Goal: Transaction & Acquisition: Purchase product/service

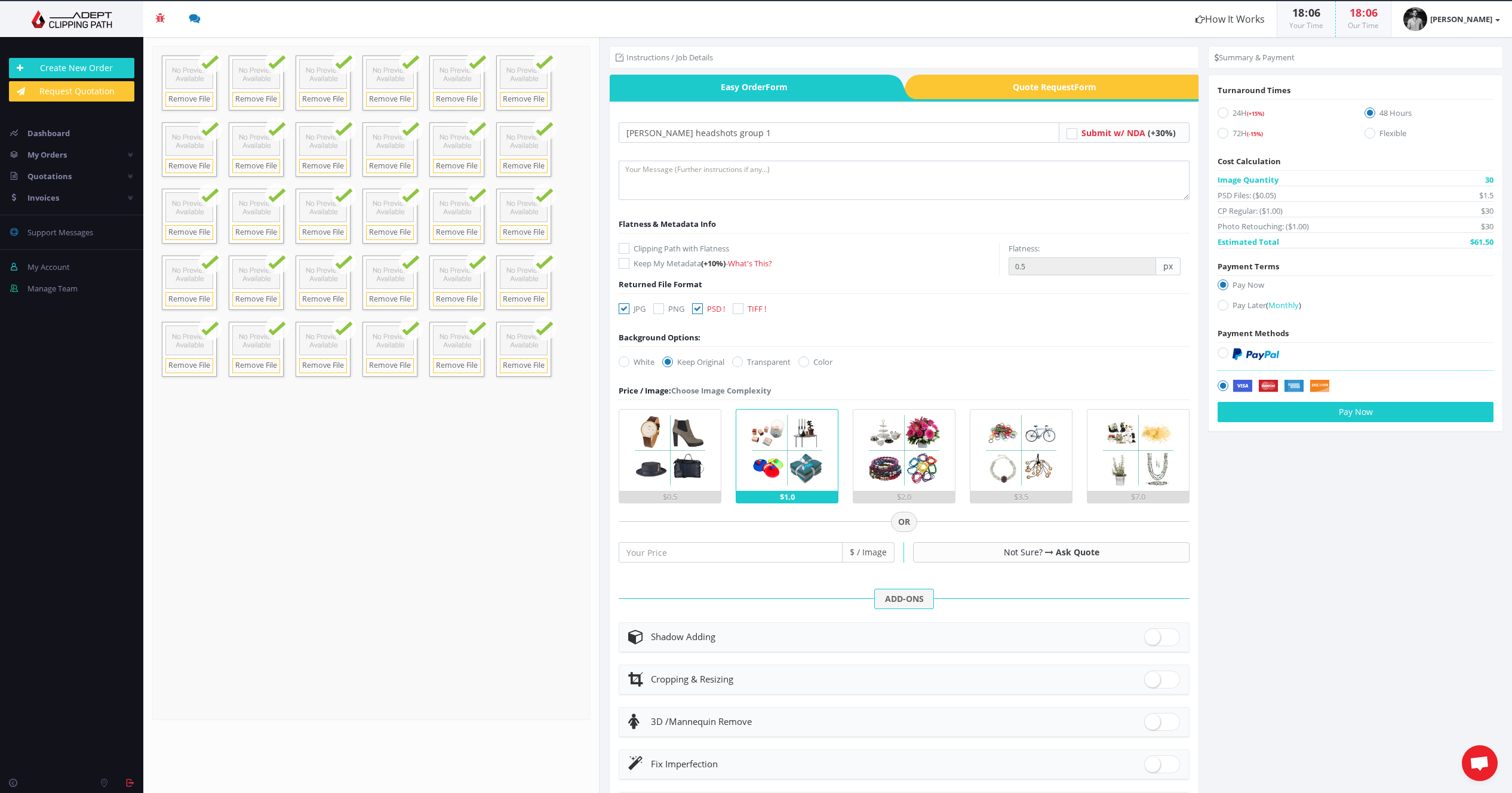
click at [1217, 133] on icon at bounding box center [1222, 133] width 11 height 11
click at [1221, 133] on input "72H (-15%)" at bounding box center [1225, 133] width 8 height 8
radio input "true"
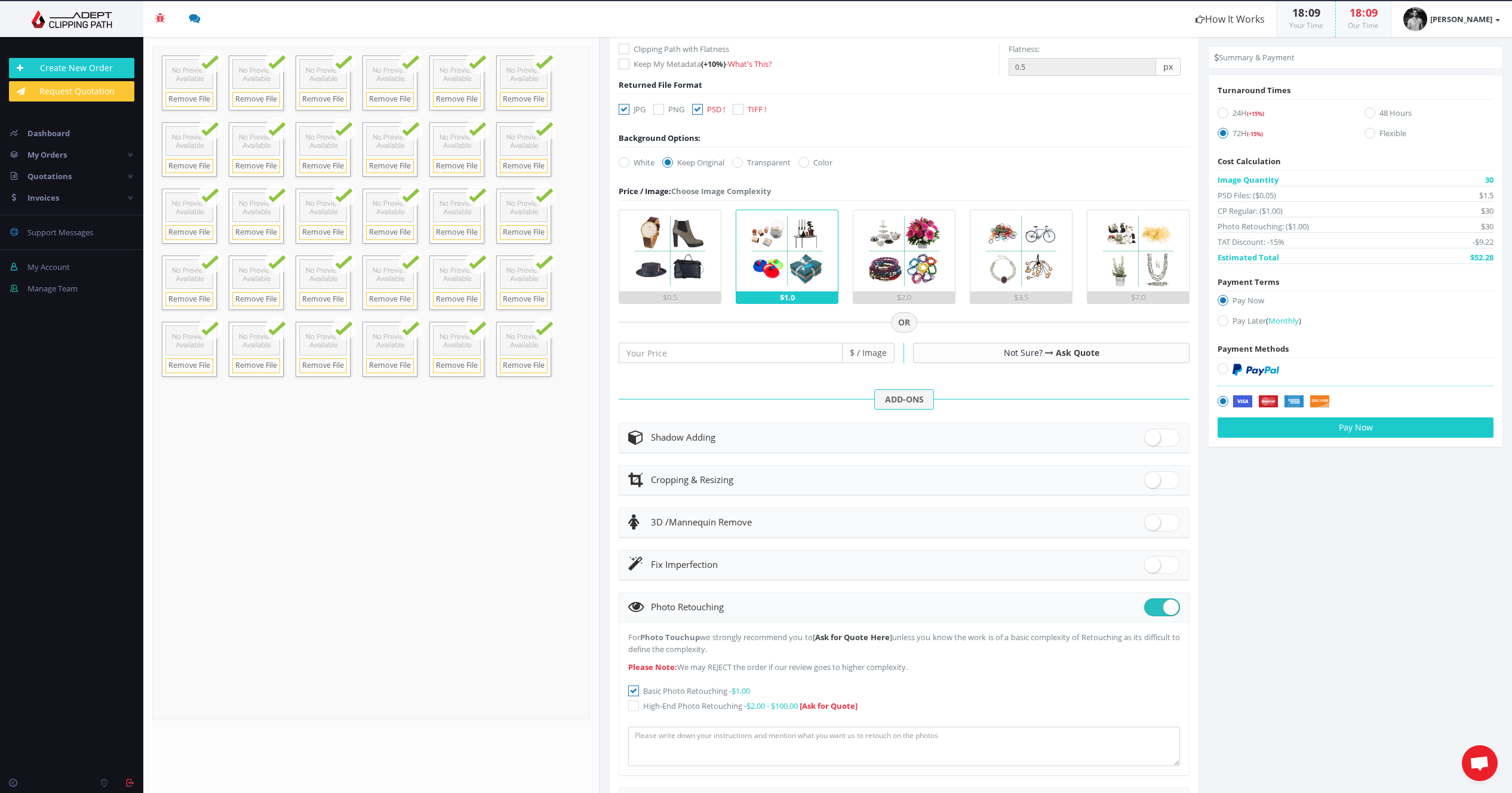
scroll to position [268, 0]
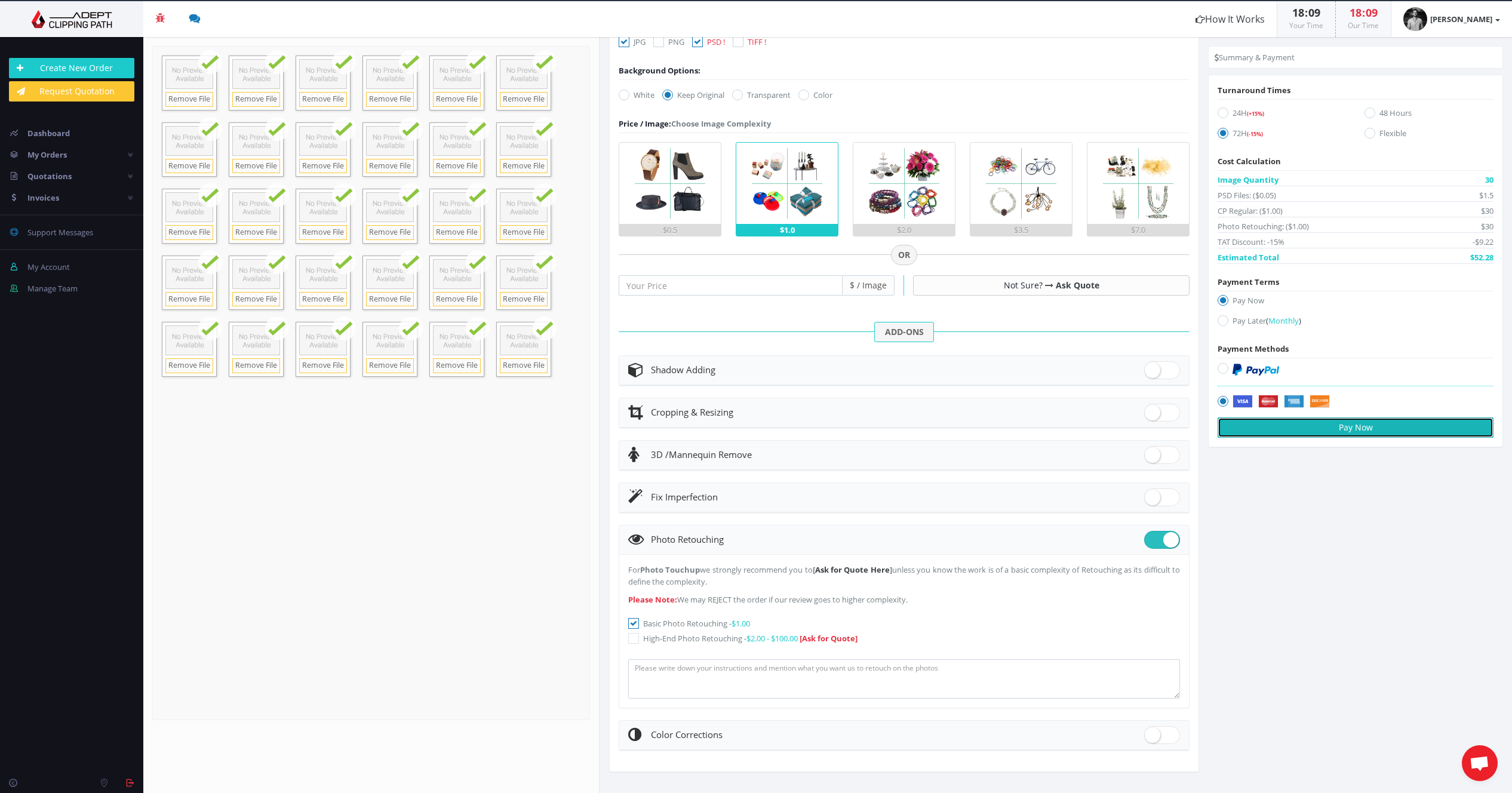
click at [1343, 432] on button "Pay Now" at bounding box center [1355, 427] width 276 height 20
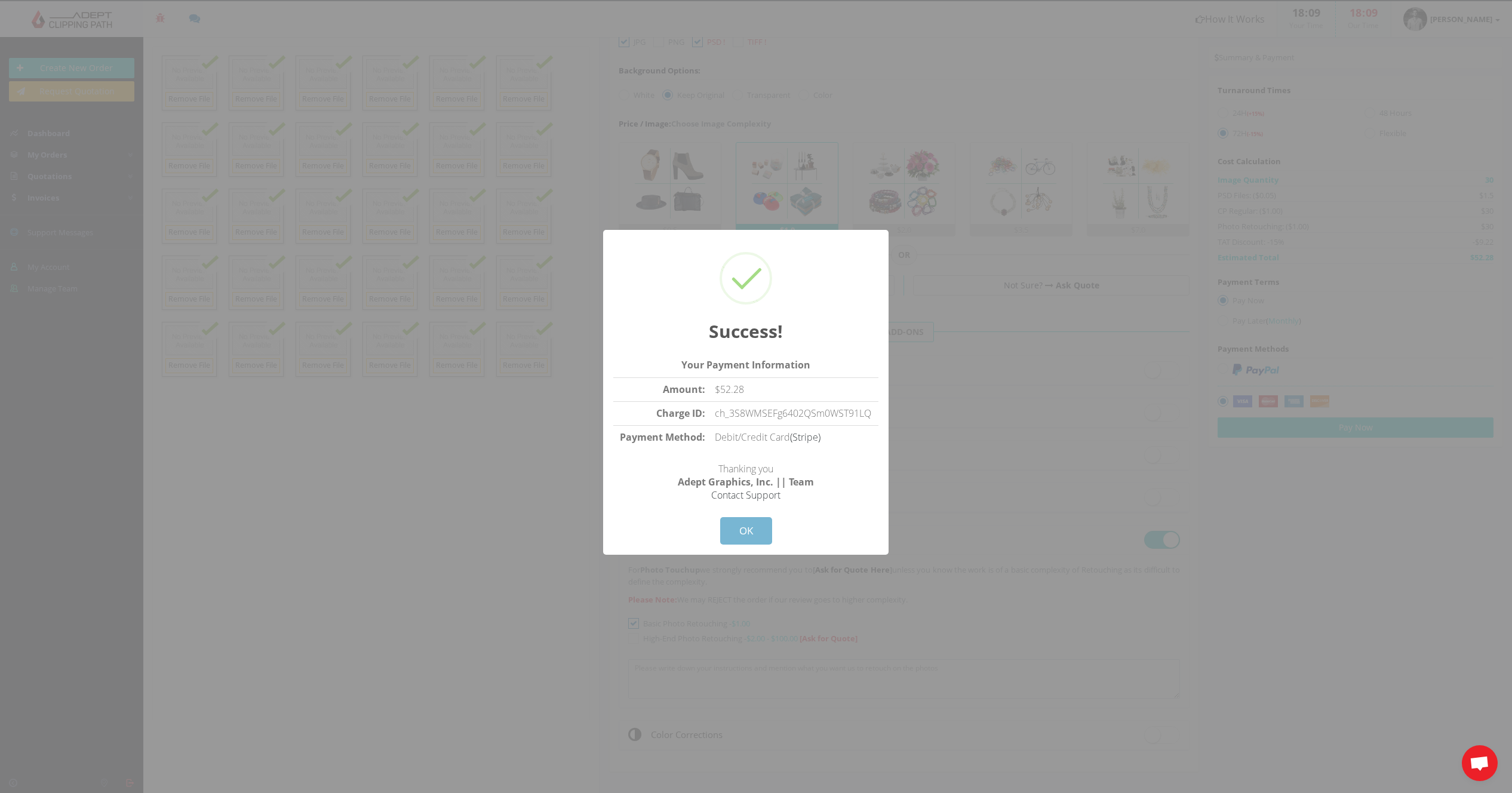
click at [747, 537] on button "OK" at bounding box center [746, 531] width 52 height 27
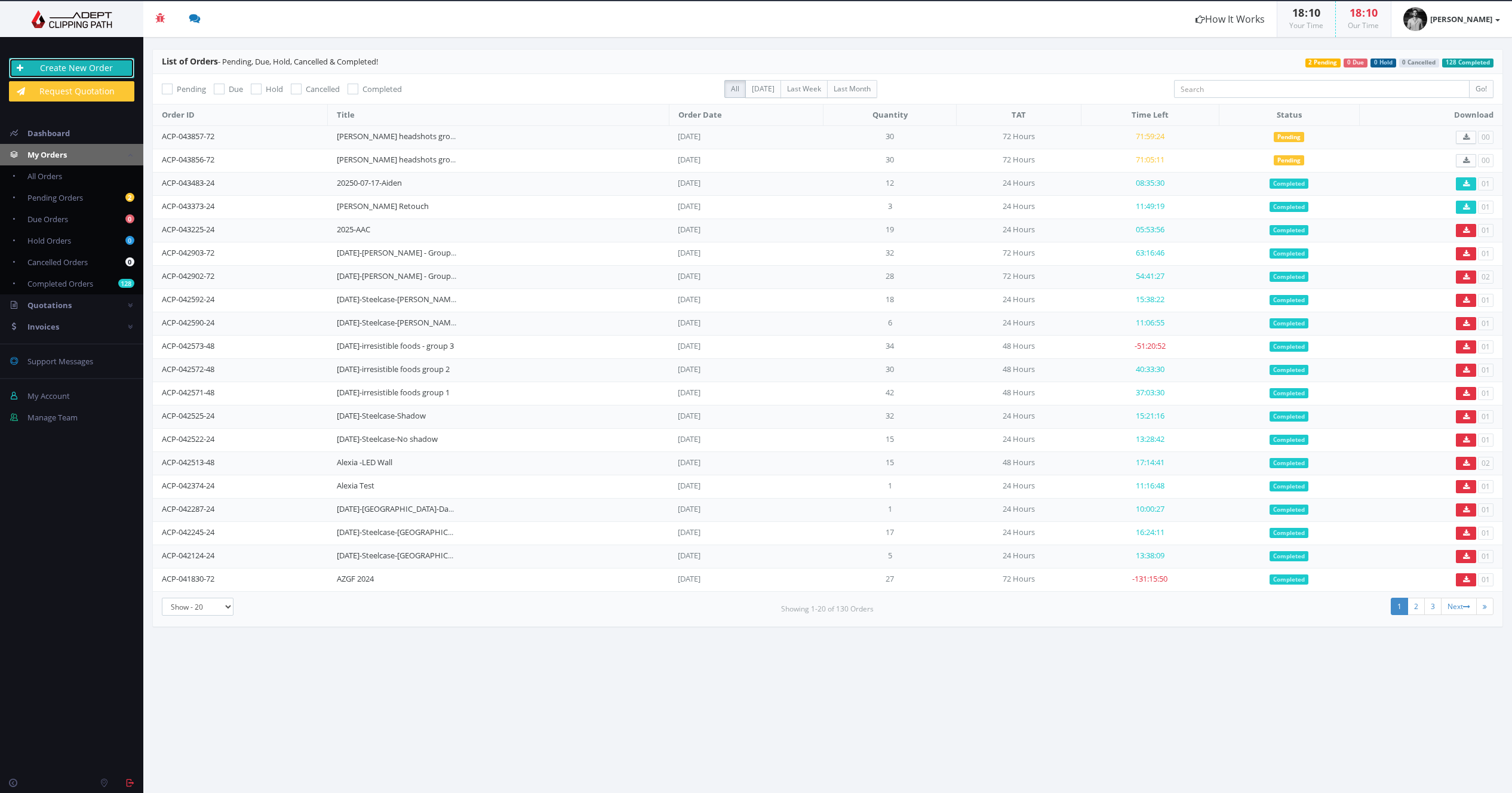
click at [76, 68] on link "Create New Order" at bounding box center [71, 68] width 125 height 20
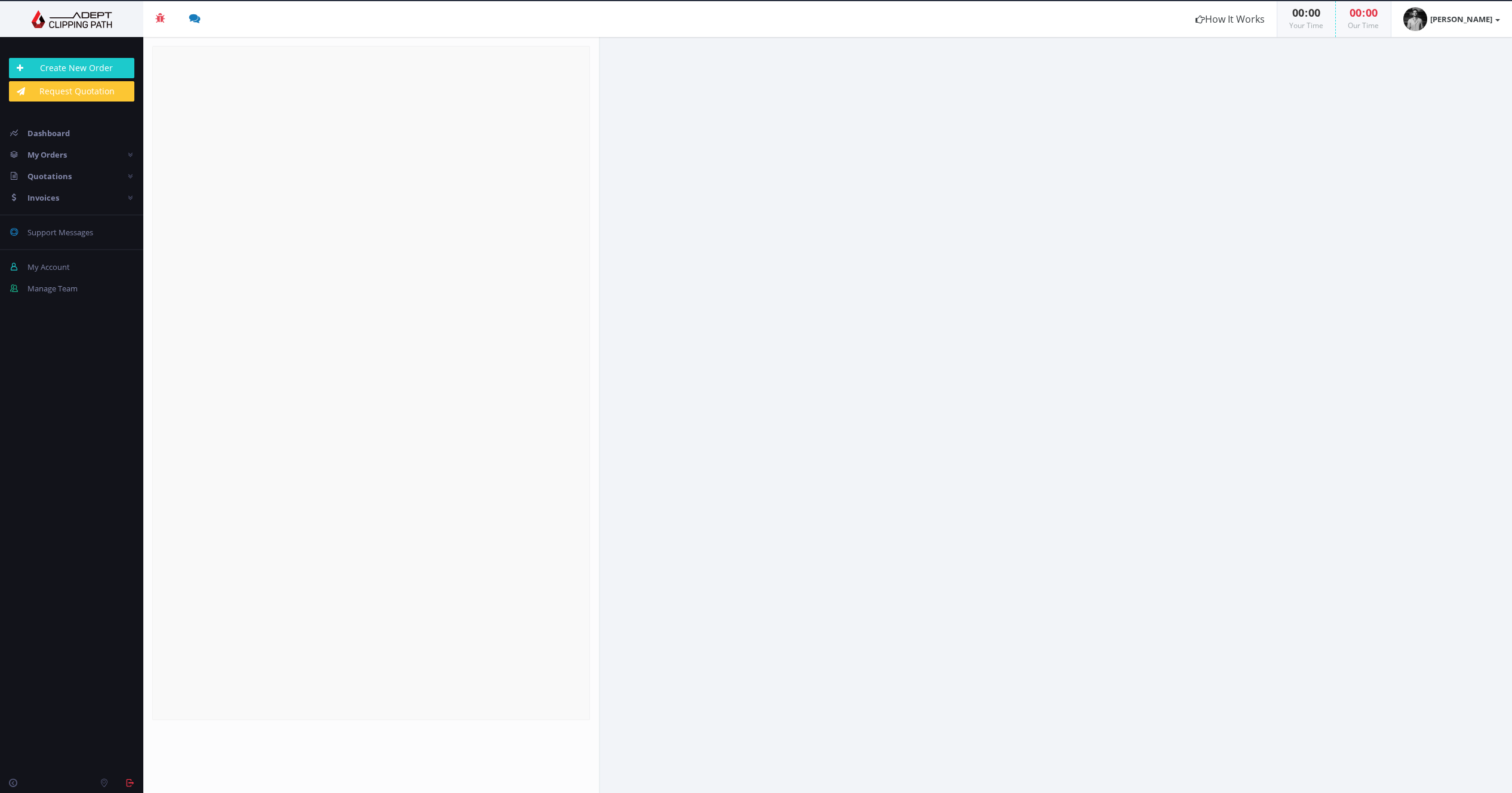
radio input "true"
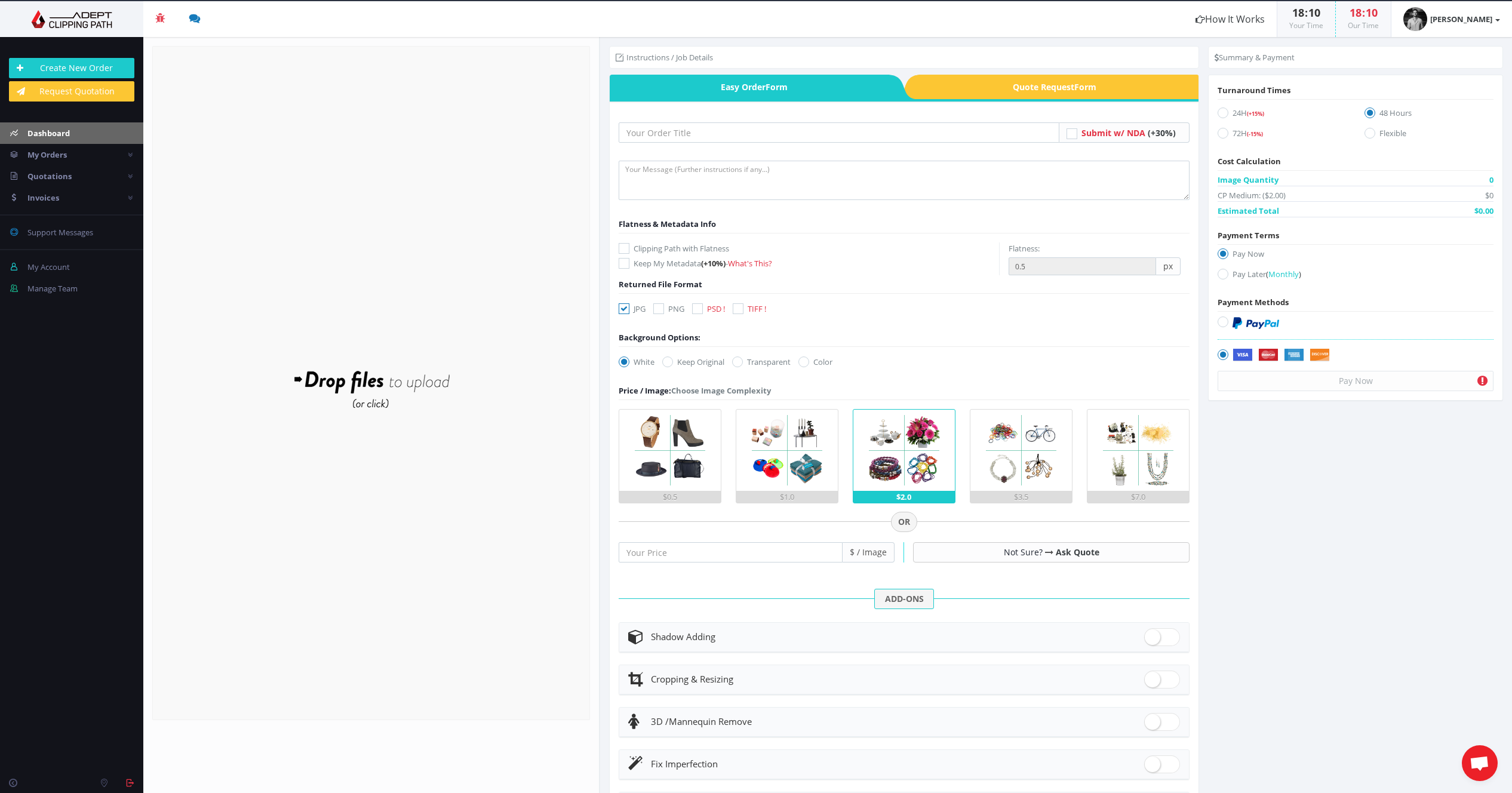
click at [47, 135] on span "Dashboard" at bounding box center [48, 133] width 43 height 11
click at [45, 158] on span "My Orders" at bounding box center [47, 154] width 40 height 11
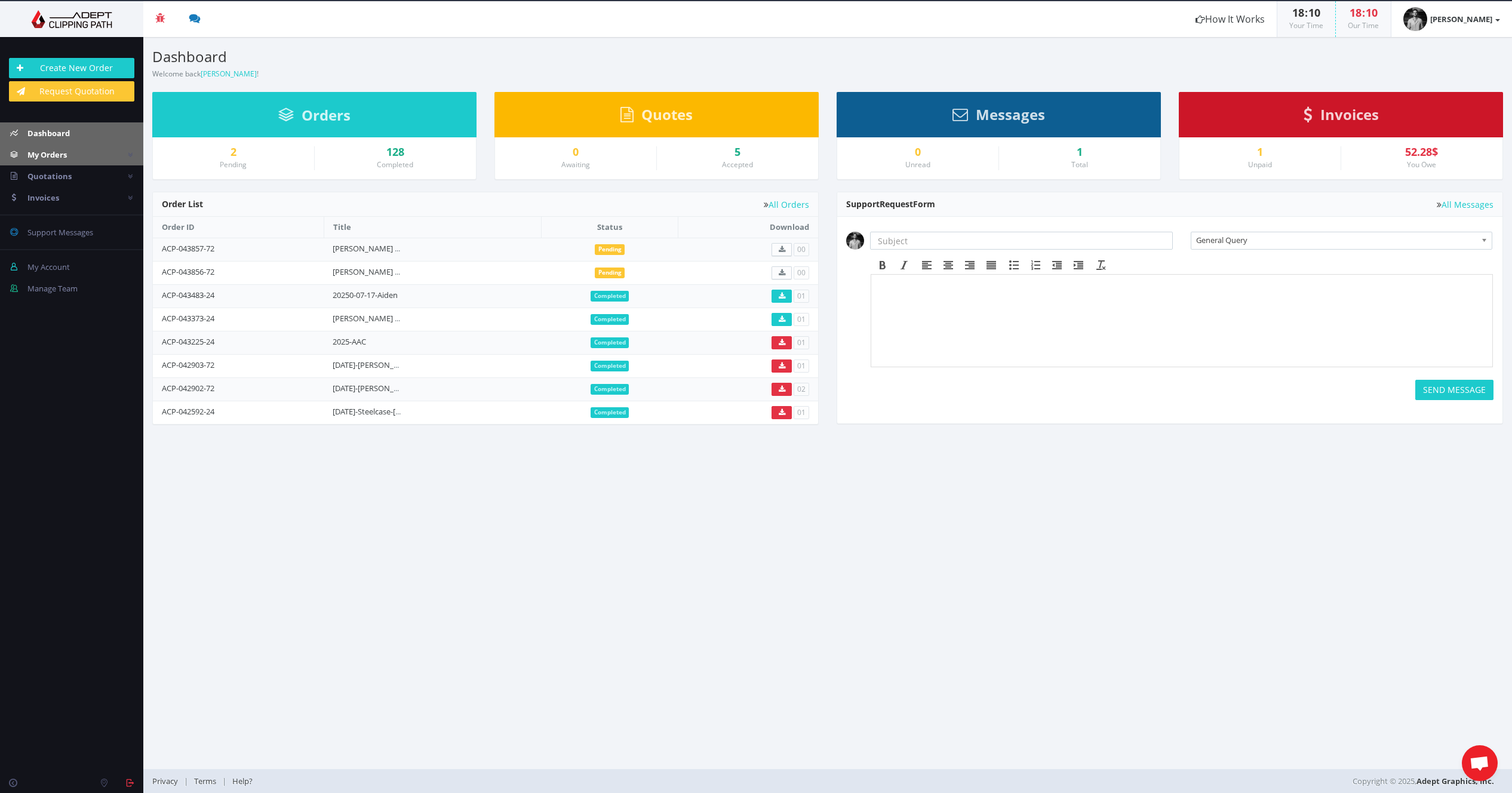
click at [79, 152] on link "My Orders" at bounding box center [71, 155] width 143 height 22
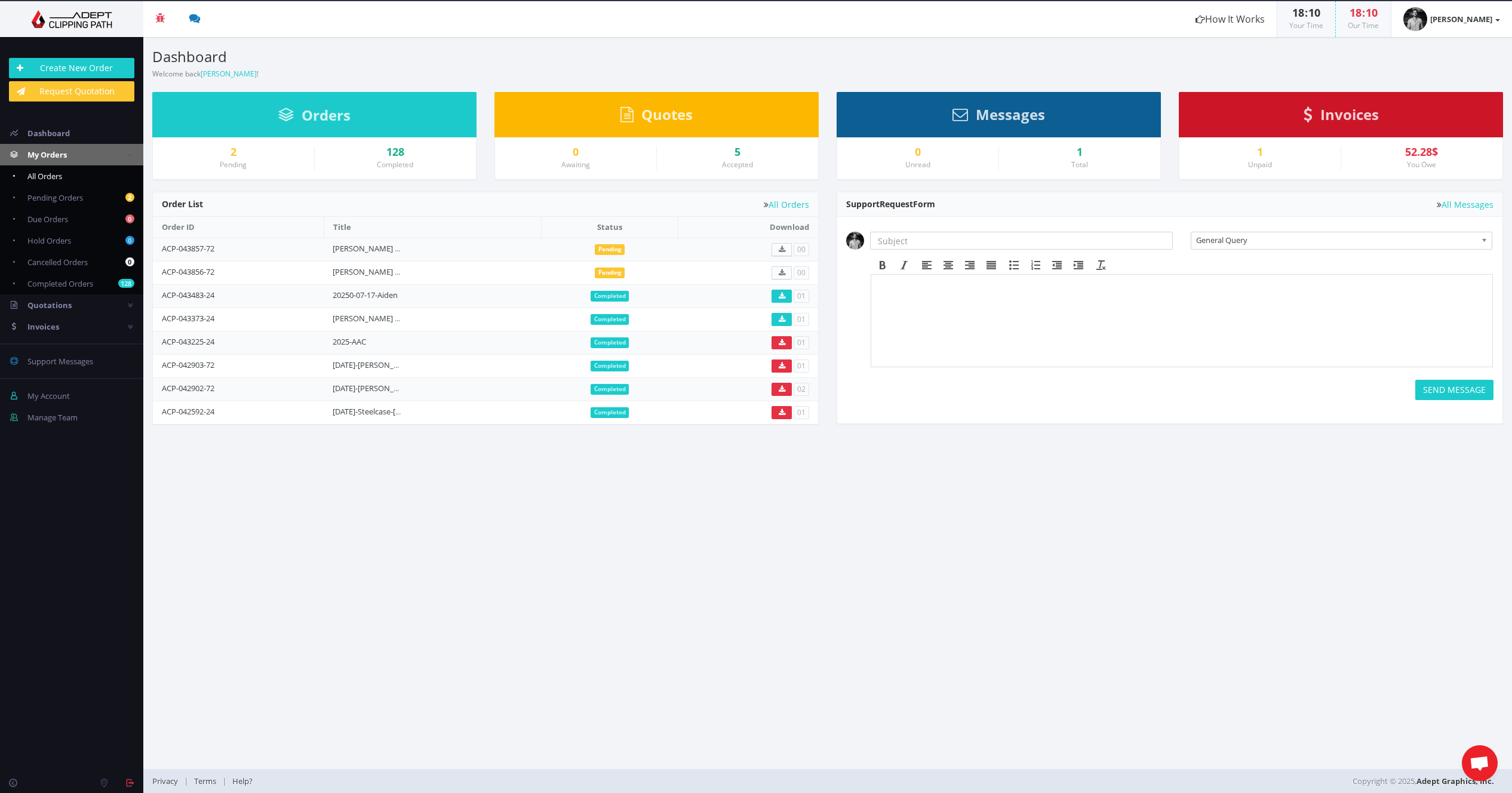
click at [68, 170] on link "All Orders" at bounding box center [71, 176] width 143 height 22
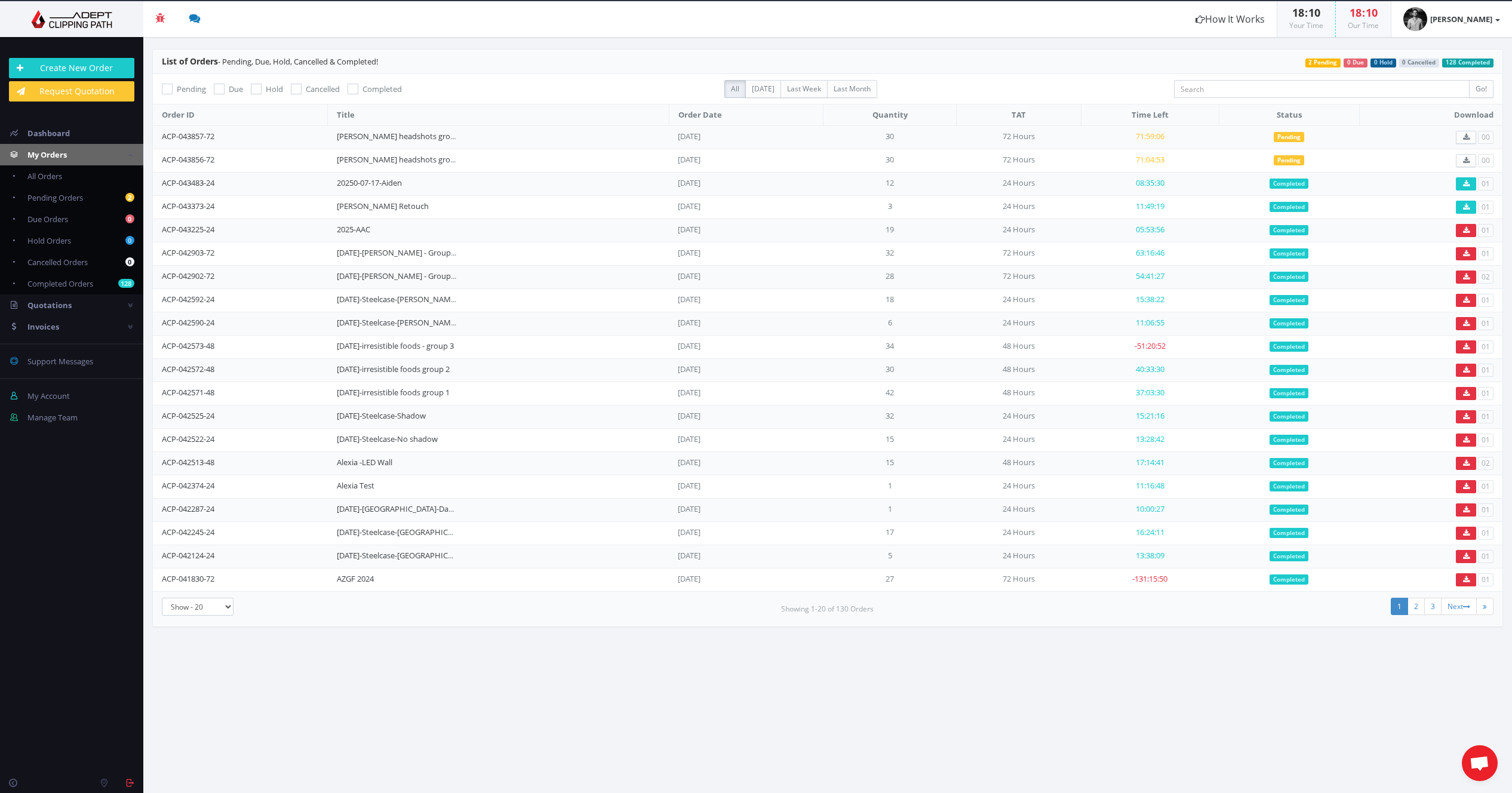
drag, startPoint x: 1166, startPoint y: 162, endPoint x: 1140, endPoint y: 161, distance: 26.0
click at [1165, 162] on span "71:04:53" at bounding box center [1150, 159] width 29 height 11
click at [187, 157] on link "ACP-043856-72" at bounding box center [188, 159] width 53 height 11
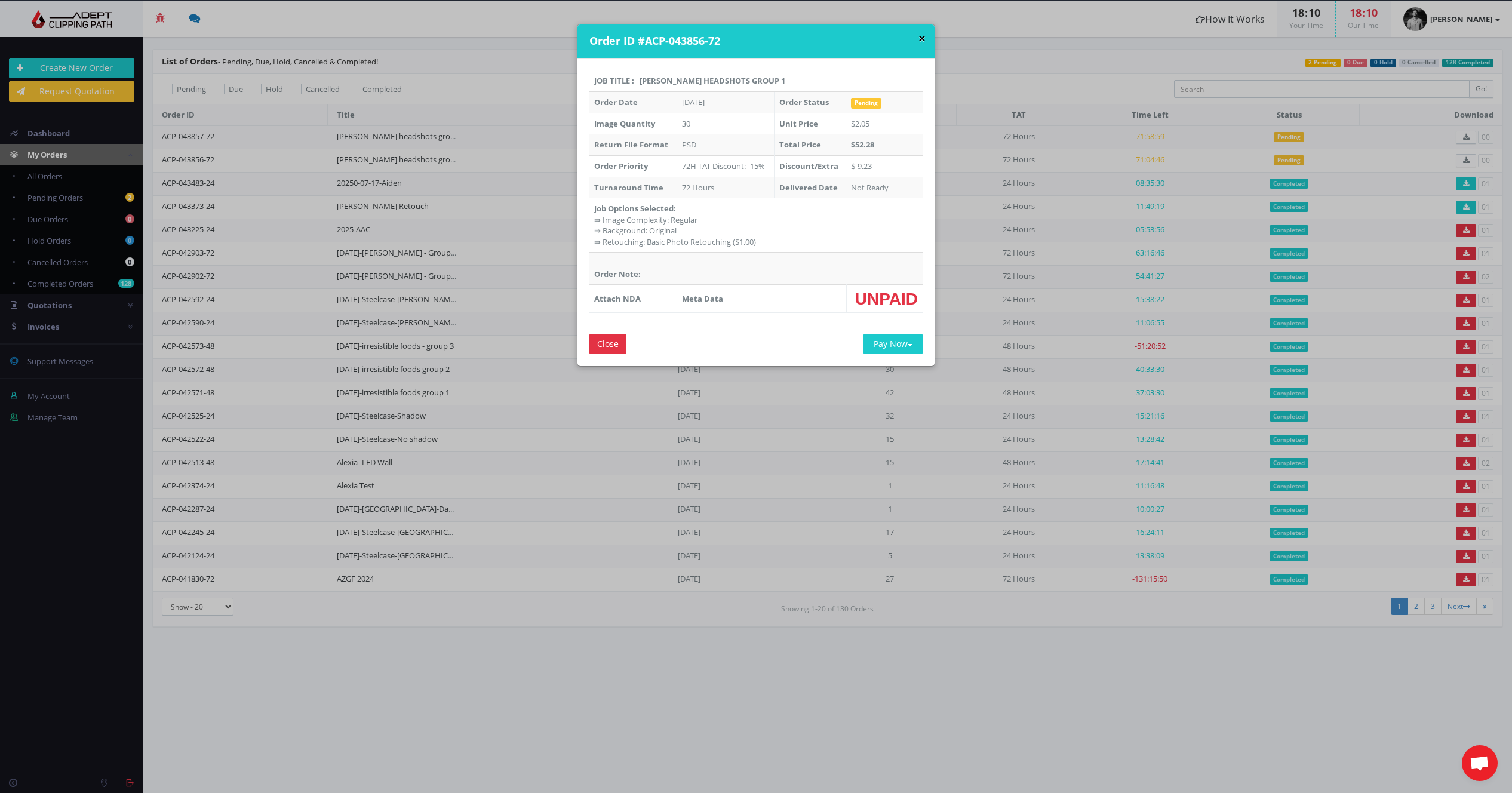
click at [918, 37] on button "×" at bounding box center [922, 38] width 7 height 12
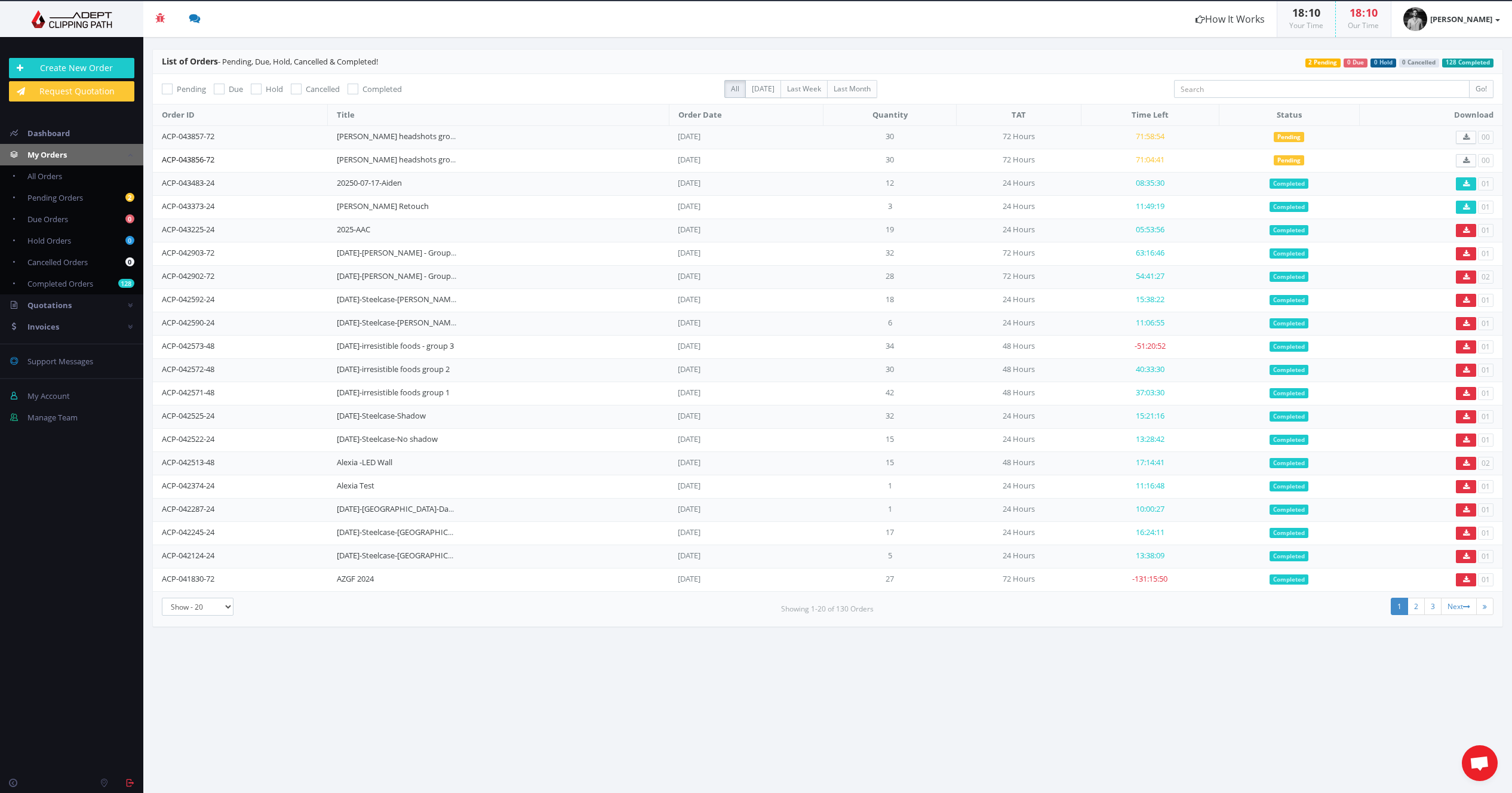
click at [204, 157] on link "ACP-043856-72" at bounding box center [188, 159] width 53 height 11
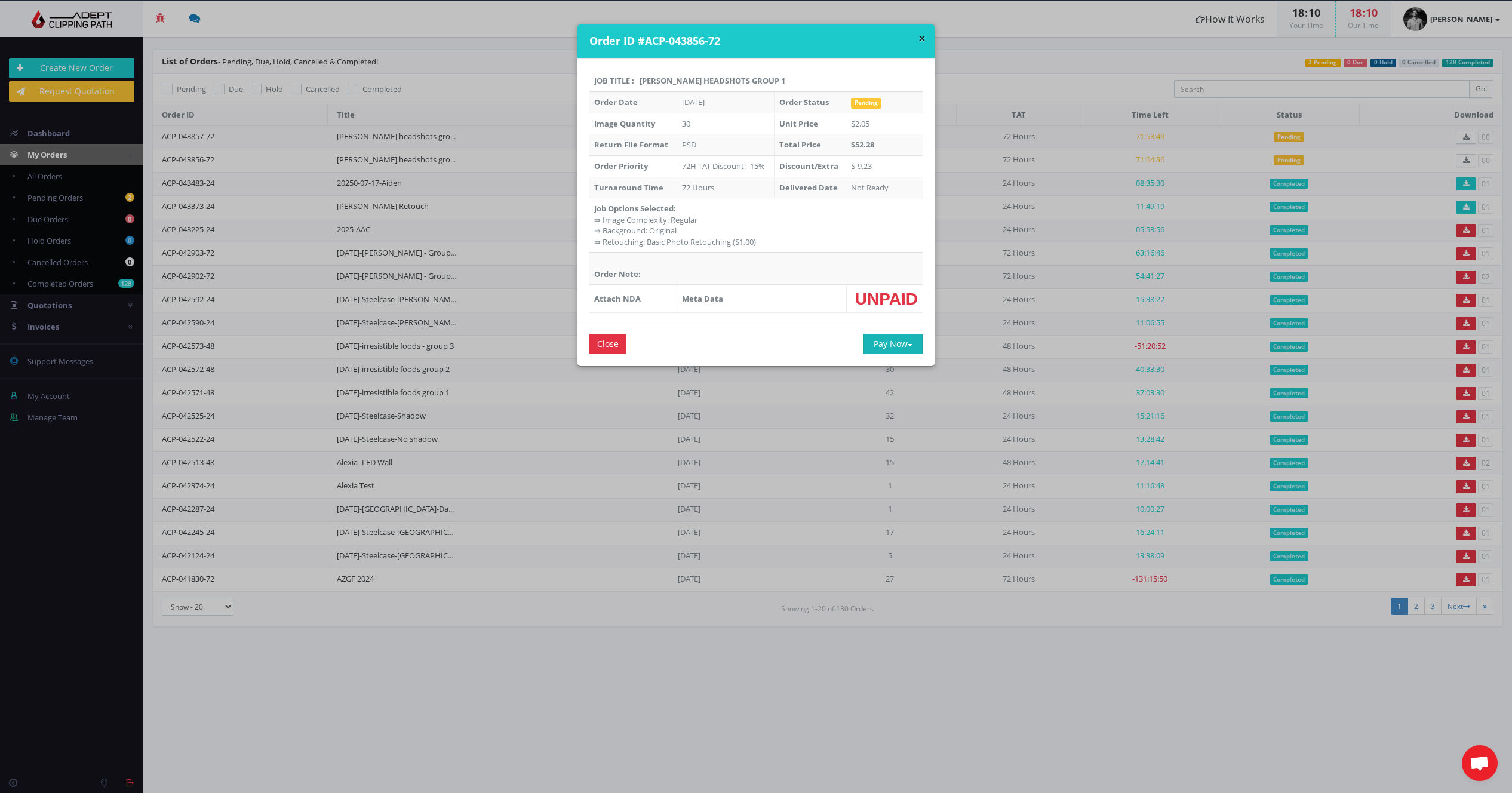
click at [890, 349] on button "Pay Now" at bounding box center [893, 344] width 59 height 20
click at [756, 343] on div "Close Pay Now PayPal Credit Card" at bounding box center [756, 344] width 357 height 44
click at [918, 40] on button "×" at bounding box center [922, 38] width 7 height 12
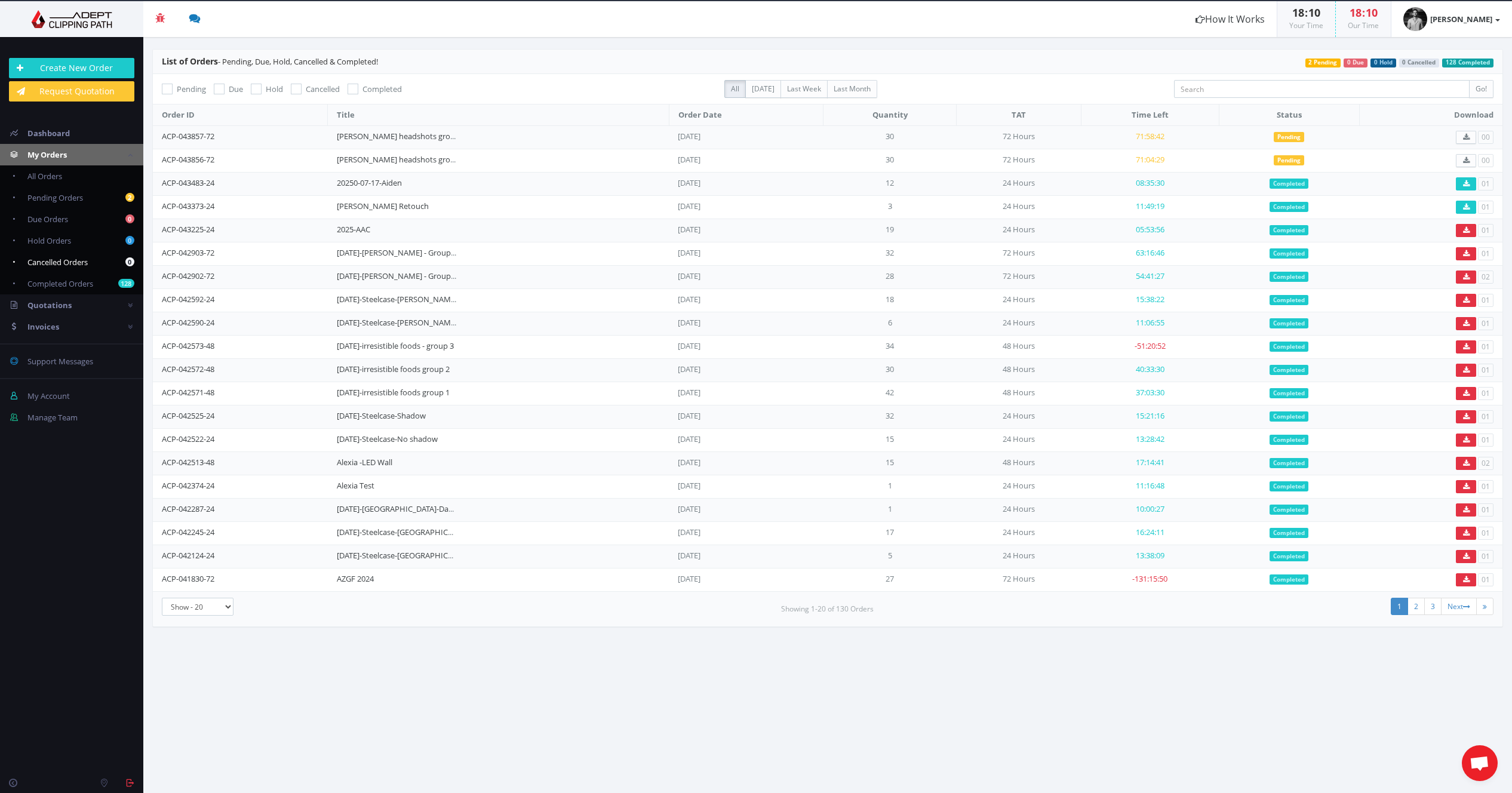
click at [65, 264] on span "Cancelled Orders" at bounding box center [58, 261] width 61 height 11
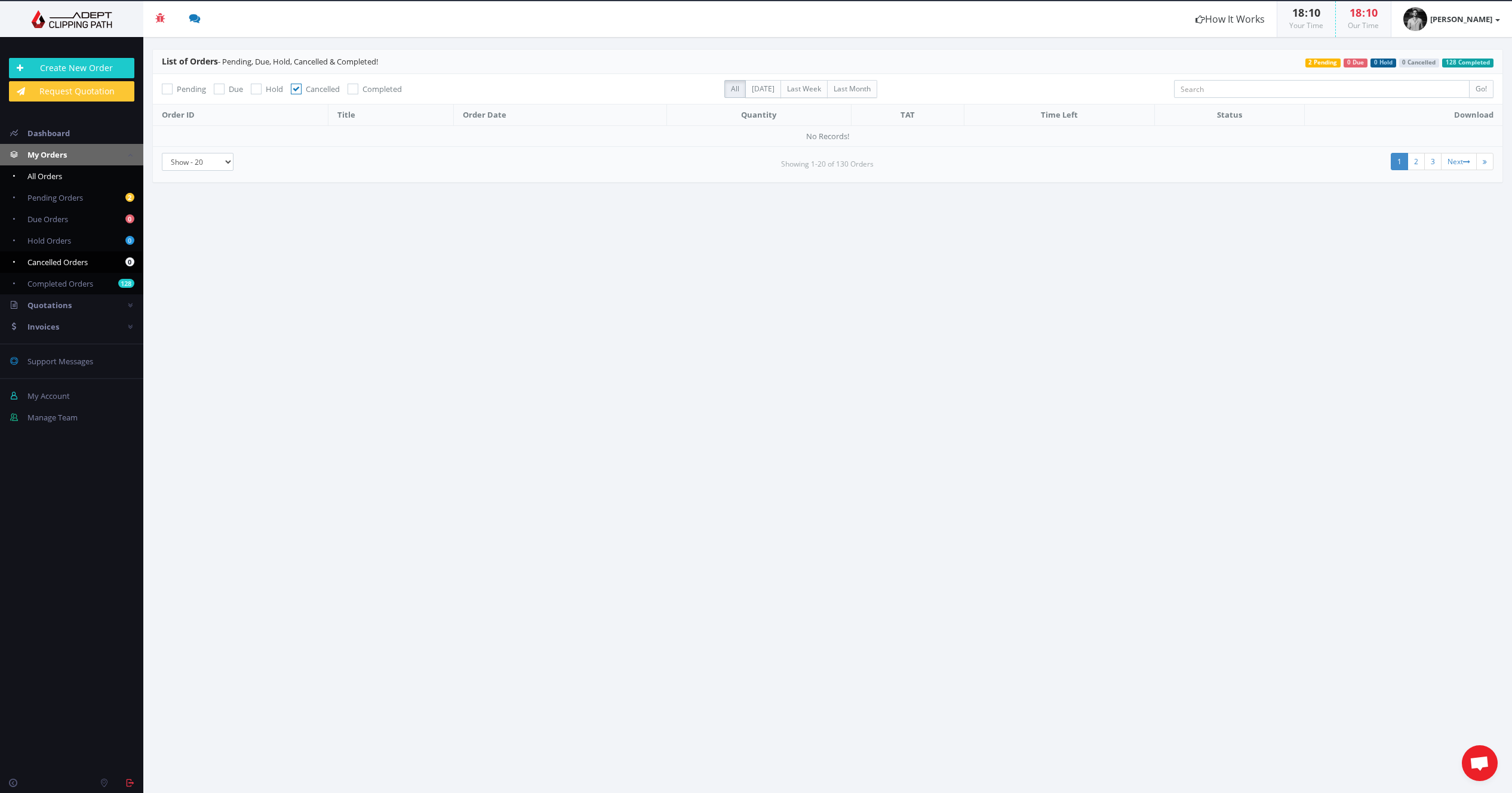
click at [56, 176] on span "All Orders" at bounding box center [45, 176] width 35 height 11
checkbox input "false"
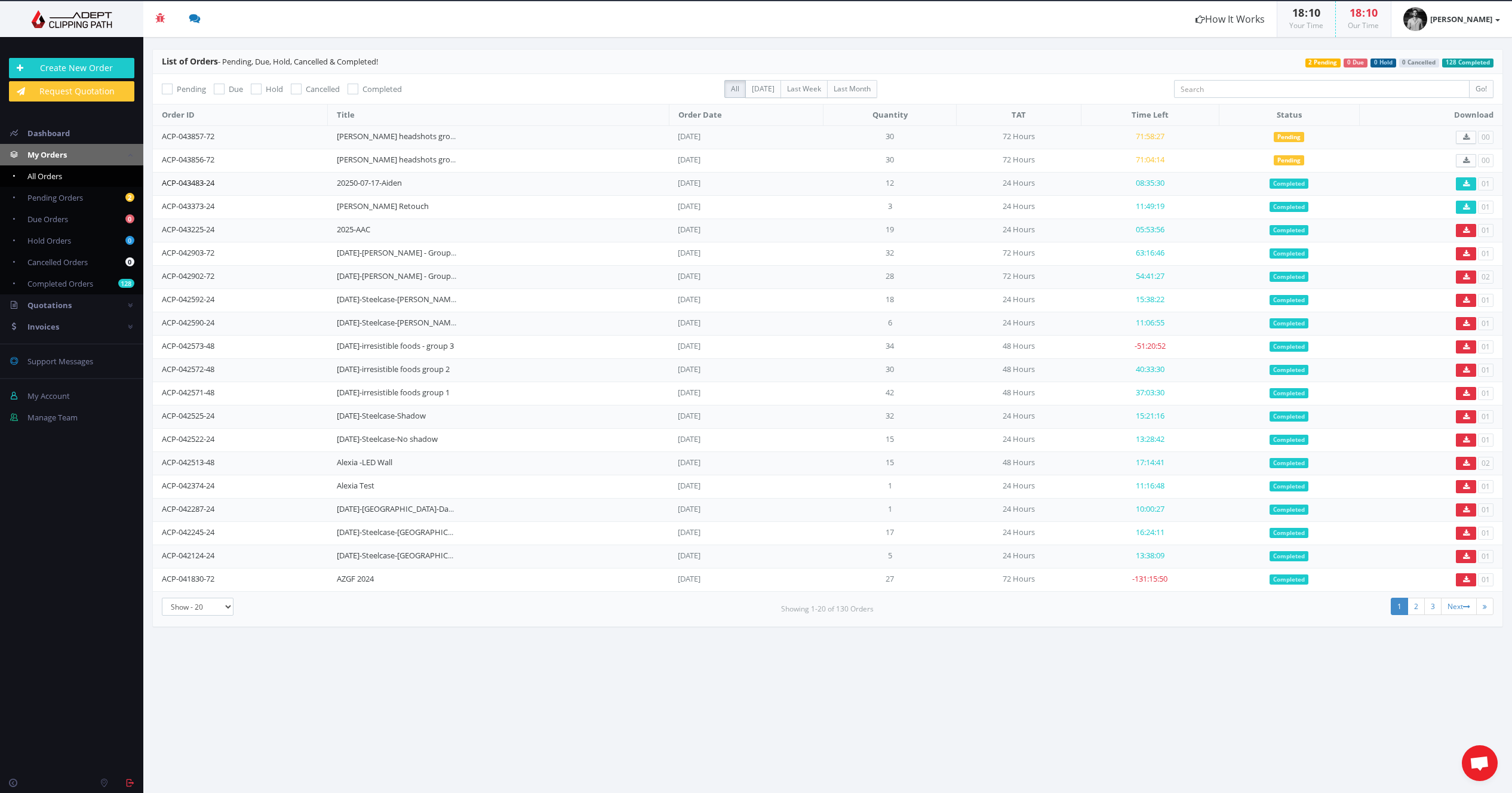
click at [167, 184] on link "ACP-043483-24" at bounding box center [188, 182] width 53 height 11
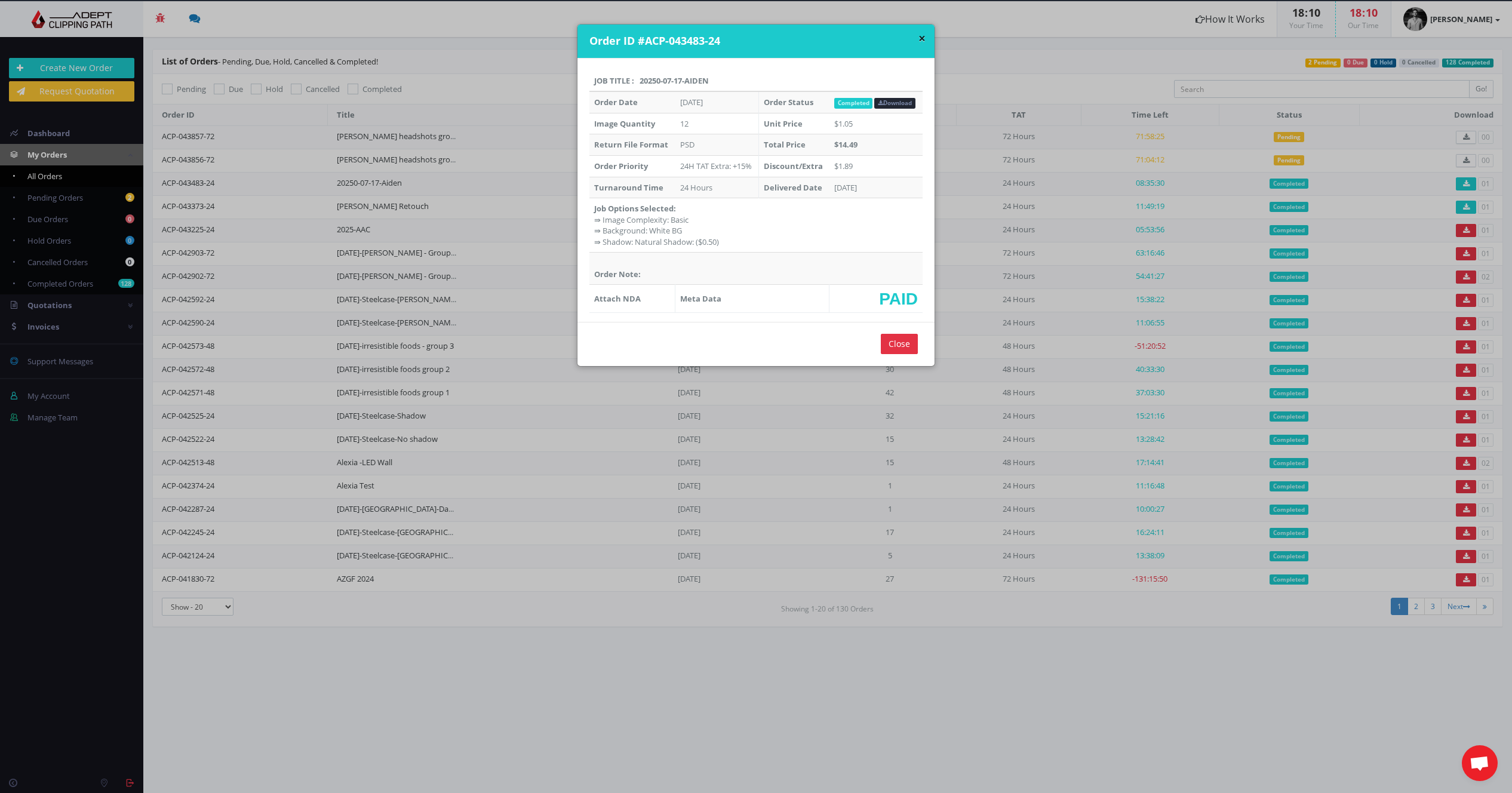
click at [167, 184] on div "× Order ID #ACP-043483-24 Job Title : 20250-07-17-Aiden Order Date Jul 18, 2025…" at bounding box center [756, 396] width 1512 height 793
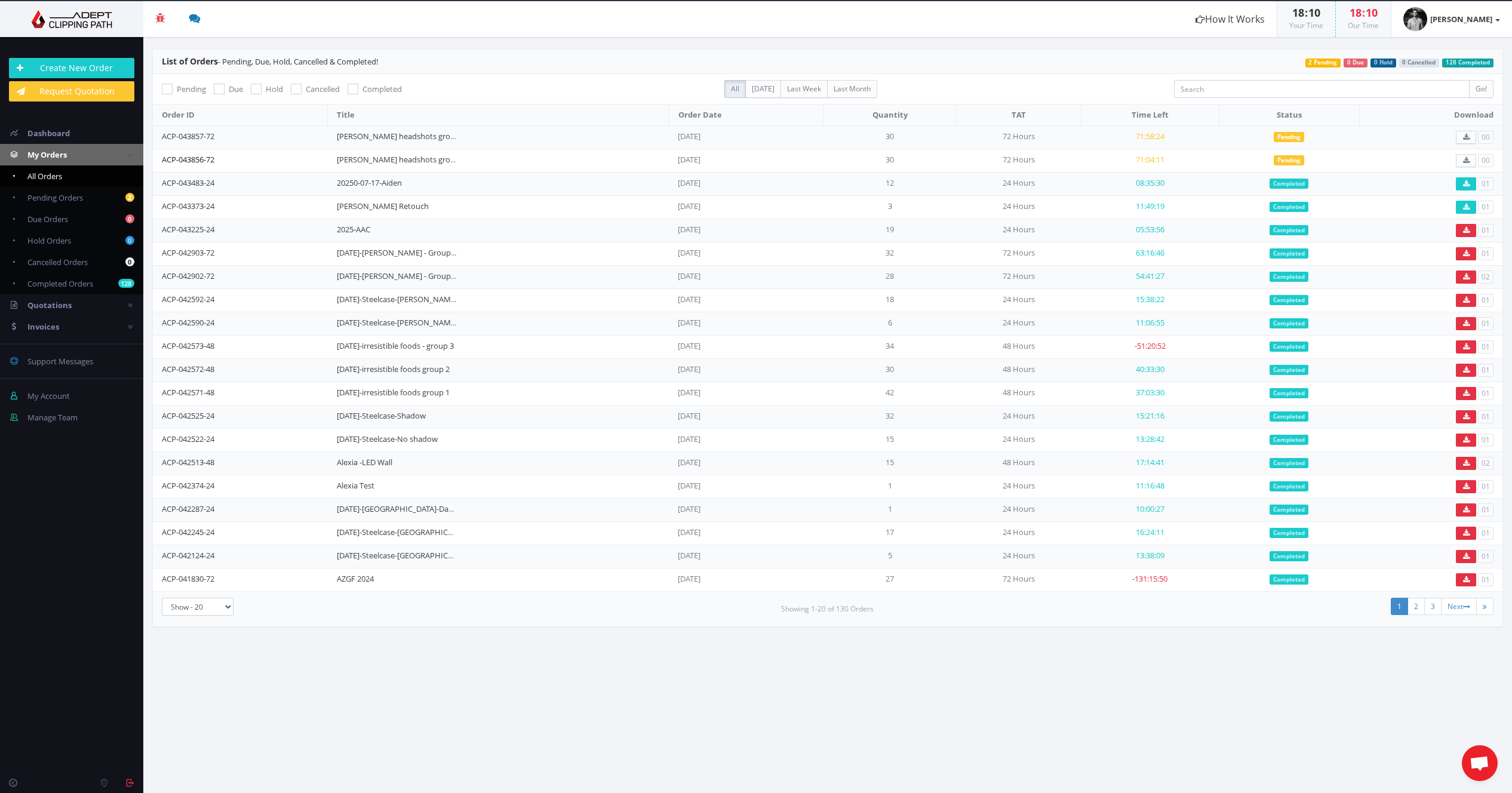
click at [184, 154] on link "ACP-043856-72" at bounding box center [188, 159] width 53 height 11
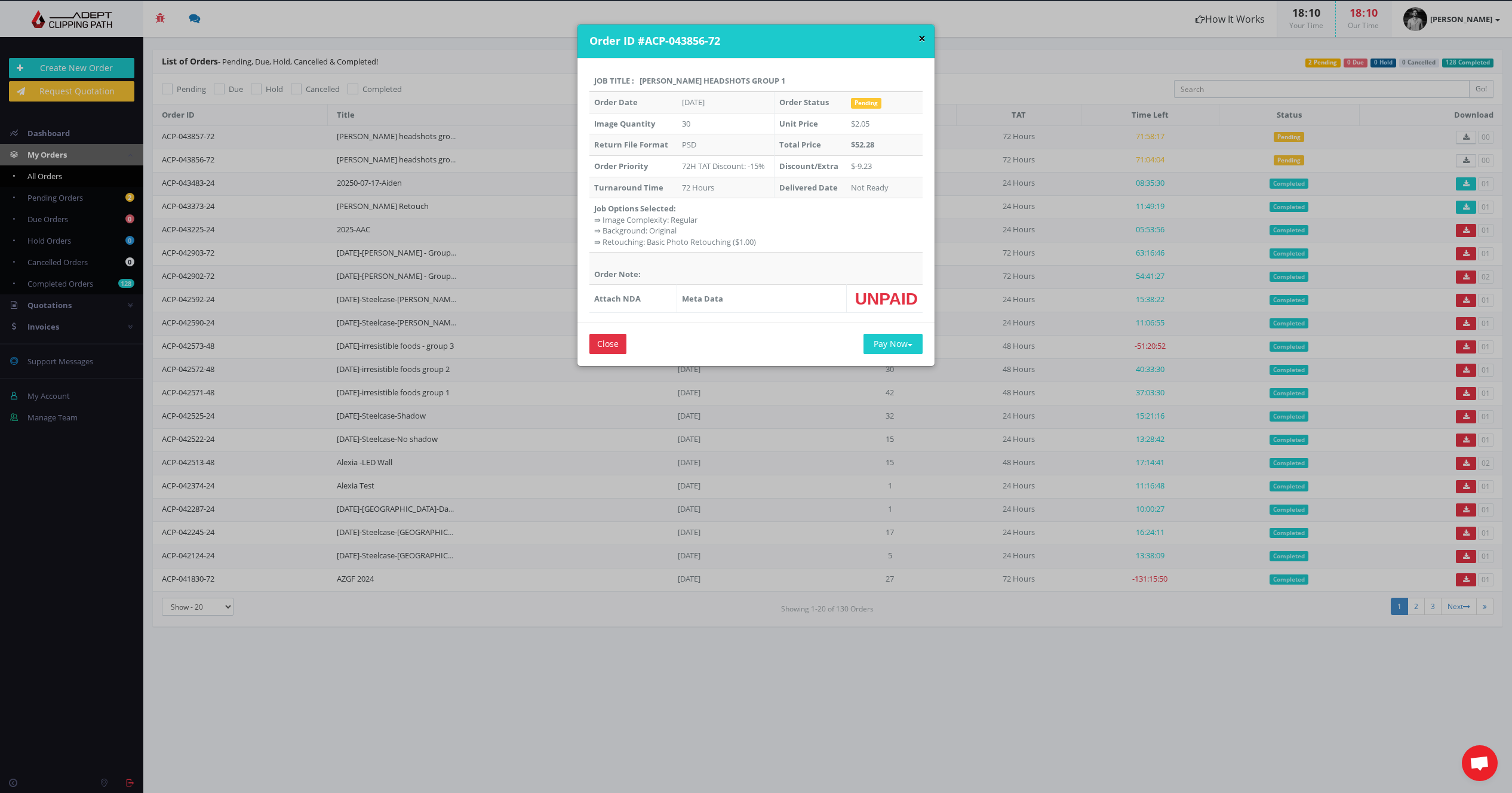
click at [920, 39] on button "×" at bounding box center [922, 38] width 7 height 12
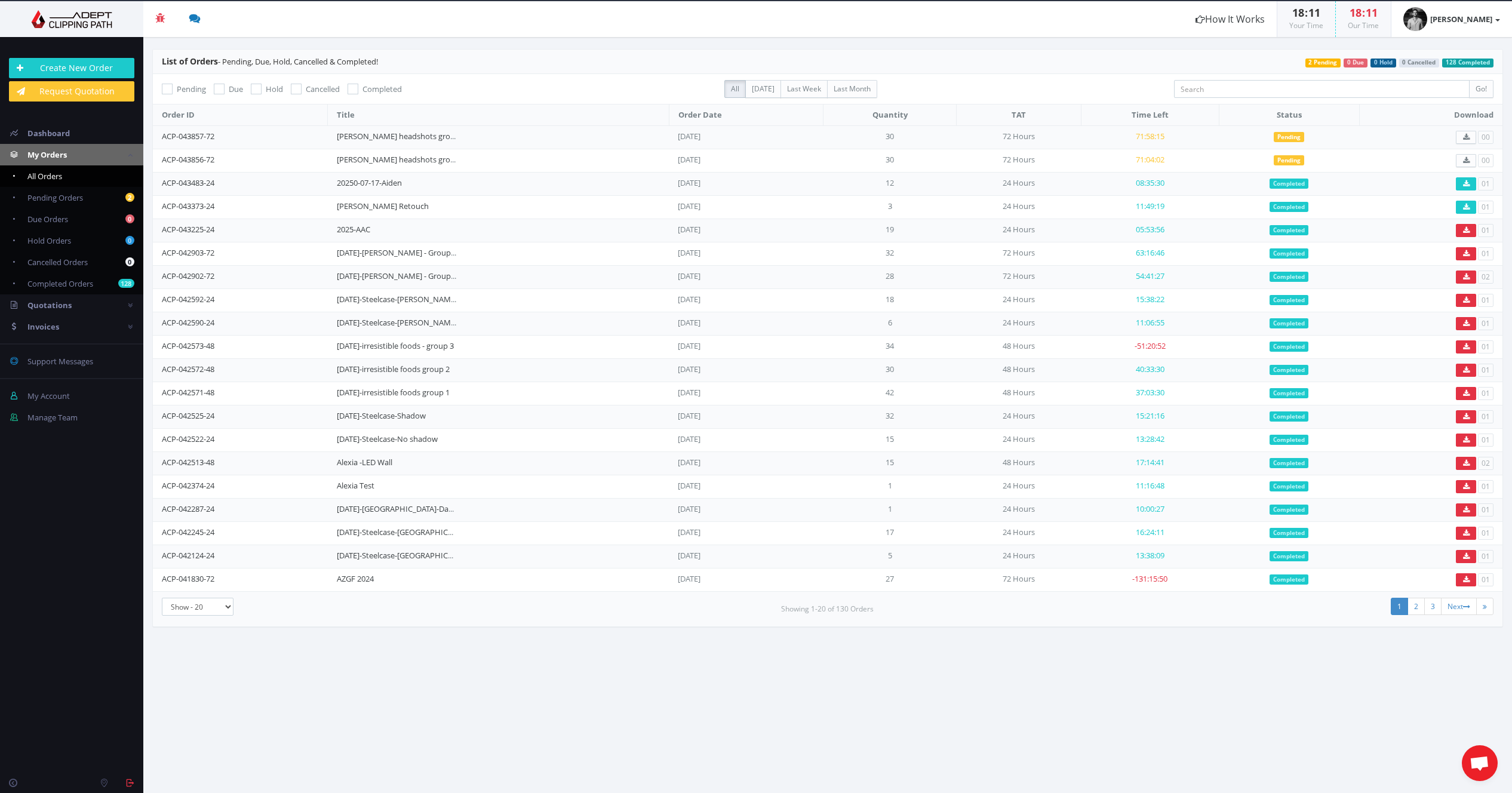
click at [1488, 161] on td "00" at bounding box center [1431, 160] width 143 height 23
click at [1287, 159] on span "Pending" at bounding box center [1289, 161] width 30 height 11
click at [1163, 162] on span "71:04:00" at bounding box center [1150, 159] width 29 height 11
click at [1163, 162] on span "71:03:59" at bounding box center [1150, 159] width 29 height 11
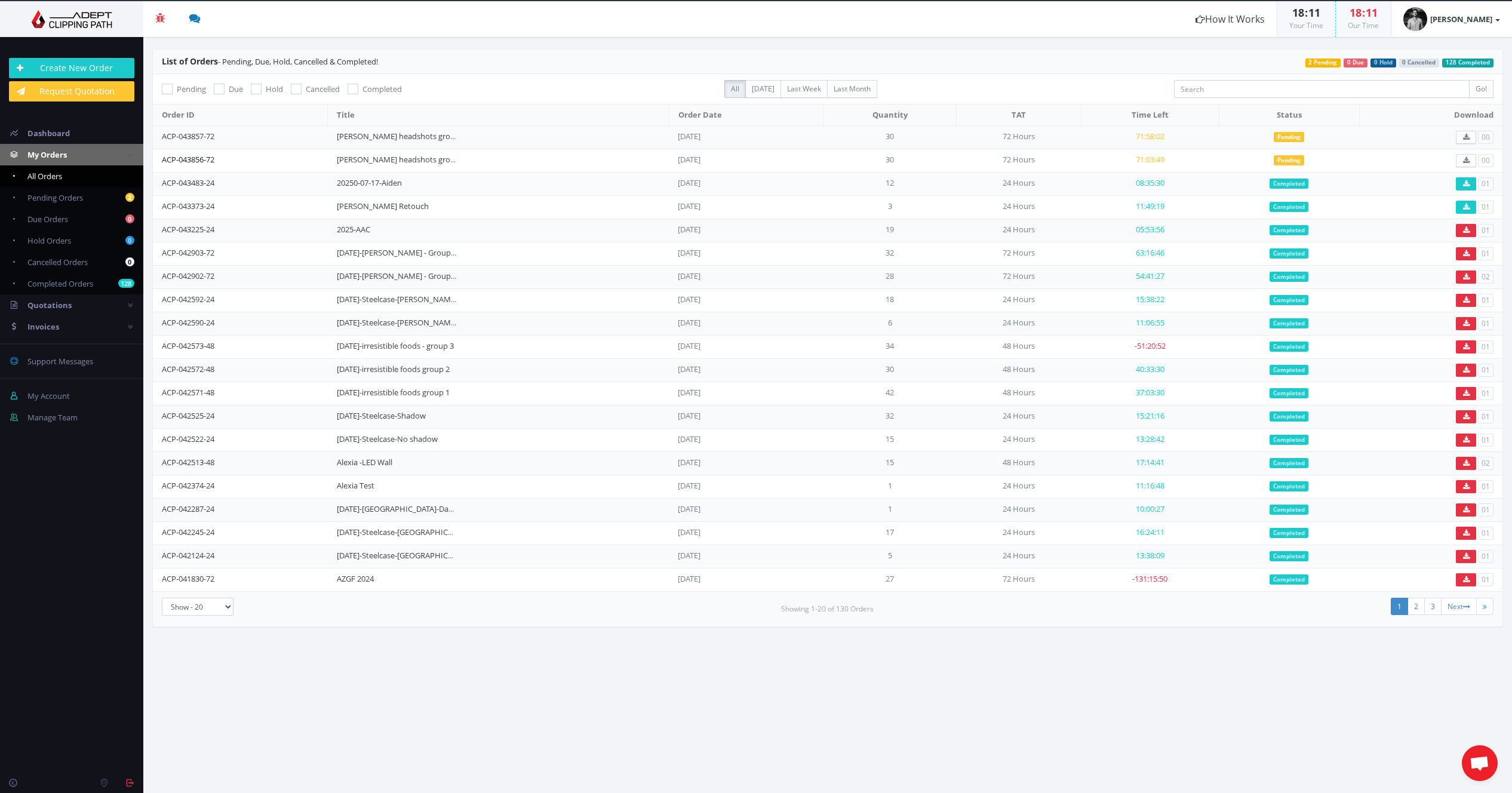
click at [192, 163] on link "ACP-043856-72" at bounding box center [188, 159] width 53 height 11
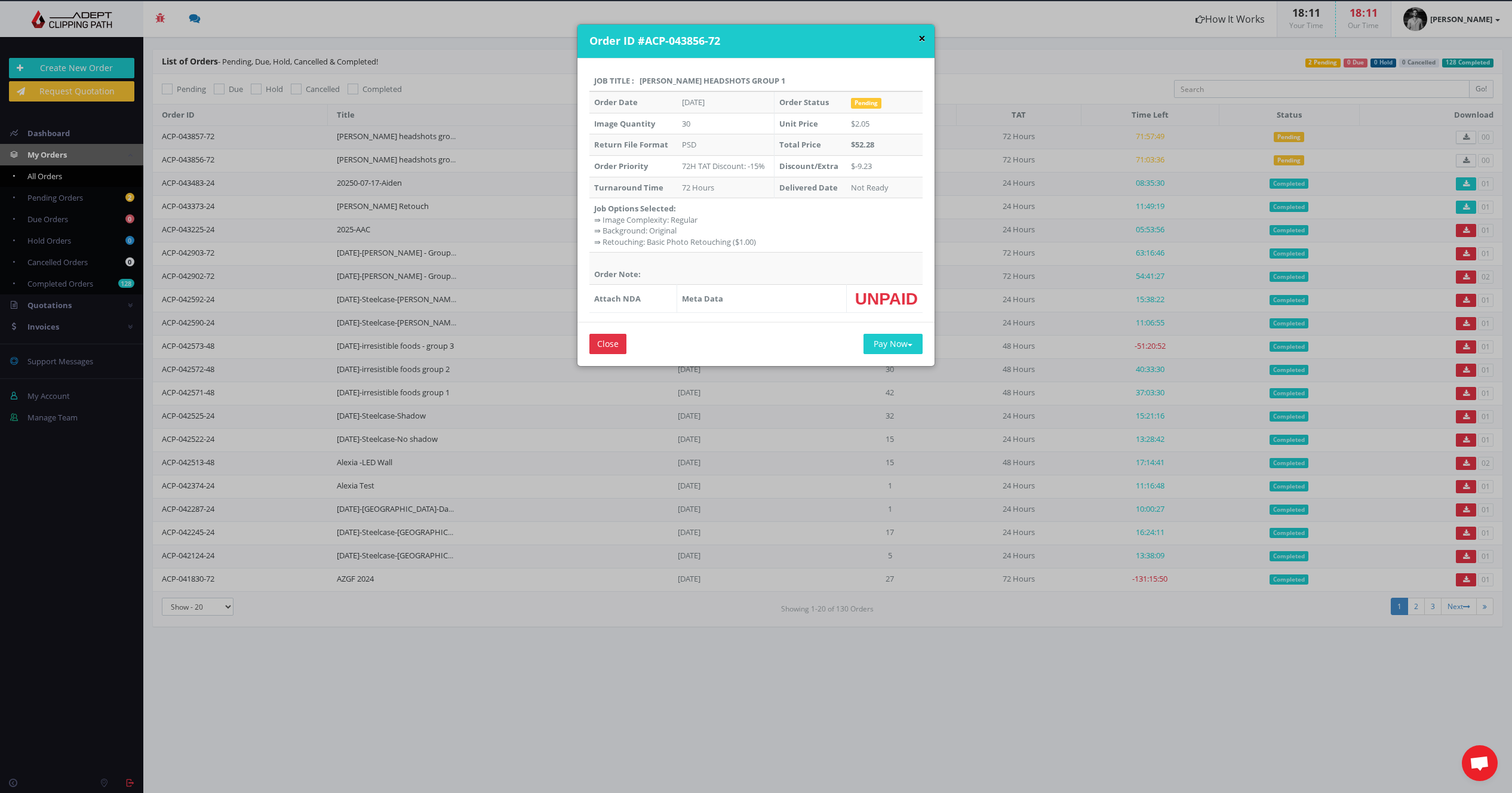
click at [918, 40] on button "×" at bounding box center [922, 38] width 7 height 12
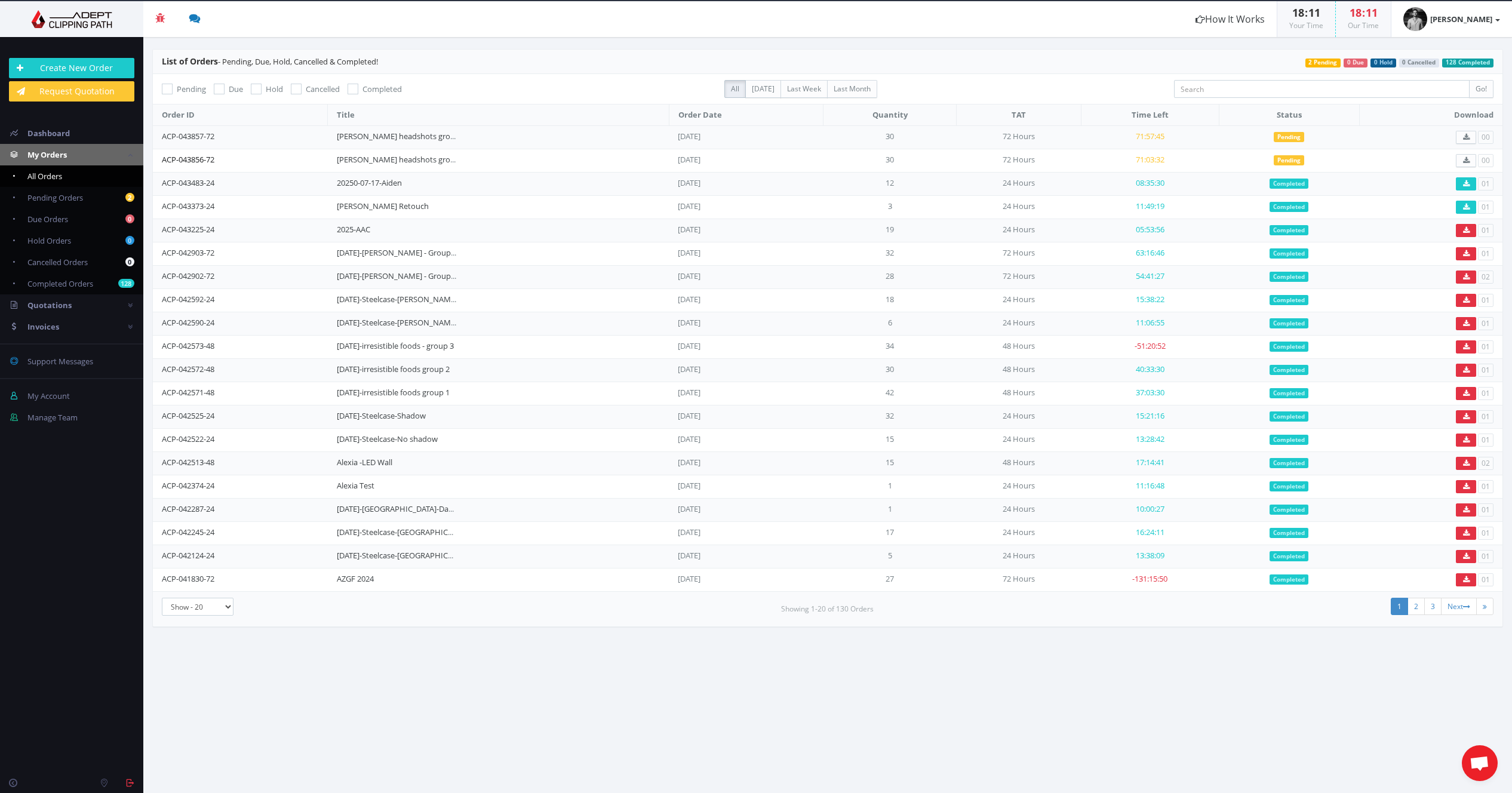
click at [197, 160] on link "ACP-043856-72" at bounding box center [188, 159] width 53 height 11
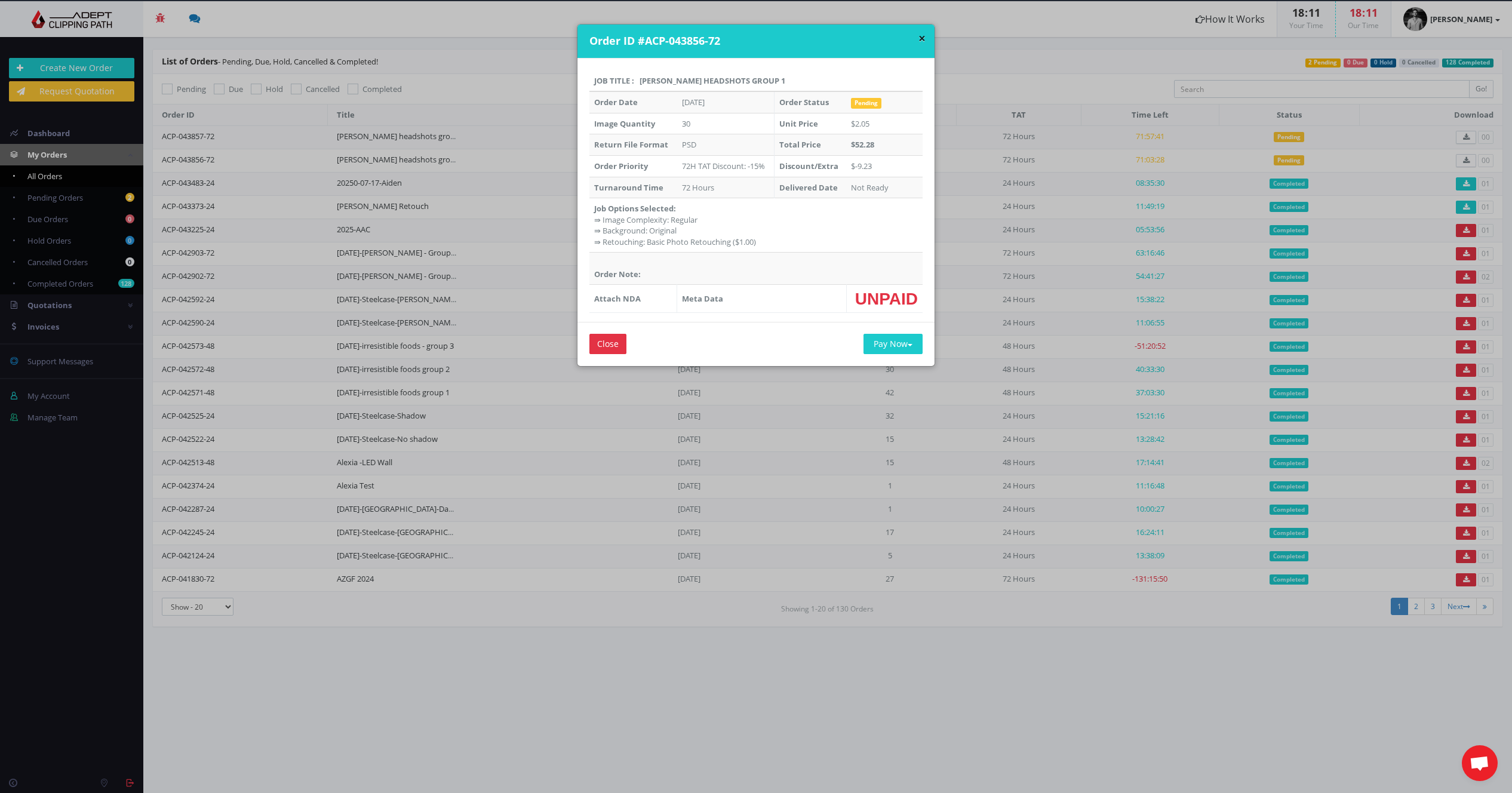
click at [867, 295] on span "UNPAID" at bounding box center [886, 298] width 63 height 18
drag, startPoint x: 711, startPoint y: 299, endPoint x: 649, endPoint y: 303, distance: 62.1
click at [710, 299] on strong "Meta Data" at bounding box center [702, 298] width 41 height 11
drag, startPoint x: 602, startPoint y: 302, endPoint x: 615, endPoint y: 251, distance: 52.6
click at [603, 299] on strong "Attach NDA" at bounding box center [617, 298] width 47 height 11
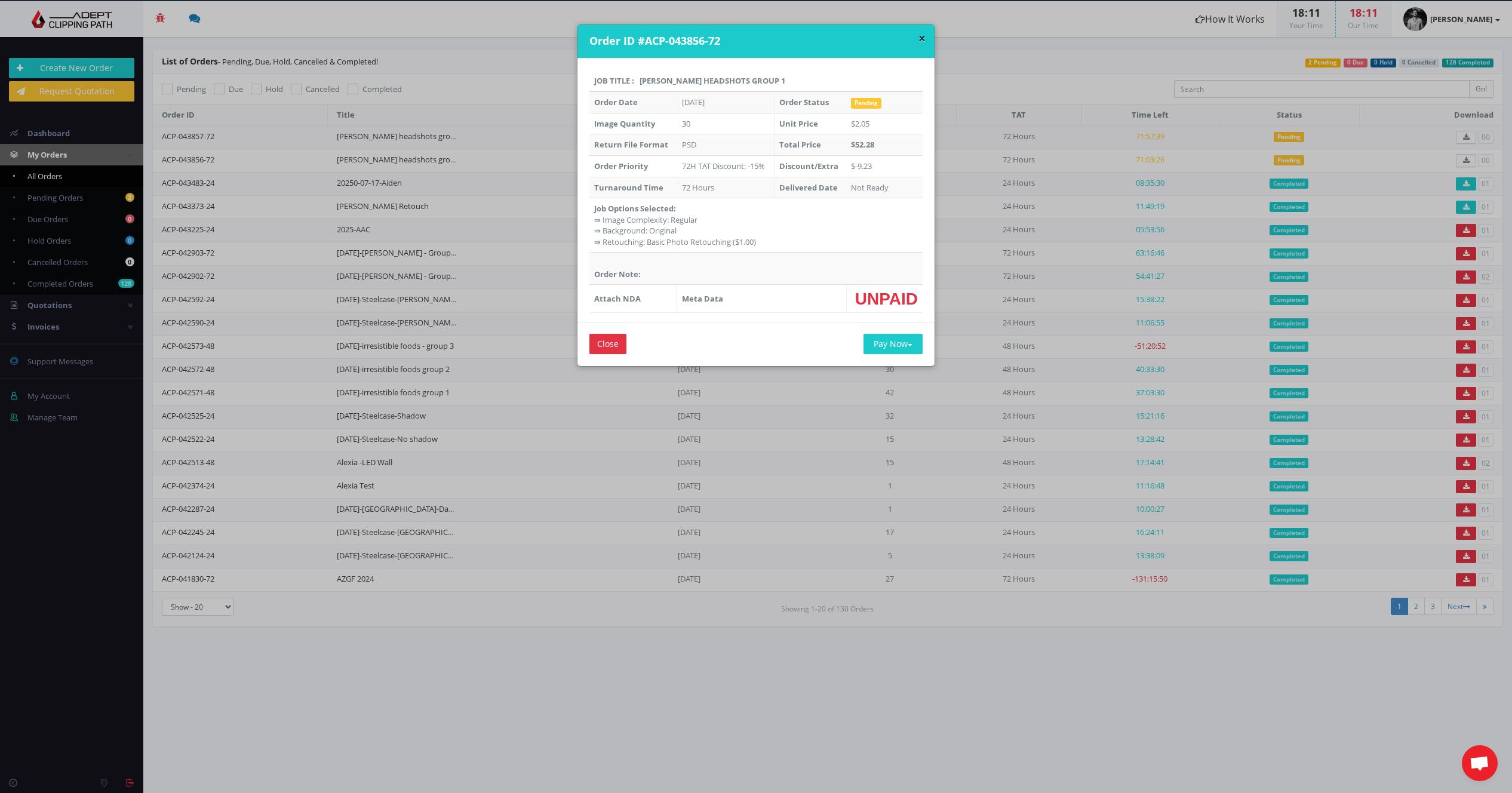
drag, startPoint x: 618, startPoint y: 248, endPoint x: 630, endPoint y: 208, distance: 41.8
click at [618, 248] on td "Job Options Selected: ⇛ Image Complexity: Regular ⇛ Background: Original ⇛ Reto…" at bounding box center [756, 225] width 334 height 54
drag, startPoint x: 643, startPoint y: 139, endPoint x: 967, endPoint y: 68, distance: 331.7
click at [643, 139] on strong "Return File Format" at bounding box center [631, 144] width 74 height 11
click at [864, 100] on span "Pending" at bounding box center [866, 103] width 30 height 11
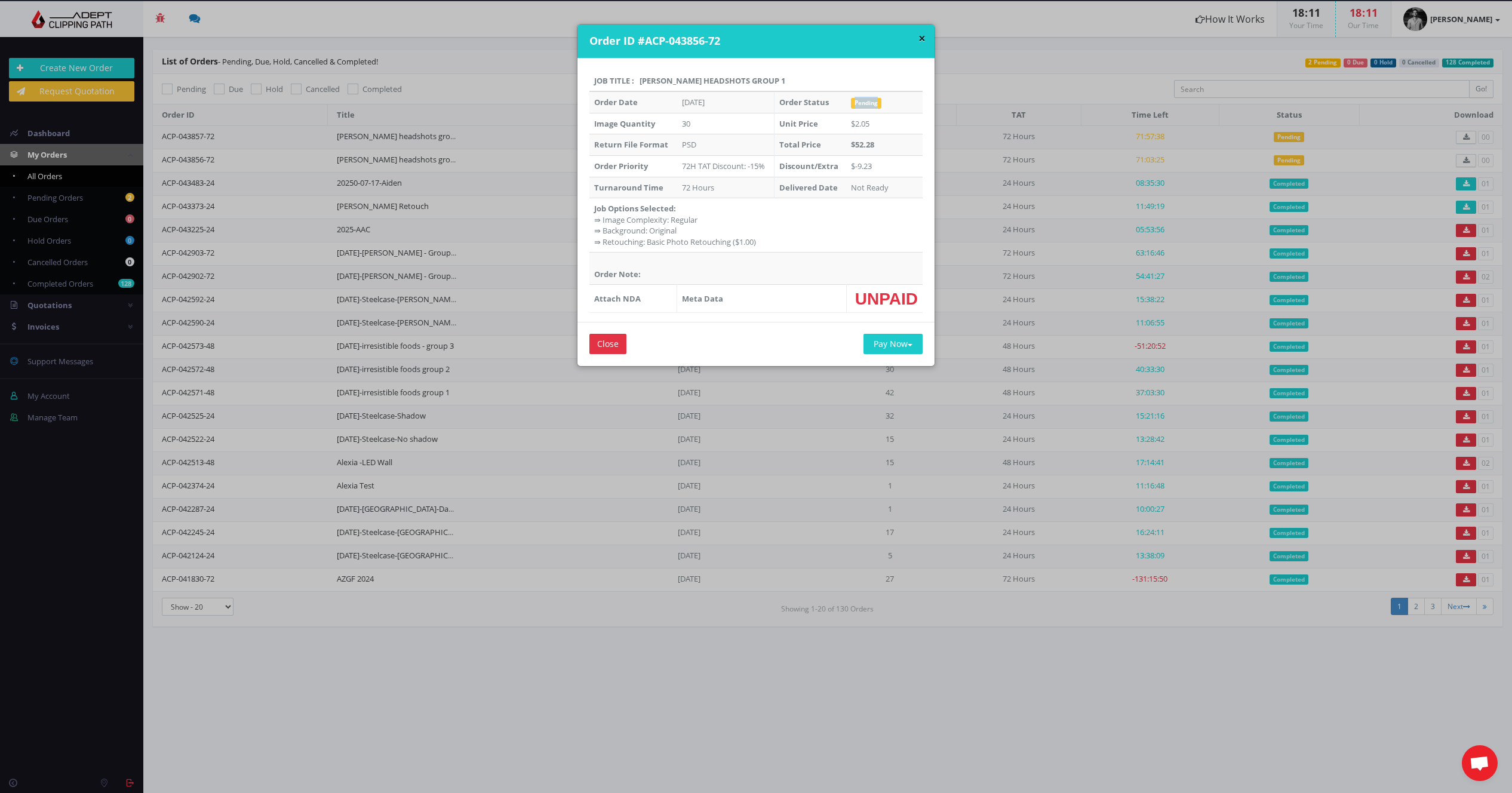
drag, startPoint x: 864, startPoint y: 101, endPoint x: 838, endPoint y: 107, distance: 26.7
click at [864, 101] on span "Pending" at bounding box center [866, 103] width 30 height 11
click at [828, 104] on td "Order Status" at bounding box center [810, 102] width 72 height 22
drag, startPoint x: 823, startPoint y: 103, endPoint x: 906, endPoint y: 63, distance: 92.1
click at [823, 103] on strong "Order Status" at bounding box center [804, 102] width 50 height 11
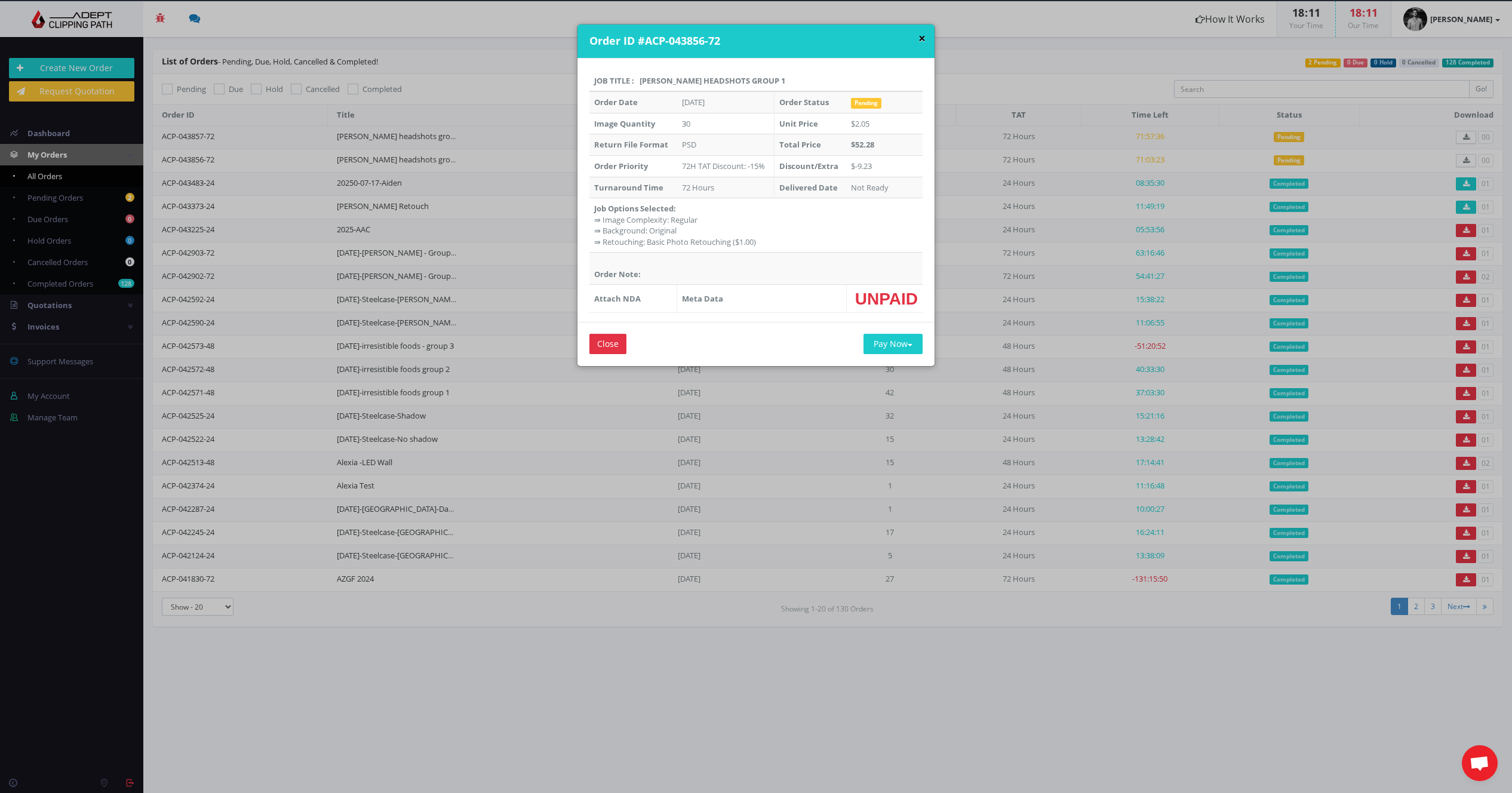
click at [918, 36] on button "×" at bounding box center [922, 38] width 7 height 12
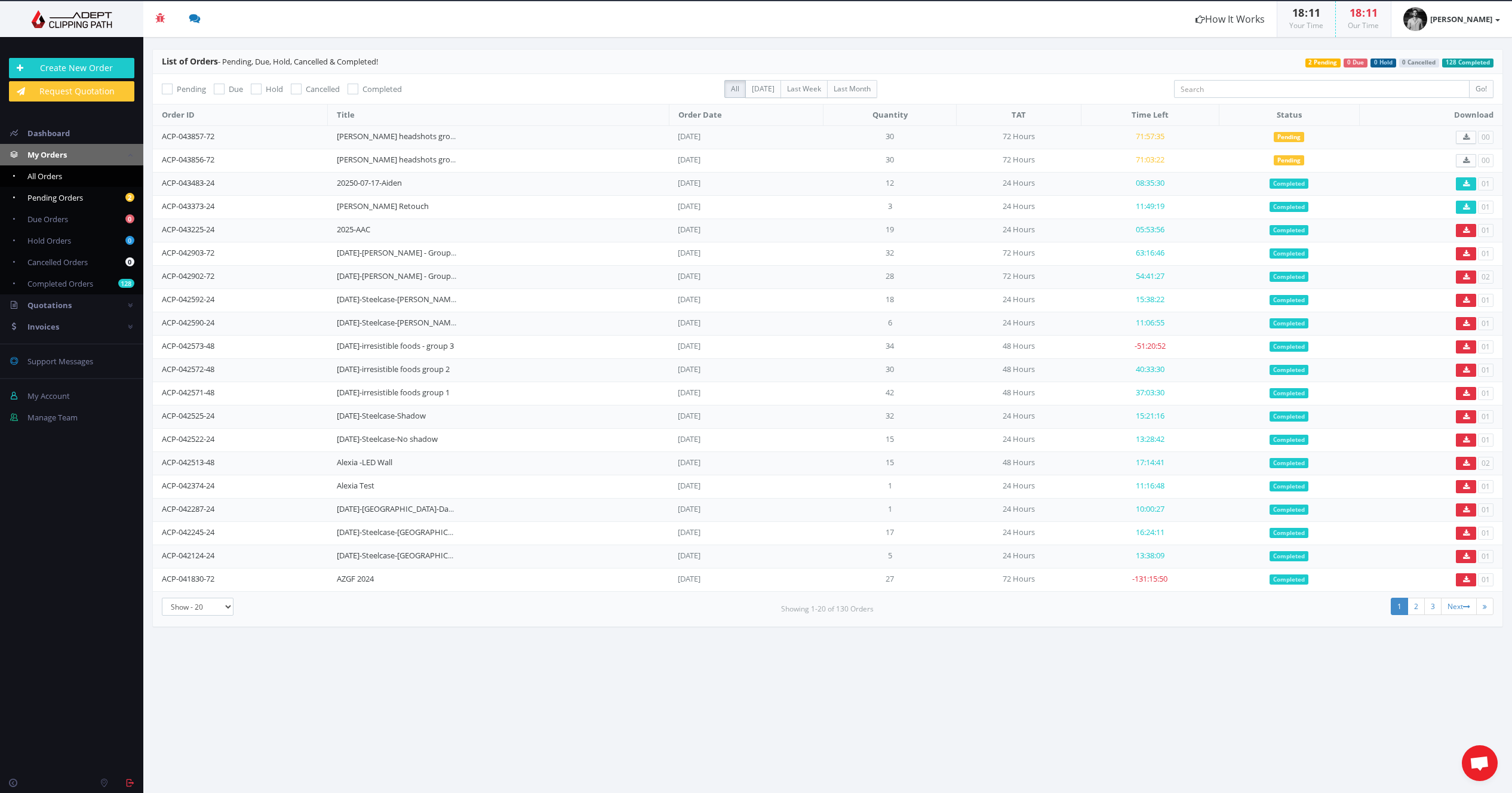
click at [71, 193] on span "Pending Orders" at bounding box center [55, 197] width 55 height 11
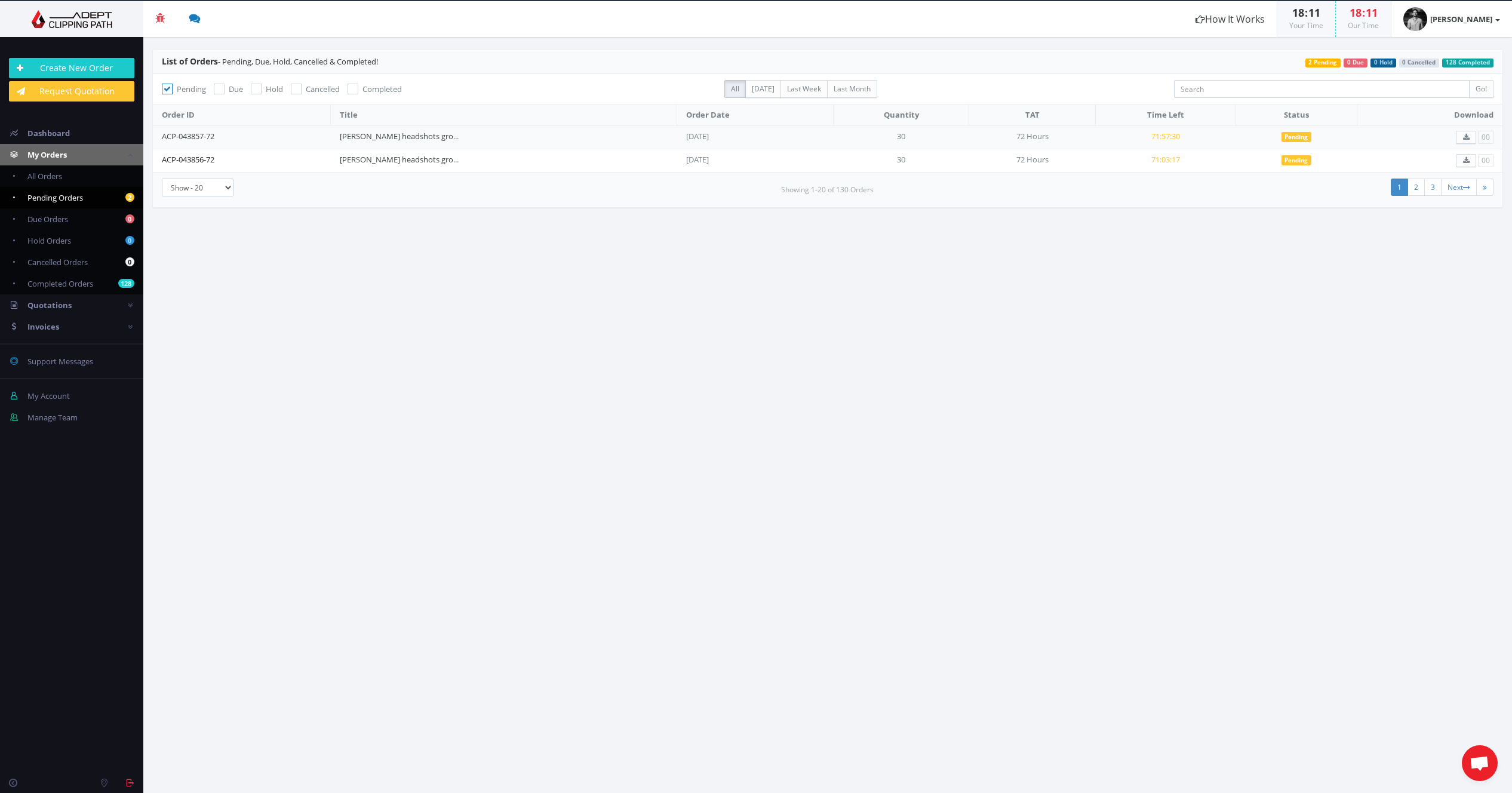
click at [214, 162] on link "ACP-043856-72" at bounding box center [188, 159] width 53 height 11
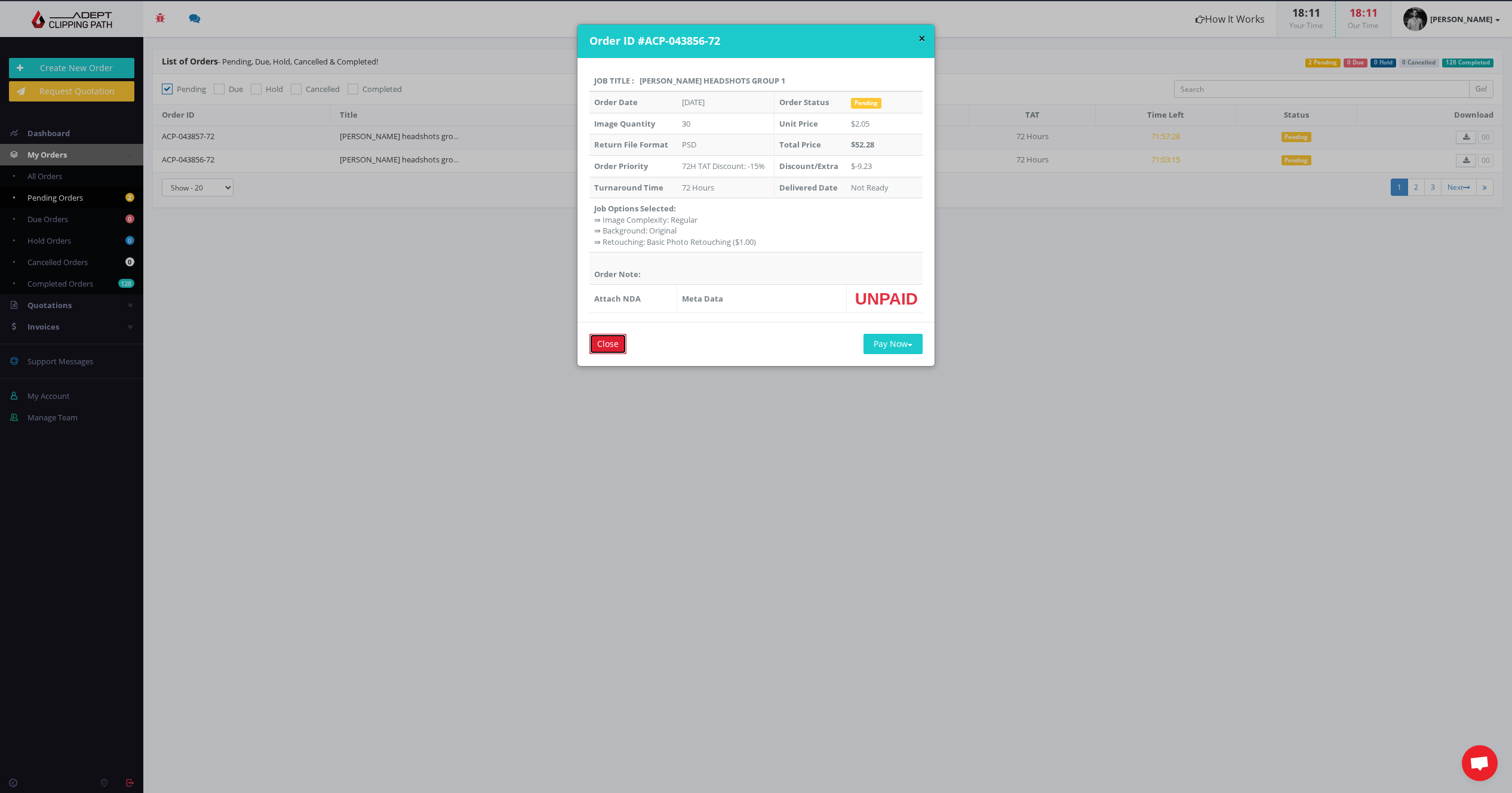
click at [609, 346] on input "Close" at bounding box center [607, 344] width 37 height 20
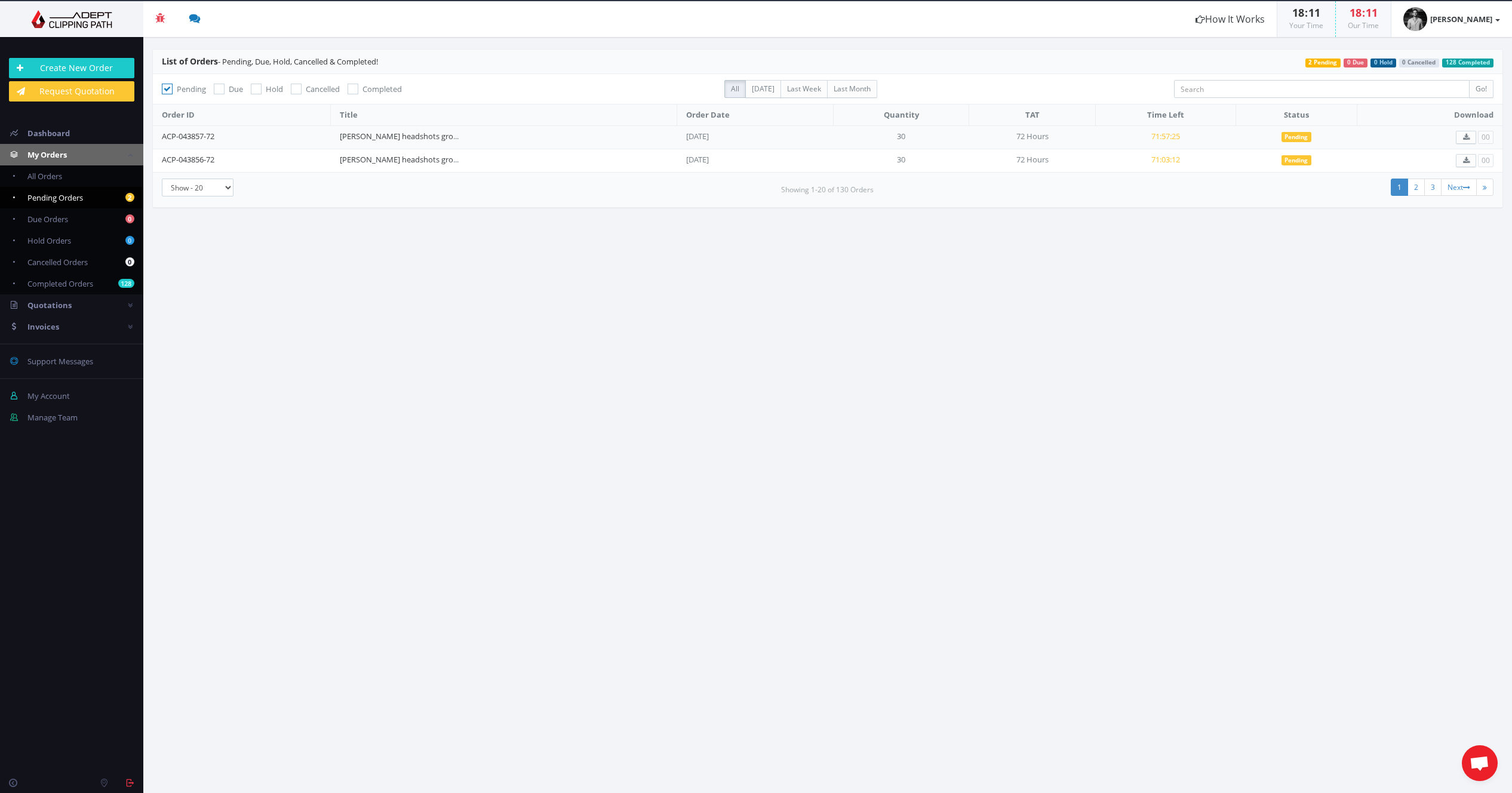
click at [1423, 63] on span "0 Cancelled" at bounding box center [1419, 63] width 40 height 9
click at [52, 262] on span "Cancelled Orders" at bounding box center [58, 261] width 61 height 11
checkbox input "false"
click at [56, 259] on span "Cancelled Orders" at bounding box center [58, 261] width 61 height 11
click at [64, 180] on link "All Orders" at bounding box center [71, 176] width 143 height 22
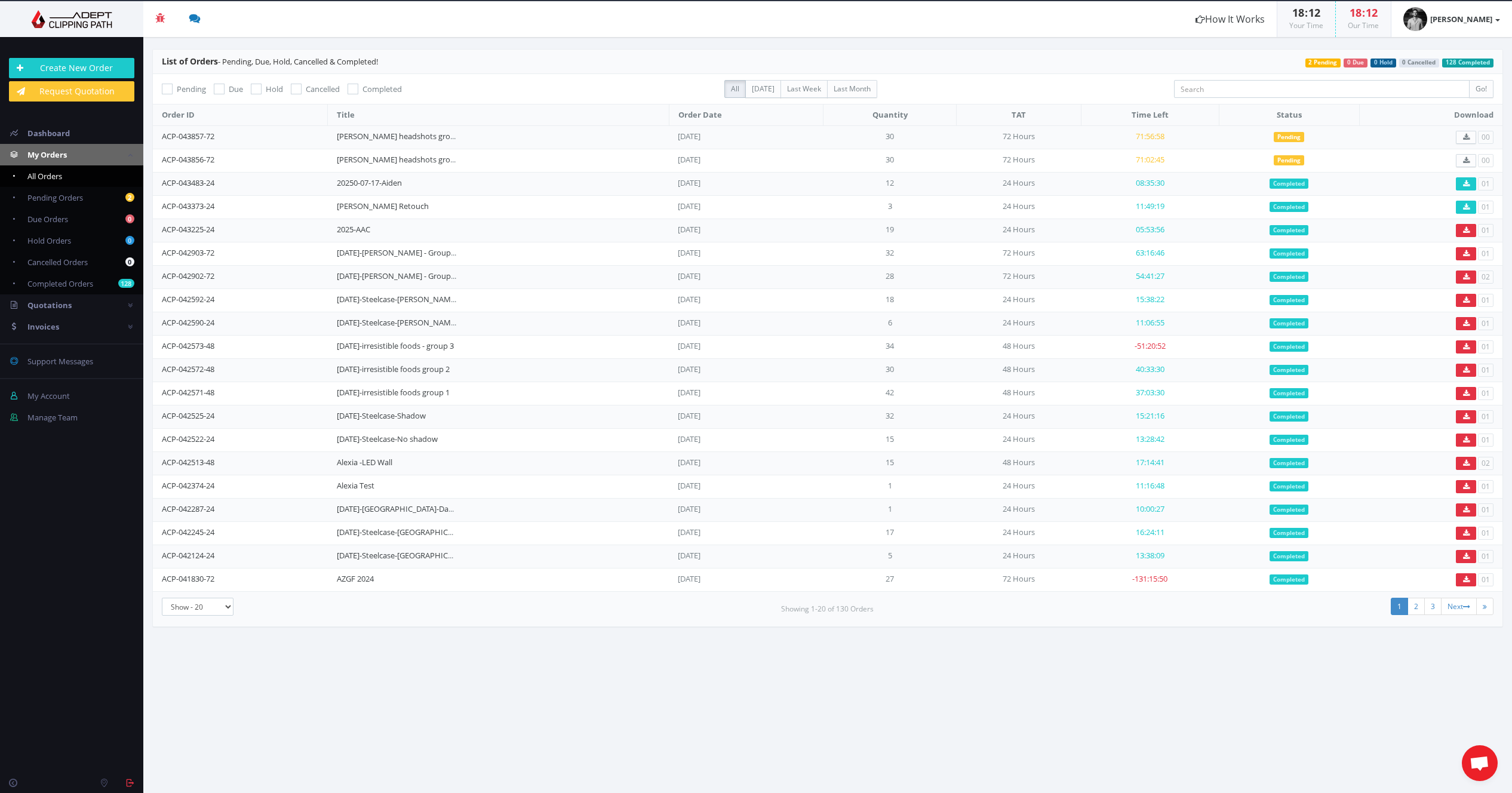
click at [297, 89] on icon at bounding box center [296, 89] width 11 height 11
click at [297, 89] on input "Cancelled" at bounding box center [298, 89] width 8 height 8
checkbox input "true"
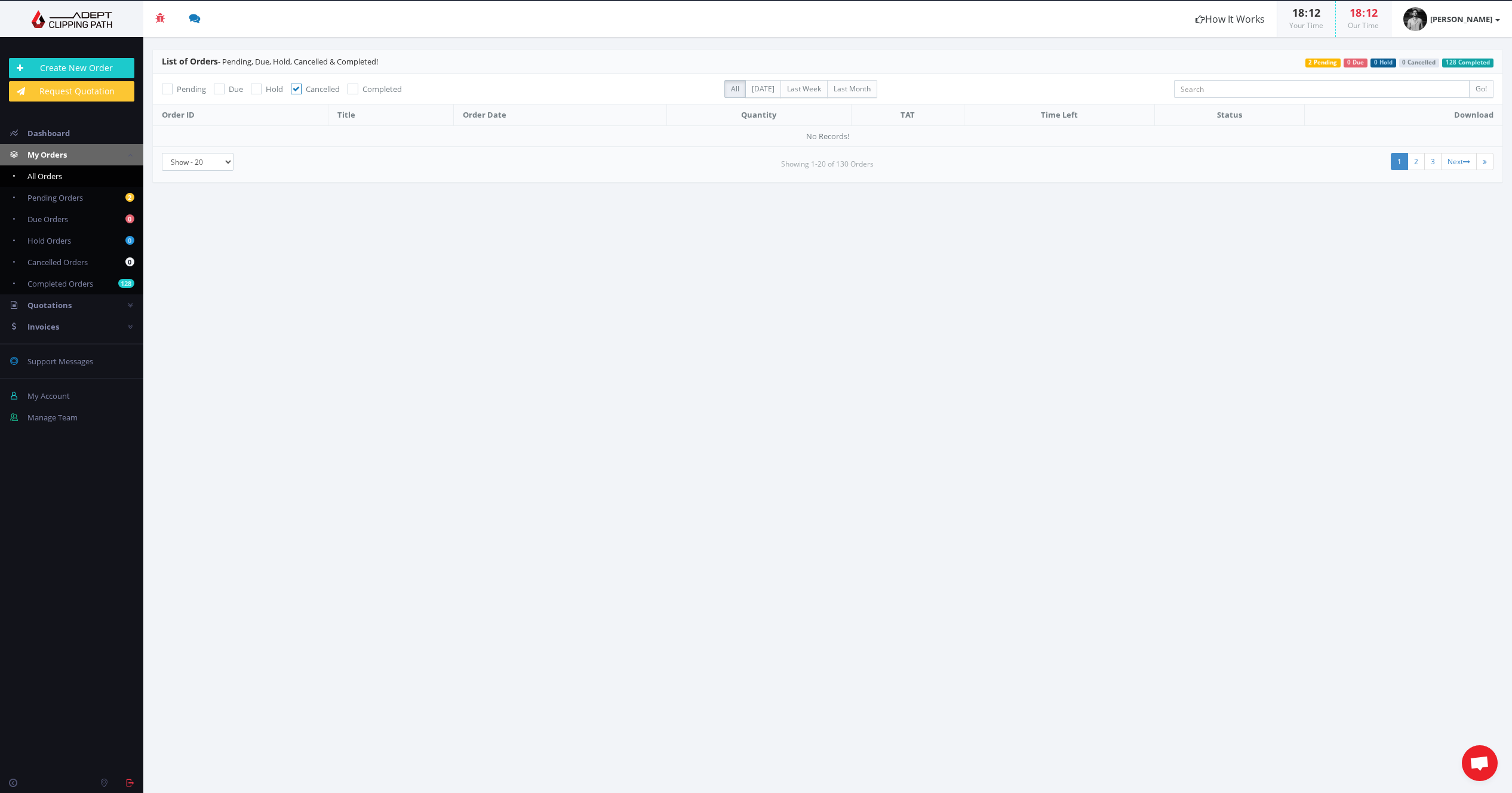
click at [172, 89] on div "Pending" at bounding box center [184, 90] width 44 height 15
click at [171, 90] on icon at bounding box center [167, 89] width 11 height 11
click at [171, 90] on input "Pending" at bounding box center [169, 89] width 8 height 8
checkbox input "true"
click at [298, 89] on icon at bounding box center [296, 89] width 11 height 11
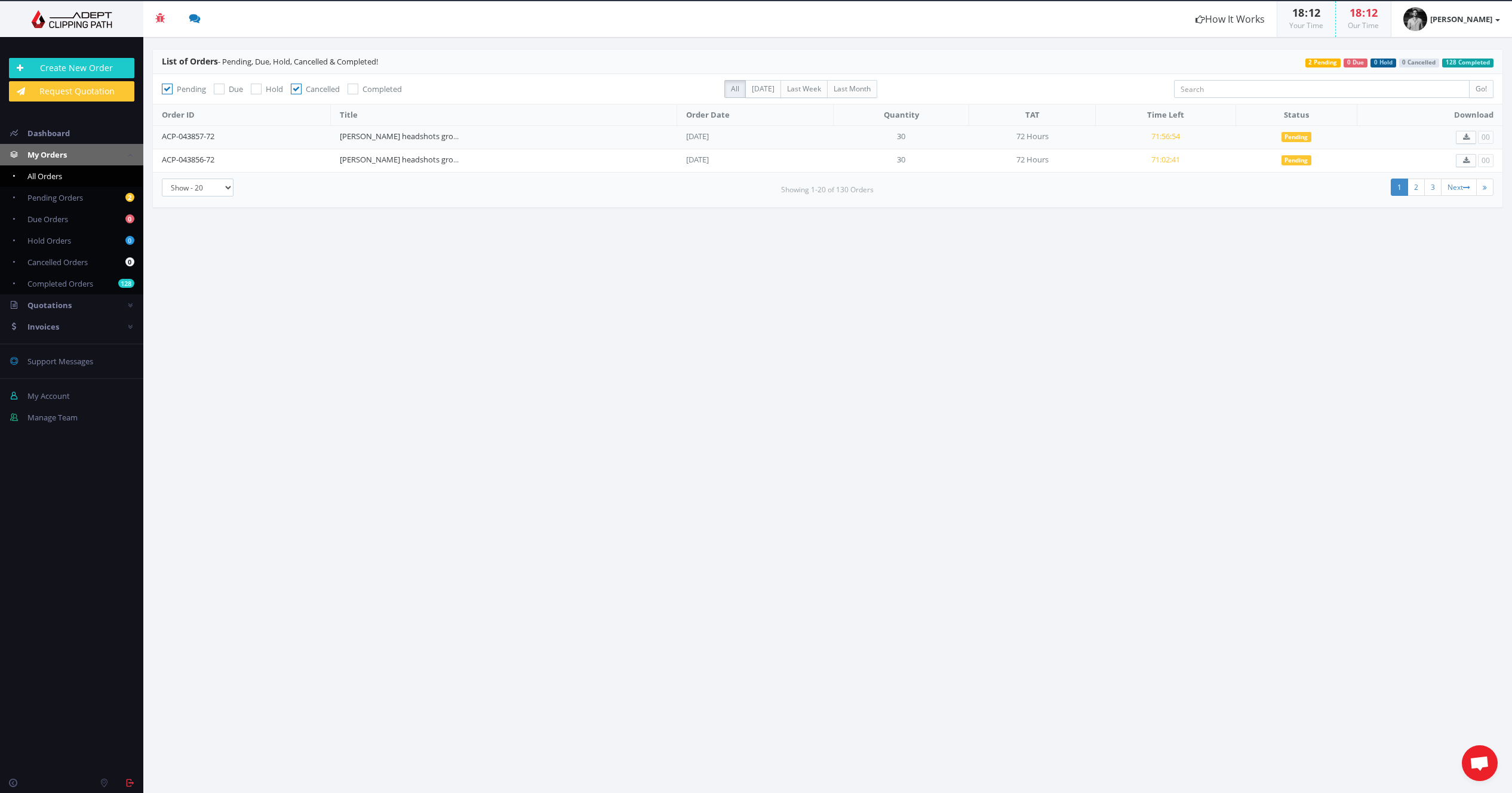
click at [298, 89] on input "Cancelled" at bounding box center [298, 89] width 8 height 8
checkbox input "false"
click at [48, 136] on span "Dashboard" at bounding box center [48, 133] width 43 height 11
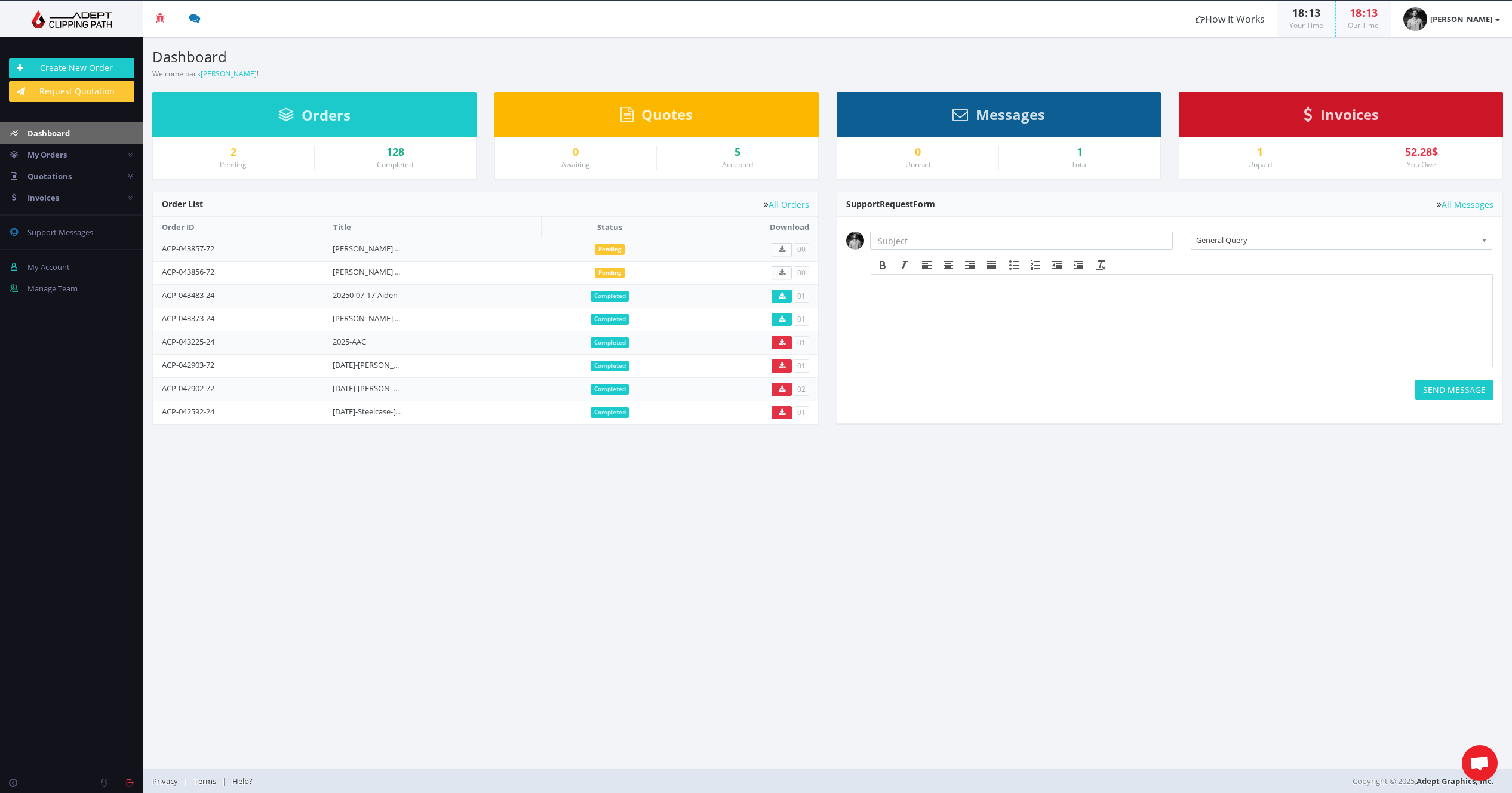
click at [236, 156] on div "2" at bounding box center [233, 152] width 143 height 12
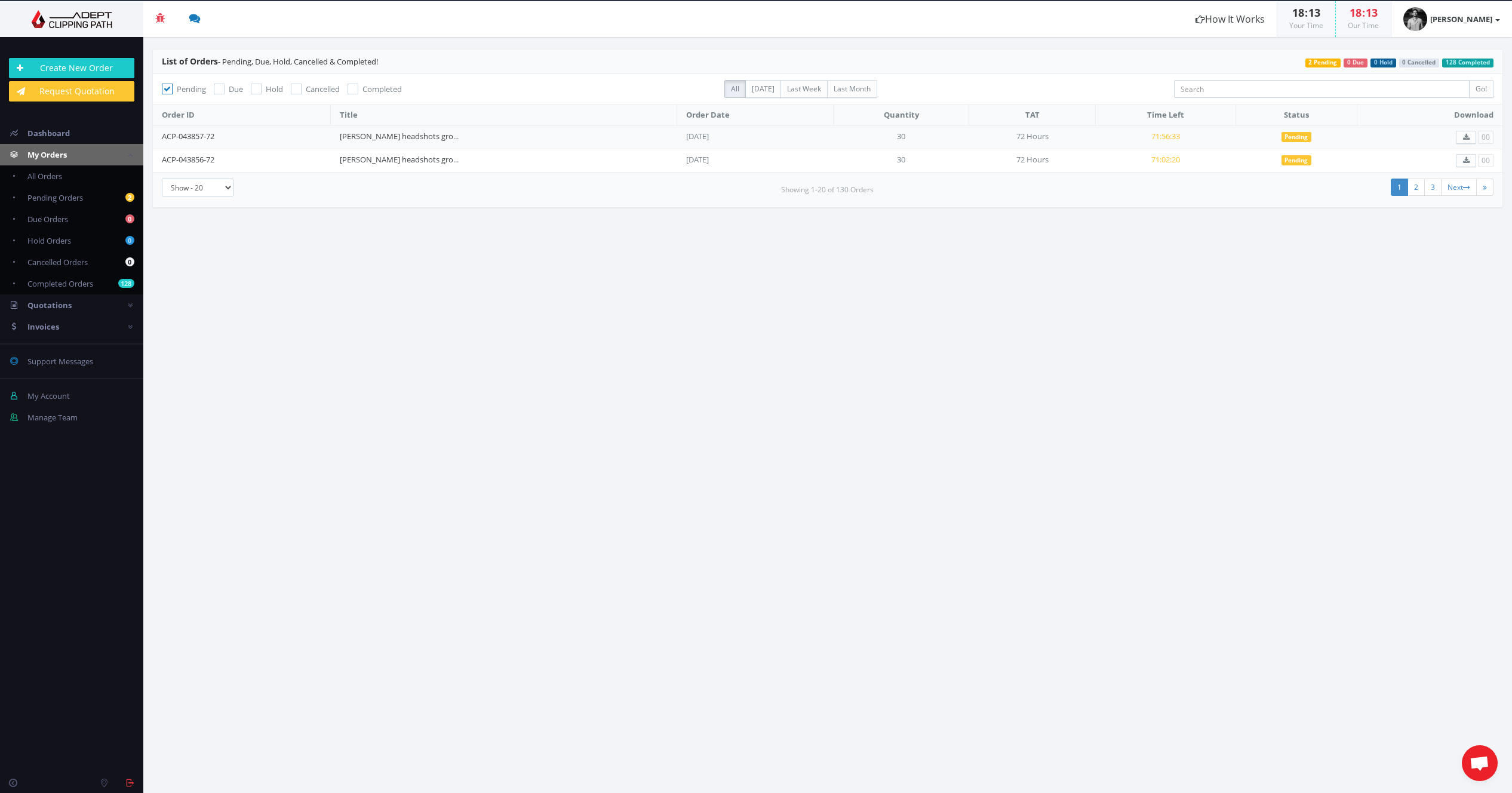
drag, startPoint x: 736, startPoint y: 160, endPoint x: 662, endPoint y: 205, distance: 86.6
click at [674, 221] on section "List of Orders - Pending, Due, Hold, Cancelled & Completed! 128 Completed 0 Can…" at bounding box center [828, 415] width 1369 height 756
drag, startPoint x: 631, startPoint y: 161, endPoint x: 648, endPoint y: 156, distance: 17.7
click at [677, 161] on td "Sep 18, 2025" at bounding box center [755, 160] width 156 height 23
click at [179, 156] on link "ACP-043856-72" at bounding box center [188, 159] width 53 height 11
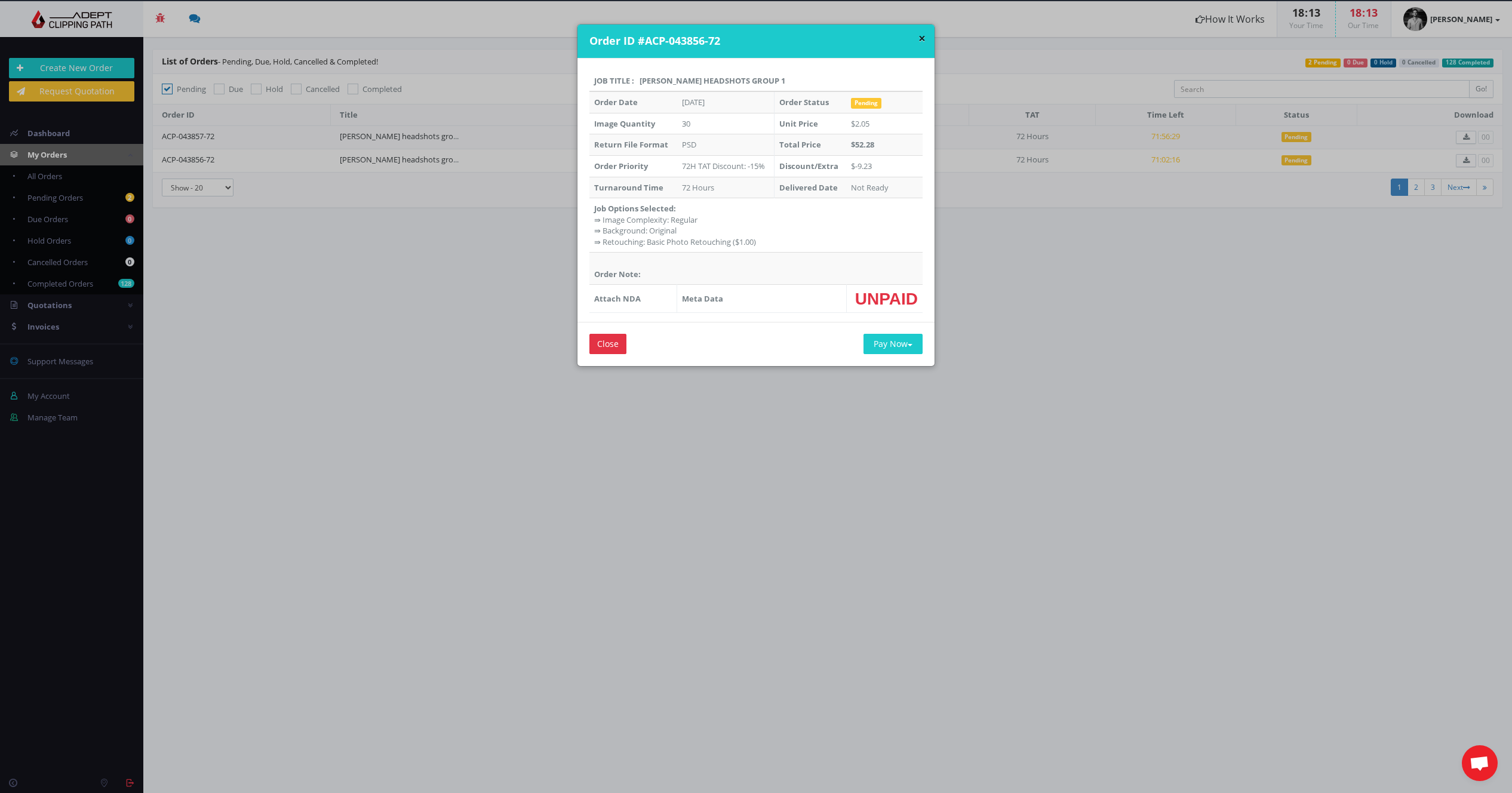
drag, startPoint x: 678, startPoint y: 165, endPoint x: 696, endPoint y: 178, distance: 22.2
click at [678, 165] on td "72H TAT Discount: -15%" at bounding box center [725, 166] width 97 height 22
click at [697, 179] on td "72 Hours" at bounding box center [725, 187] width 97 height 22
drag, startPoint x: 689, startPoint y: 197, endPoint x: 687, endPoint y: 236, distance: 39.1
click at [690, 201] on tbody "Order Date Sep 18, 2025 Order Status Pending Image Quantity 30 Unit Price $2.05…" at bounding box center [756, 202] width 334 height 222
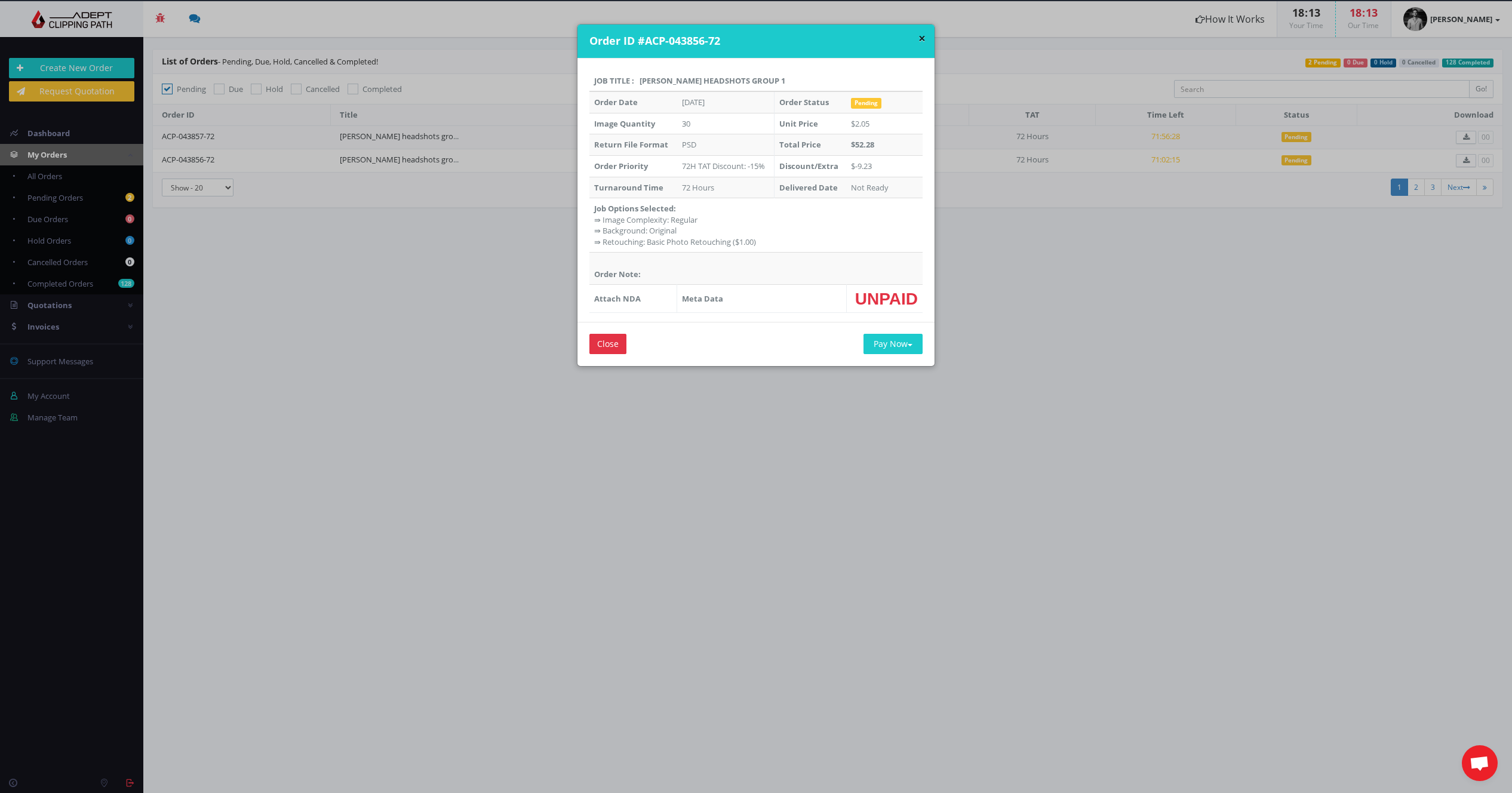
click at [687, 236] on td "Job Options Selected: ⇛ Image Complexity: Regular ⇛ Background: Original ⇛ Reto…" at bounding box center [756, 225] width 334 height 54
click at [600, 346] on input "Close" at bounding box center [607, 344] width 37 height 20
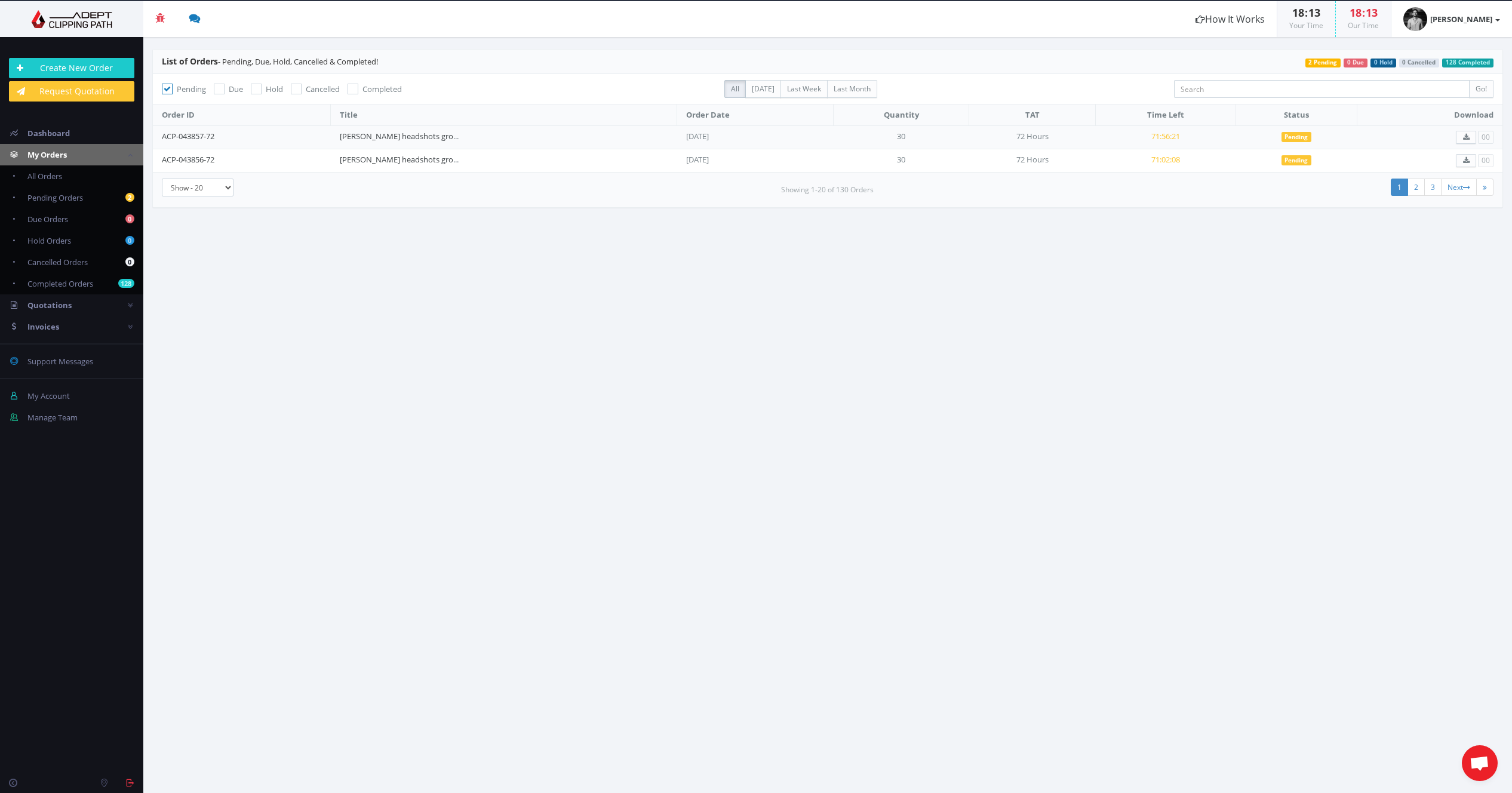
drag, startPoint x: 194, startPoint y: 160, endPoint x: 155, endPoint y: 162, distance: 39.1
click at [155, 162] on td "ACP-043856-72" at bounding box center [241, 160] width 178 height 23
copy link "ACP-043856-72"
click at [1473, 761] on span "Open chat" at bounding box center [1479, 764] width 19 height 17
click at [1479, 758] on span "Open chat" at bounding box center [1479, 764] width 19 height 17
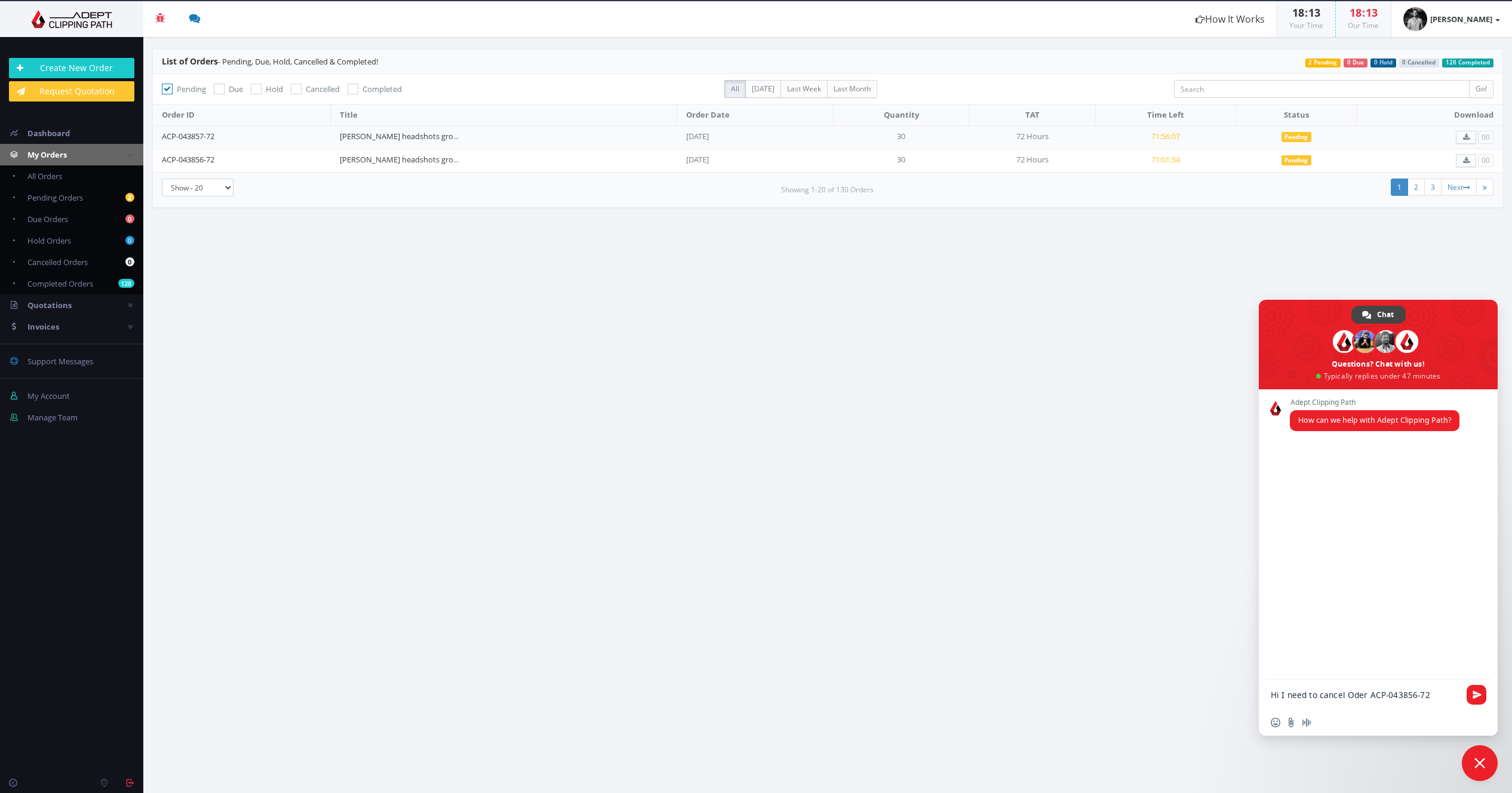
click at [1356, 697] on textarea "Hi I need to cancel Oder ACP-043856-72" at bounding box center [1365, 695] width 189 height 11
click at [1447, 699] on textarea "Hi I need to cancel Order ACP-043856-72" at bounding box center [1365, 695] width 189 height 11
type textarea "Hi I need to cancel Order ACP-043856-72"
click at [1480, 695] on span "Send" at bounding box center [1477, 694] width 9 height 9
click at [94, 162] on link "My Orders" at bounding box center [71, 155] width 143 height 22
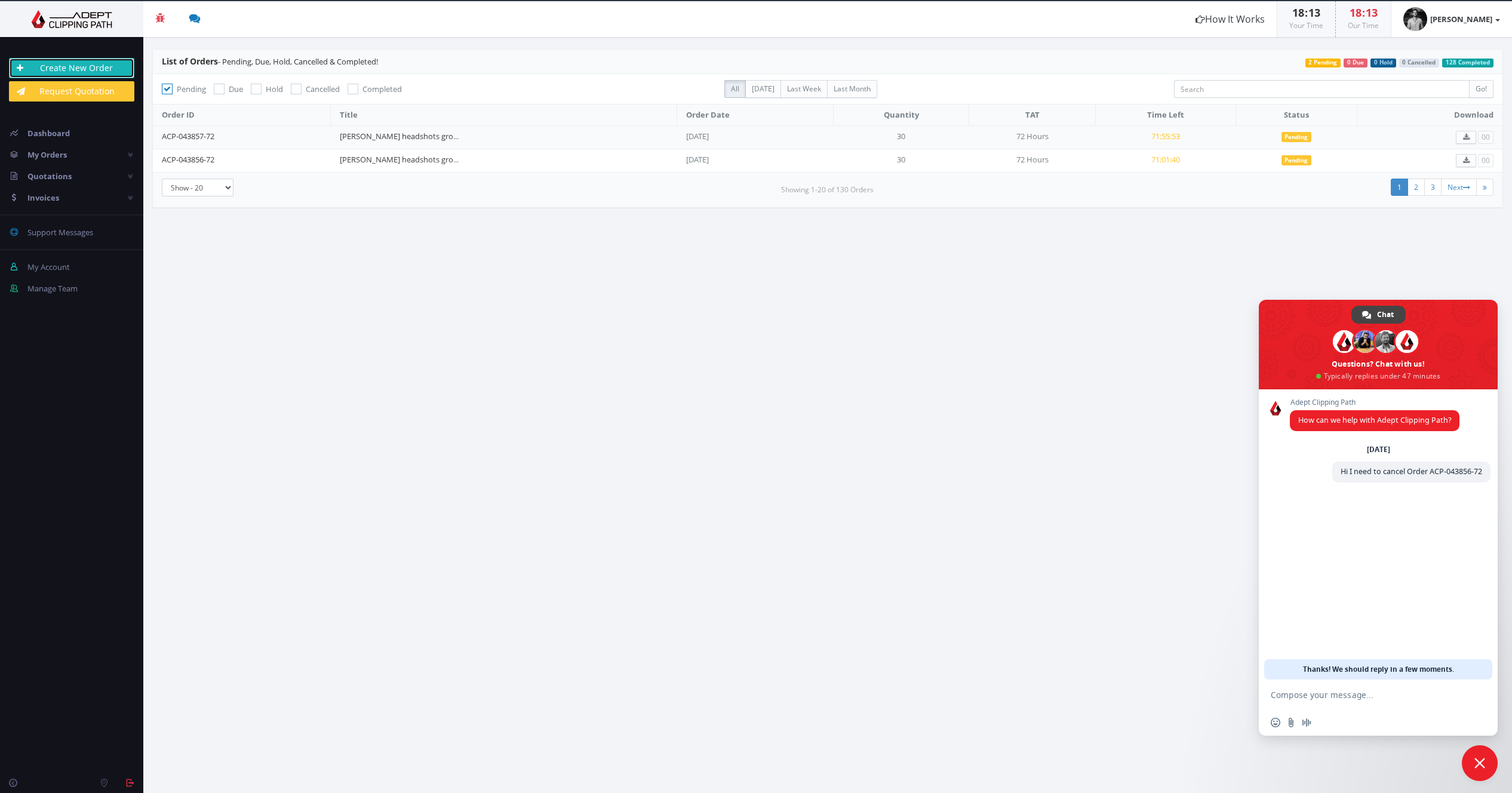
click at [76, 67] on link "Create New Order" at bounding box center [71, 68] width 125 height 20
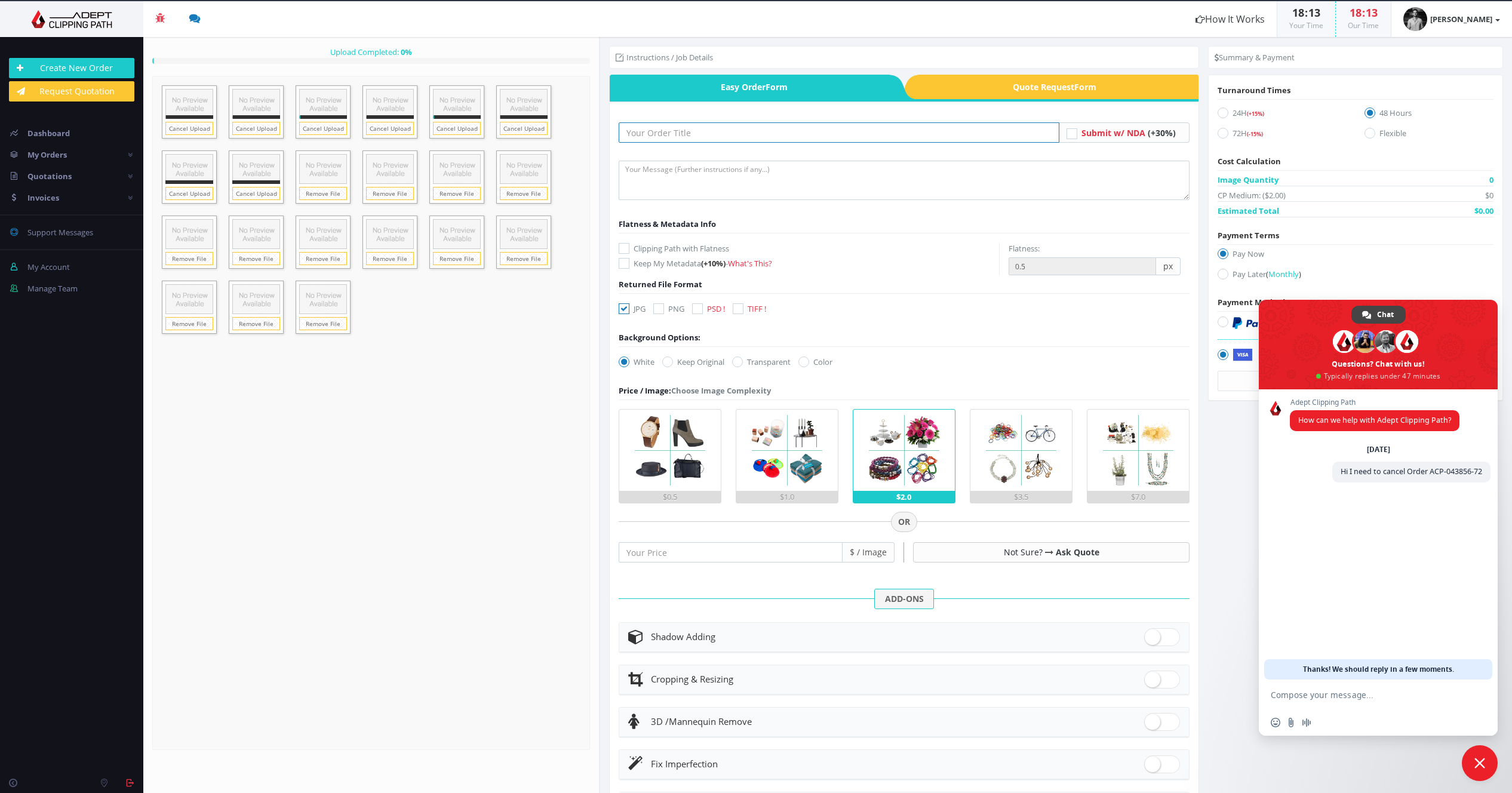
click at [672, 131] on input "text" at bounding box center [839, 133] width 441 height 20
type input "Bad Birdie -2024-08-12-Cropped -Group 1"
click at [714, 135] on input "Bad Birdie -2024-08-12-Cropped -Group 1" at bounding box center [839, 133] width 441 height 20
click at [714, 135] on input "text" at bounding box center [839, 133] width 441 height 20
type input "Matt headshots group 2"
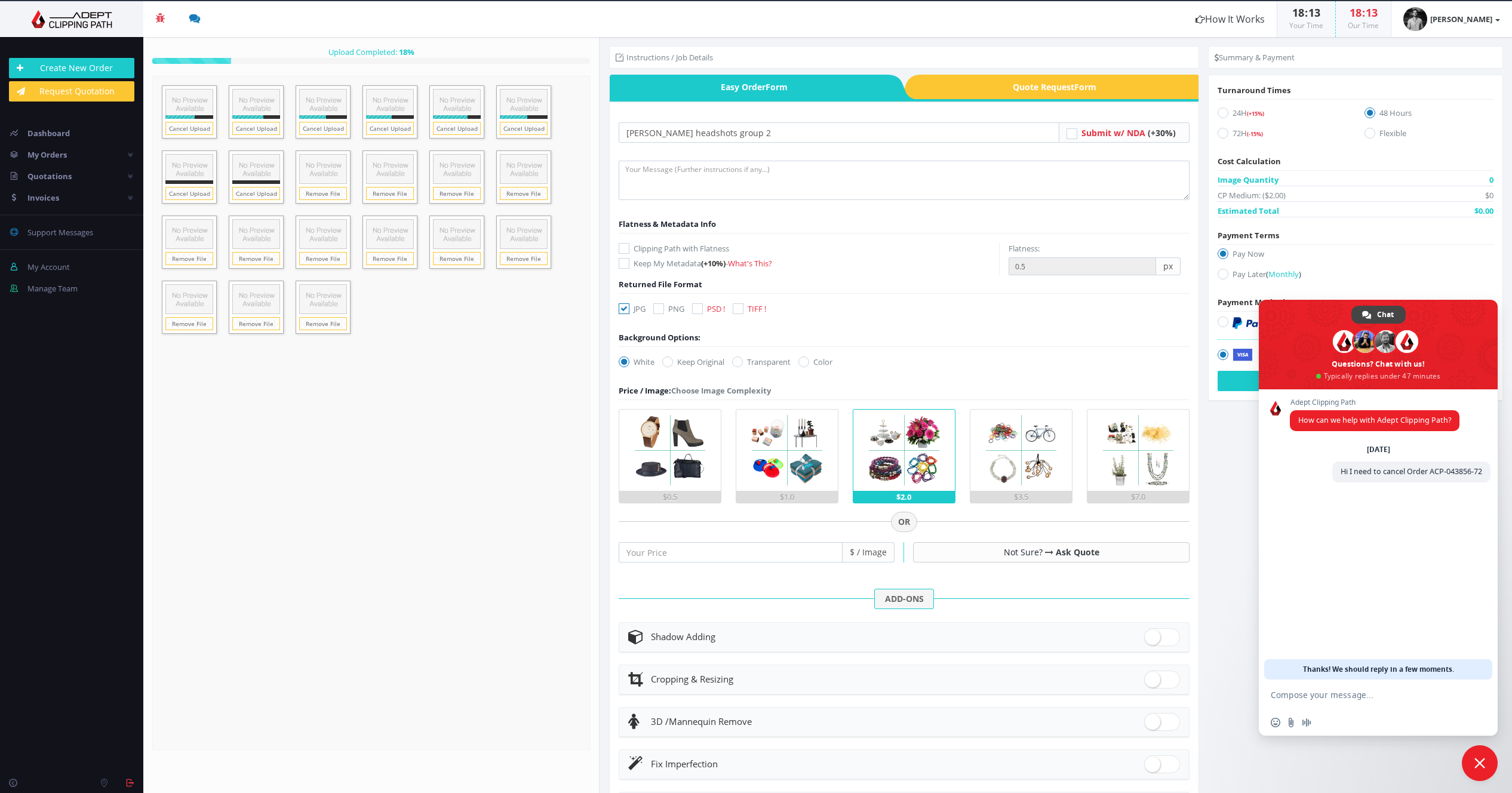
click at [626, 306] on icon at bounding box center [624, 308] width 11 height 11
click at [626, 306] on input "JPG" at bounding box center [625, 309] width 8 height 8
checkbox input "false"
click at [698, 307] on icon at bounding box center [697, 308] width 11 height 11
click at [698, 307] on input "PSD !" at bounding box center [699, 309] width 8 height 8
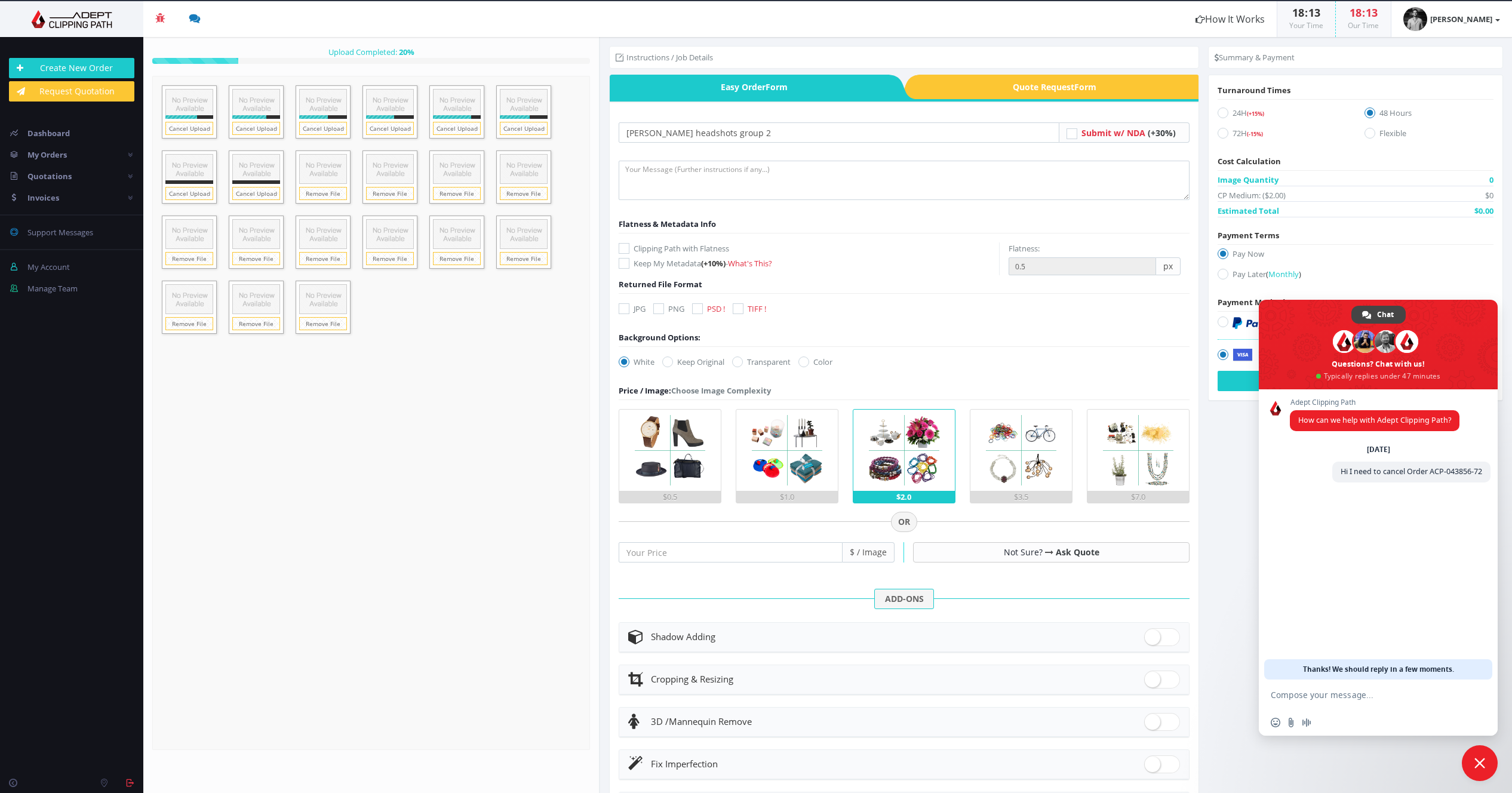
checkbox input "true"
click at [777, 467] on img at bounding box center [787, 450] width 81 height 81
click at [0, 0] on input "$1.0" at bounding box center [0, 0] width 0 height 0
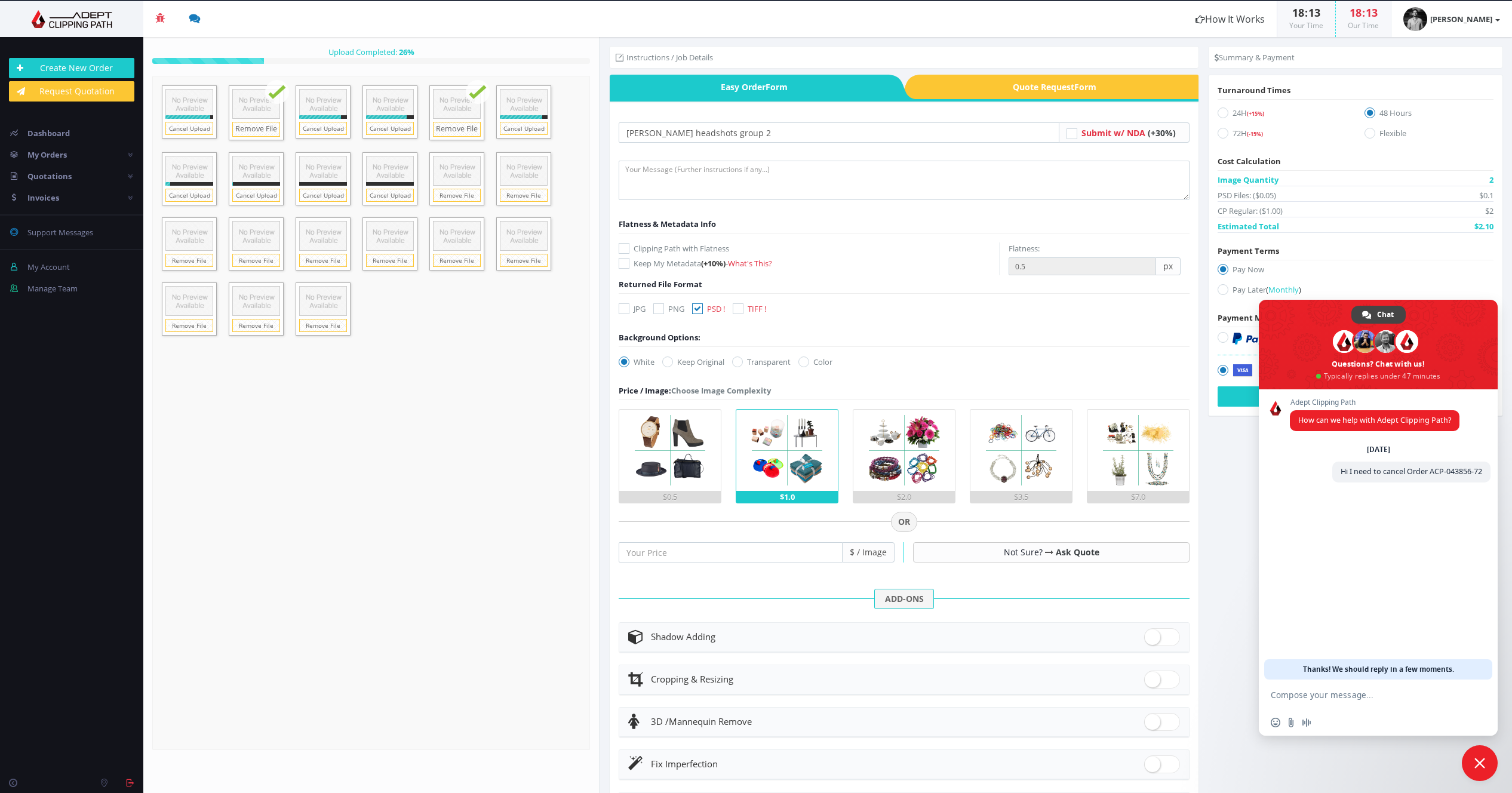
click at [666, 362] on icon at bounding box center [667, 362] width 11 height 11
click at [666, 362] on input "Keep Original" at bounding box center [669, 362] width 8 height 8
radio input "true"
click at [1217, 132] on icon at bounding box center [1222, 133] width 11 height 11
click at [1221, 132] on input "72H (-15%)" at bounding box center [1225, 133] width 8 height 8
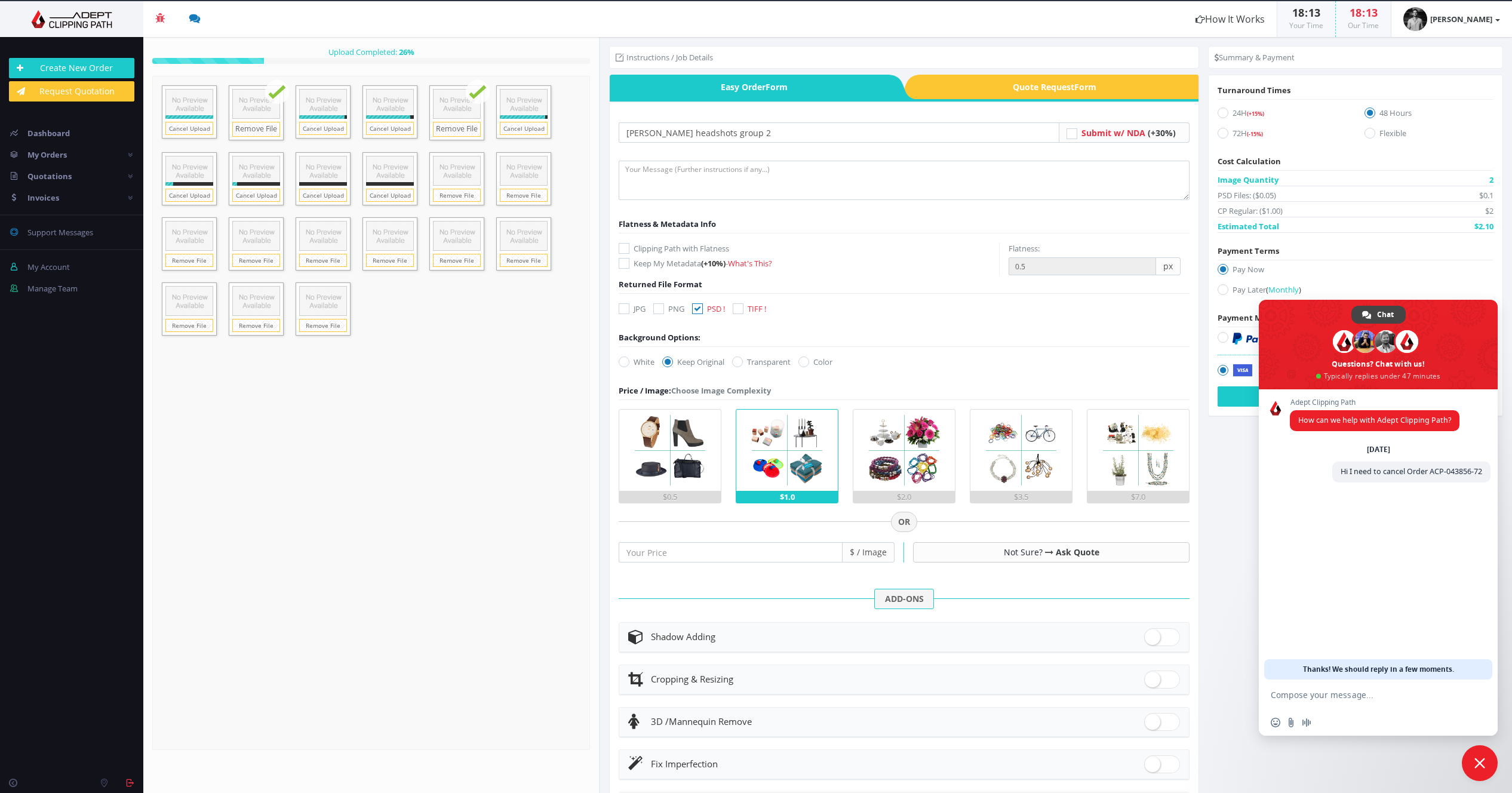
radio input "true"
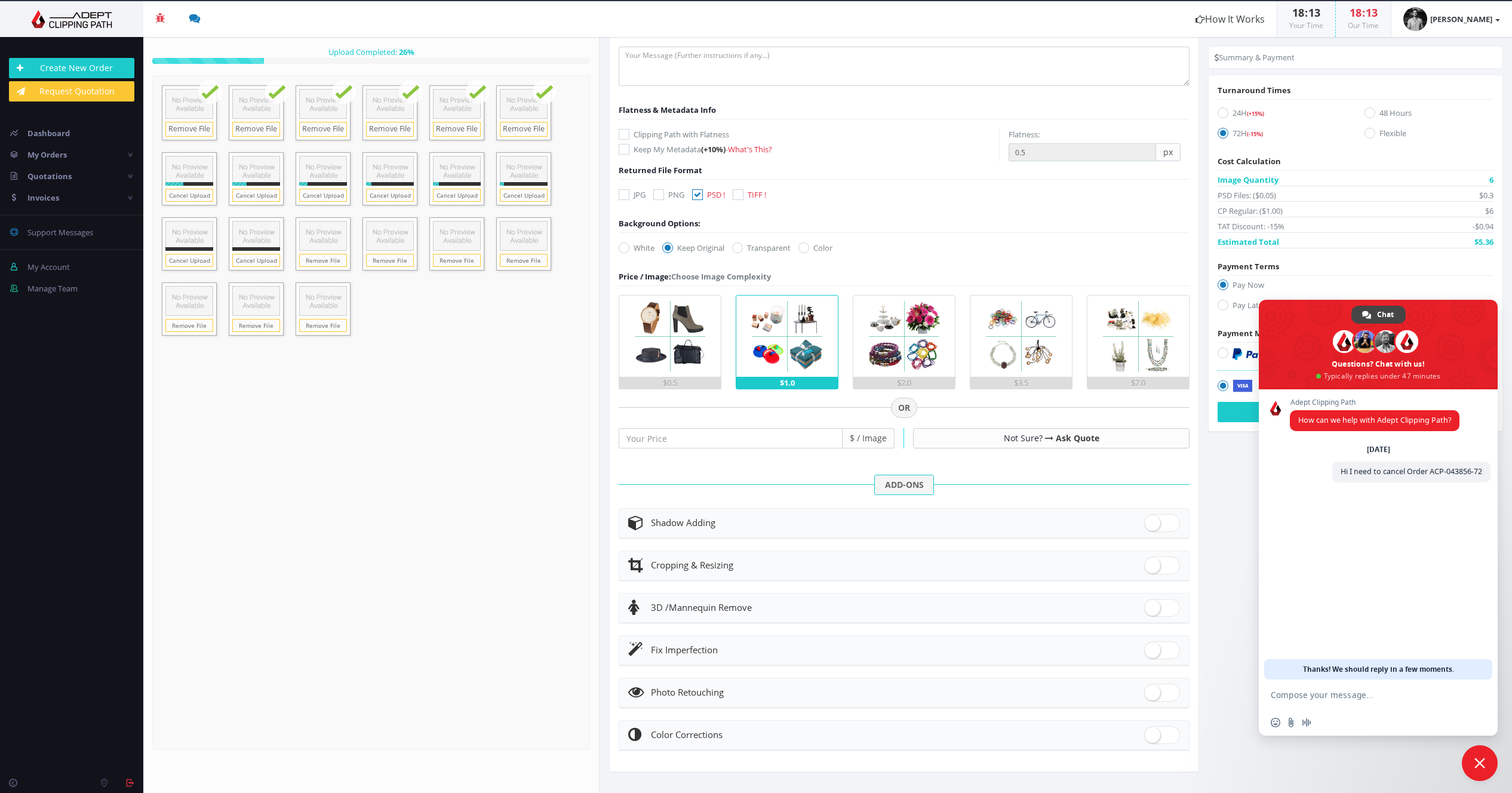
drag, startPoint x: 643, startPoint y: 688, endPoint x: 789, endPoint y: 700, distance: 146.5
click at [643, 688] on icon at bounding box center [638, 692] width 21 height 16
click at [1158, 694] on span at bounding box center [1162, 692] width 36 height 18
click at [1152, 694] on input "checkbox" at bounding box center [1148, 690] width 8 height 8
checkbox input "true"
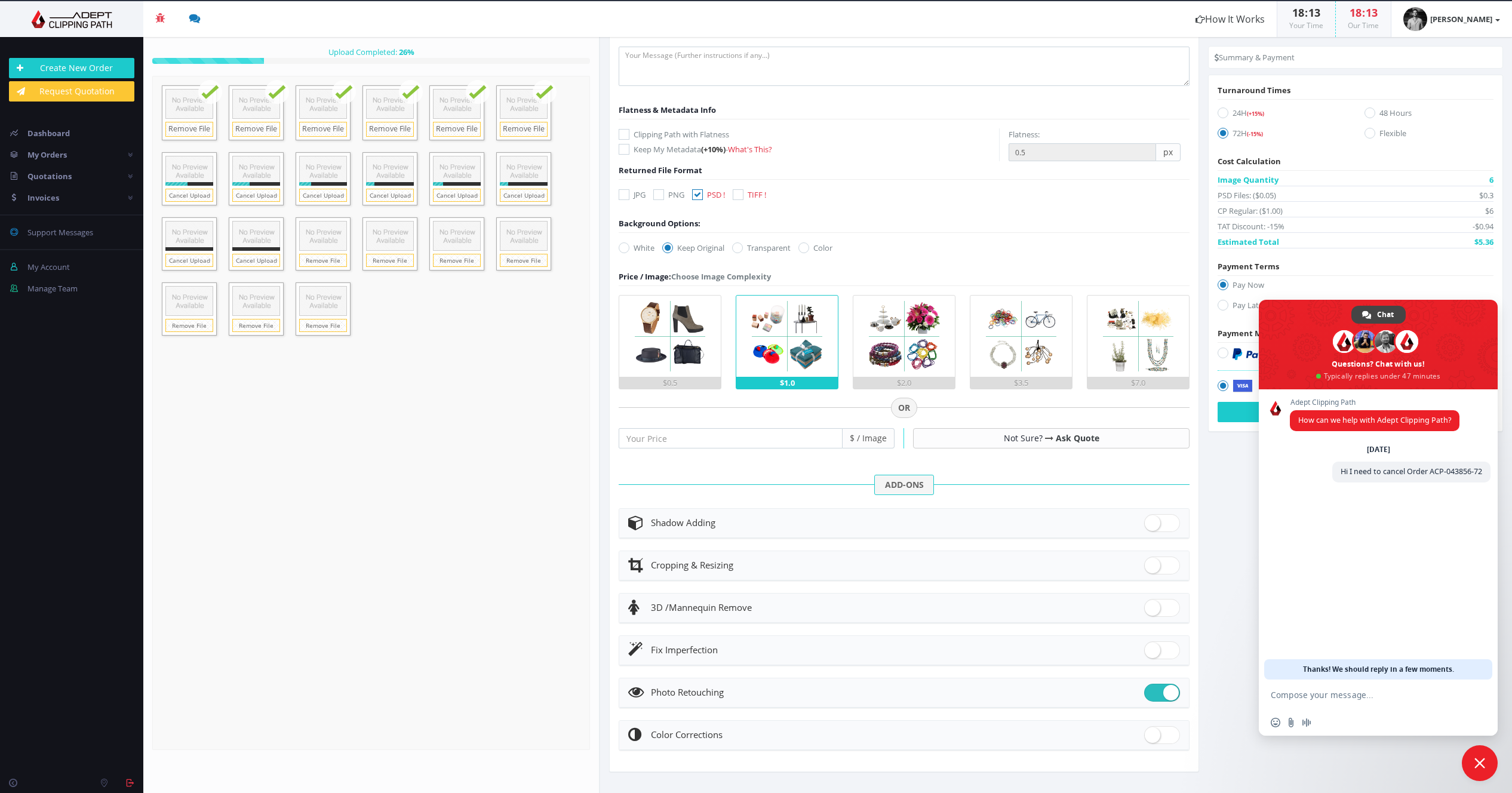
checkbox input "true"
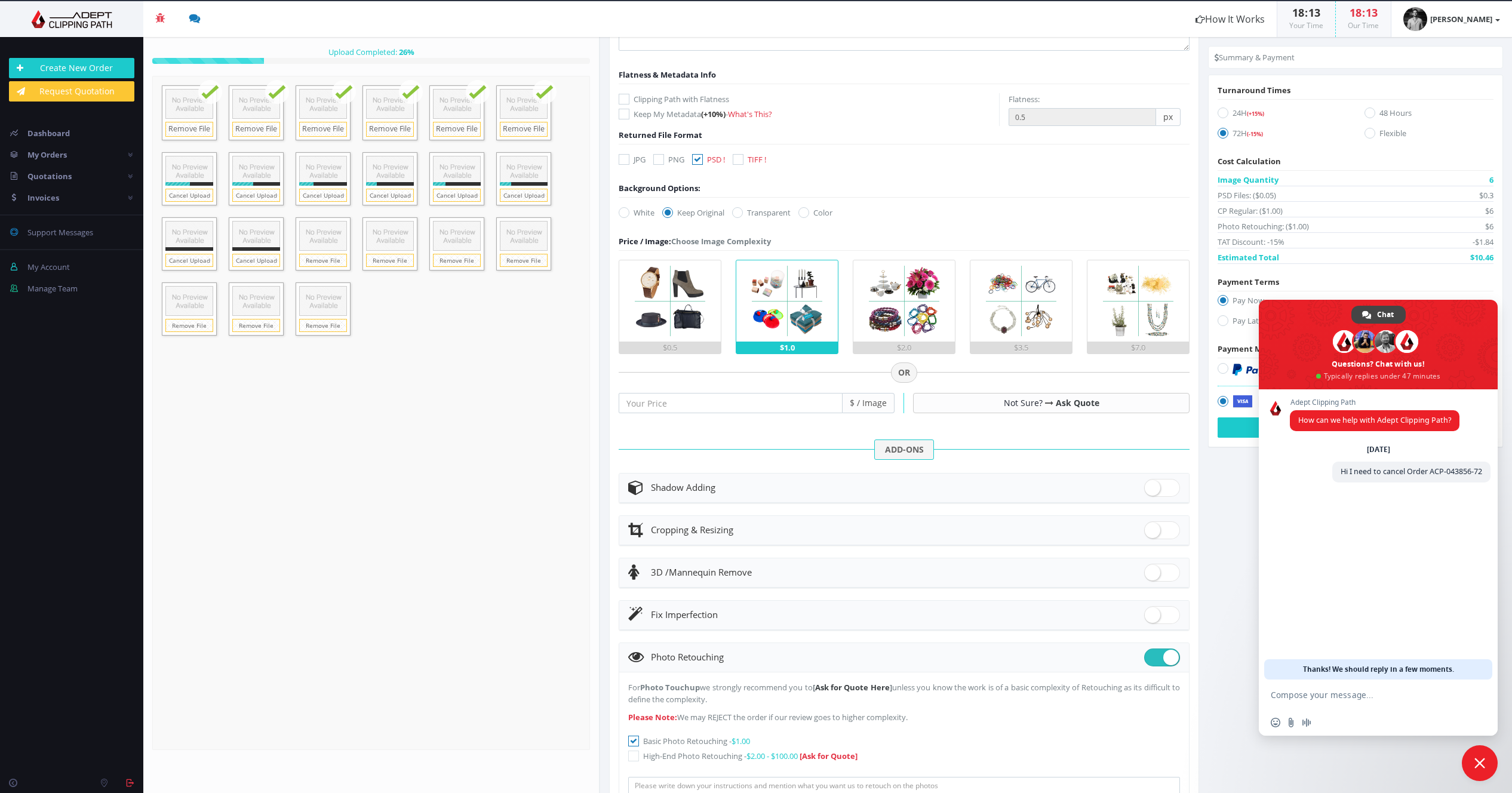
scroll to position [194, 0]
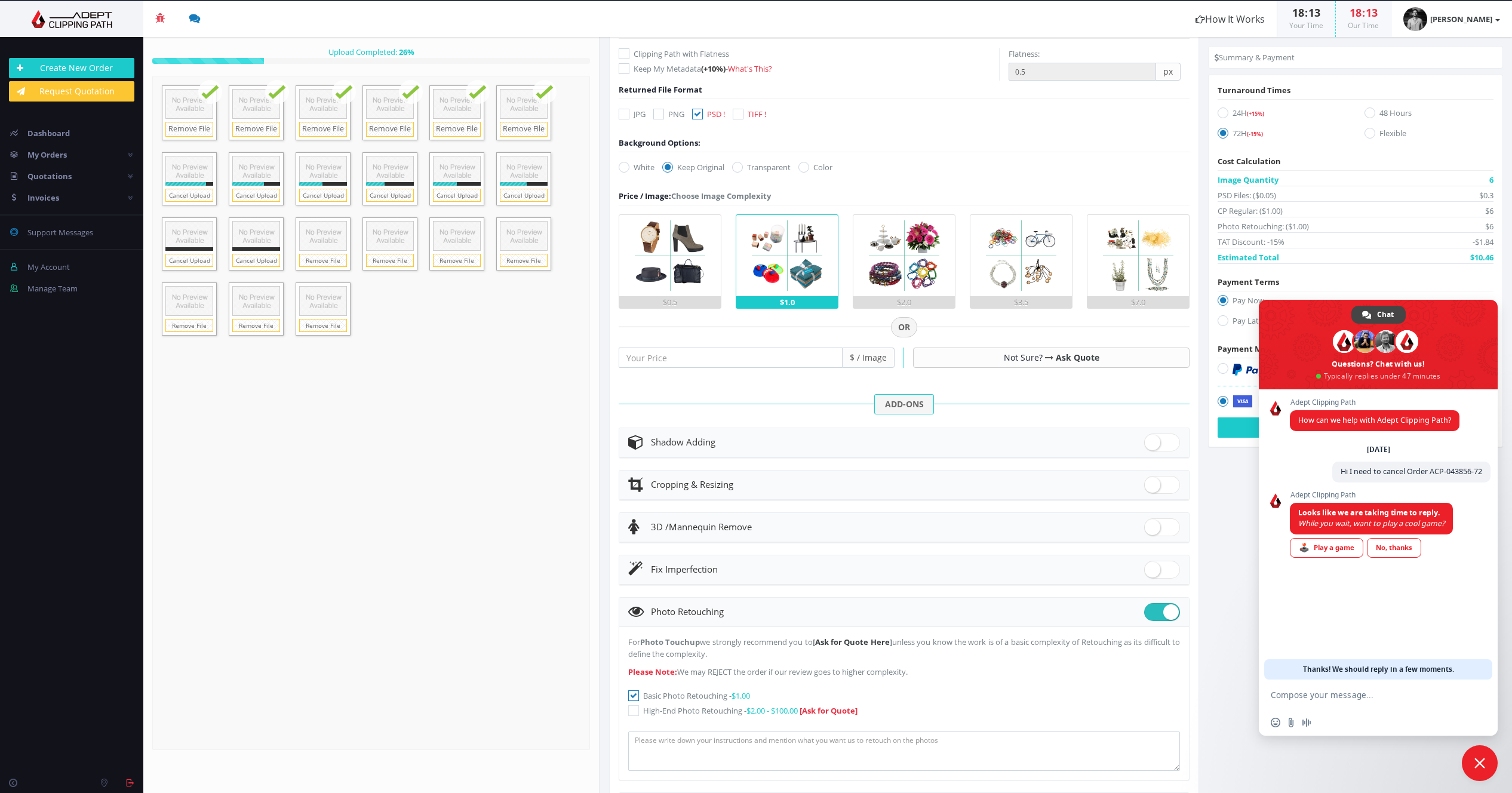
click at [1214, 554] on section "Instructions / Job Details Form" at bounding box center [1056, 415] width 912 height 756
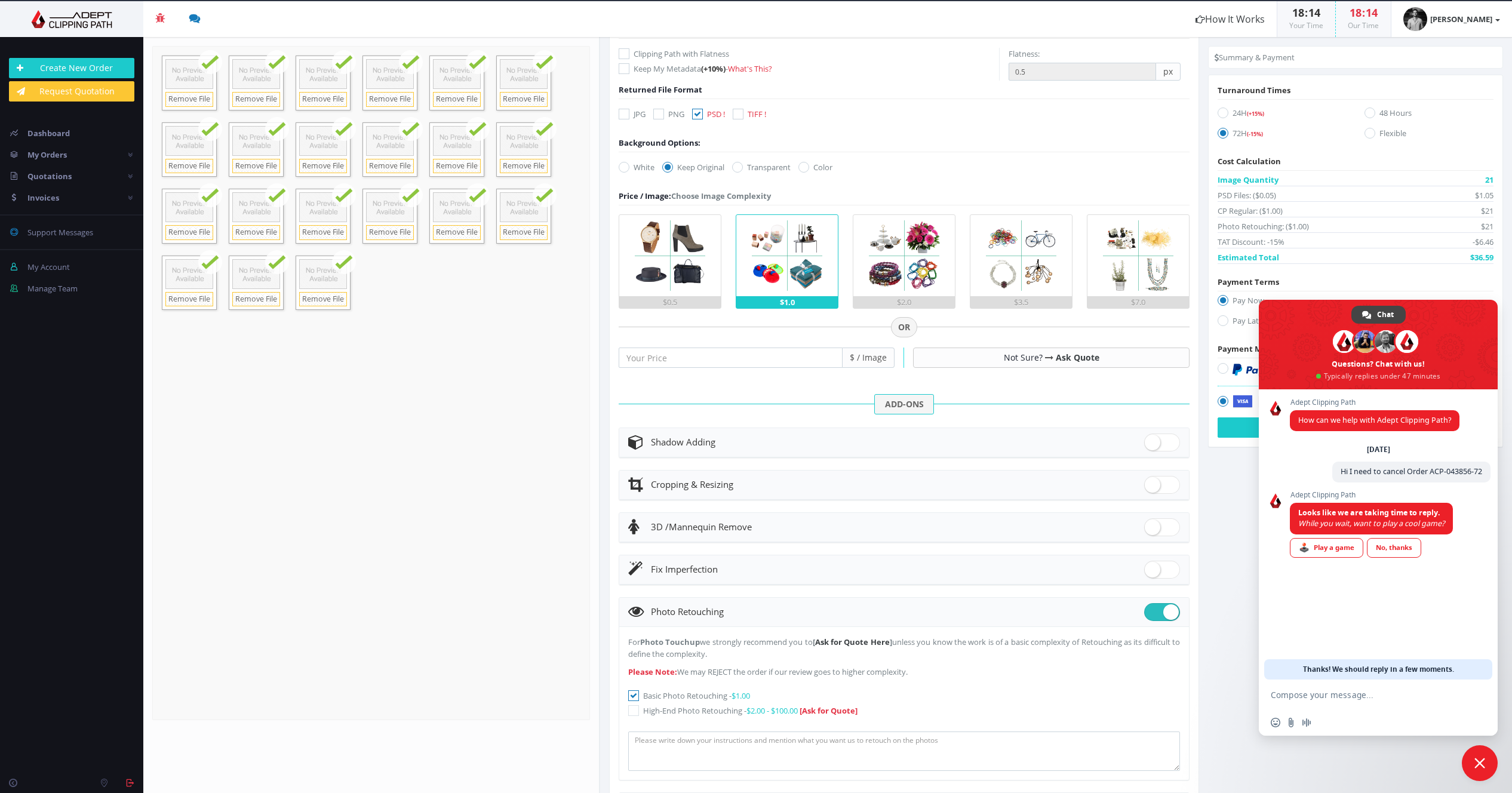
click at [1478, 766] on span "Close chat" at bounding box center [1480, 763] width 11 height 11
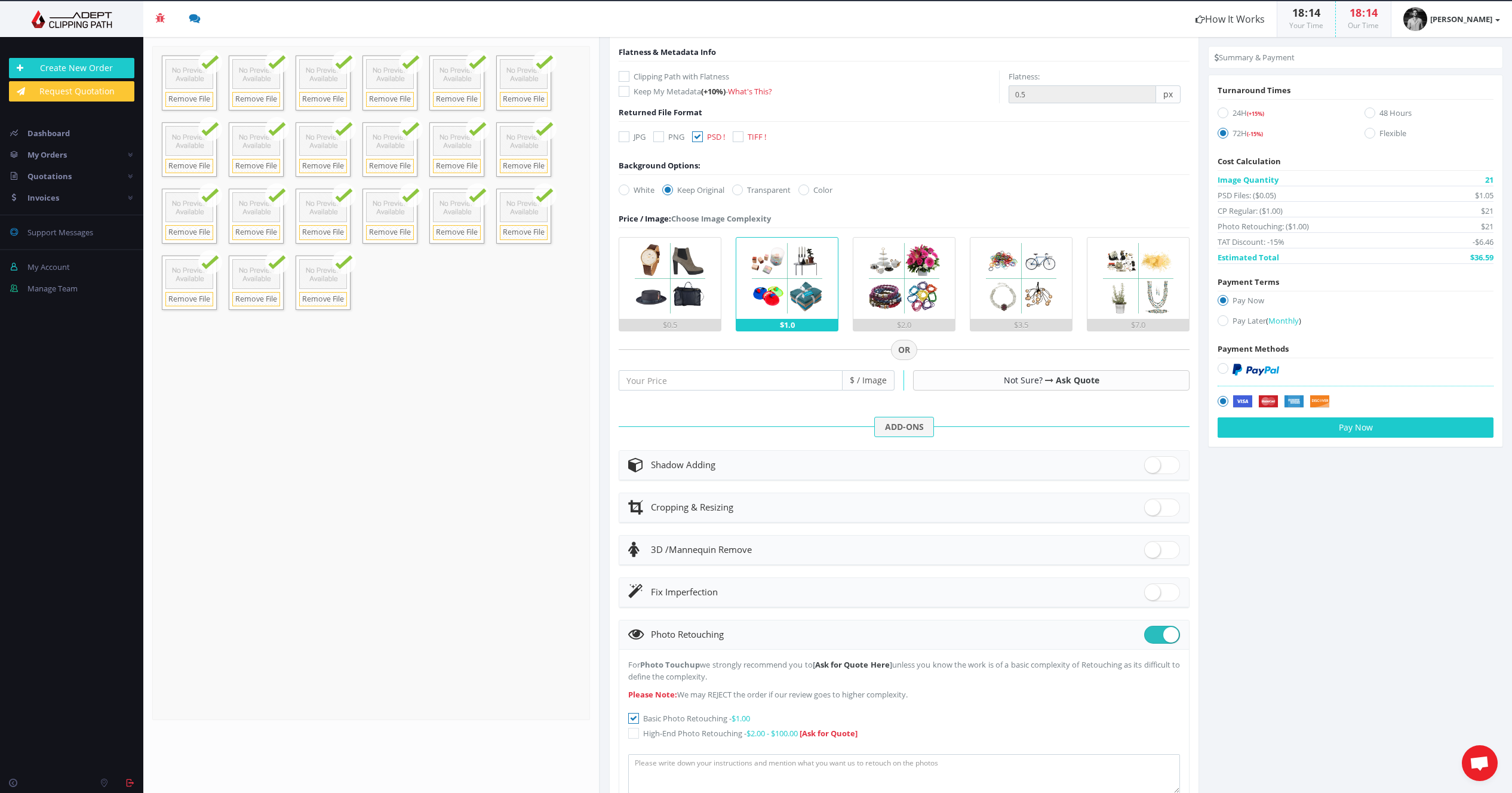
scroll to position [197, 0]
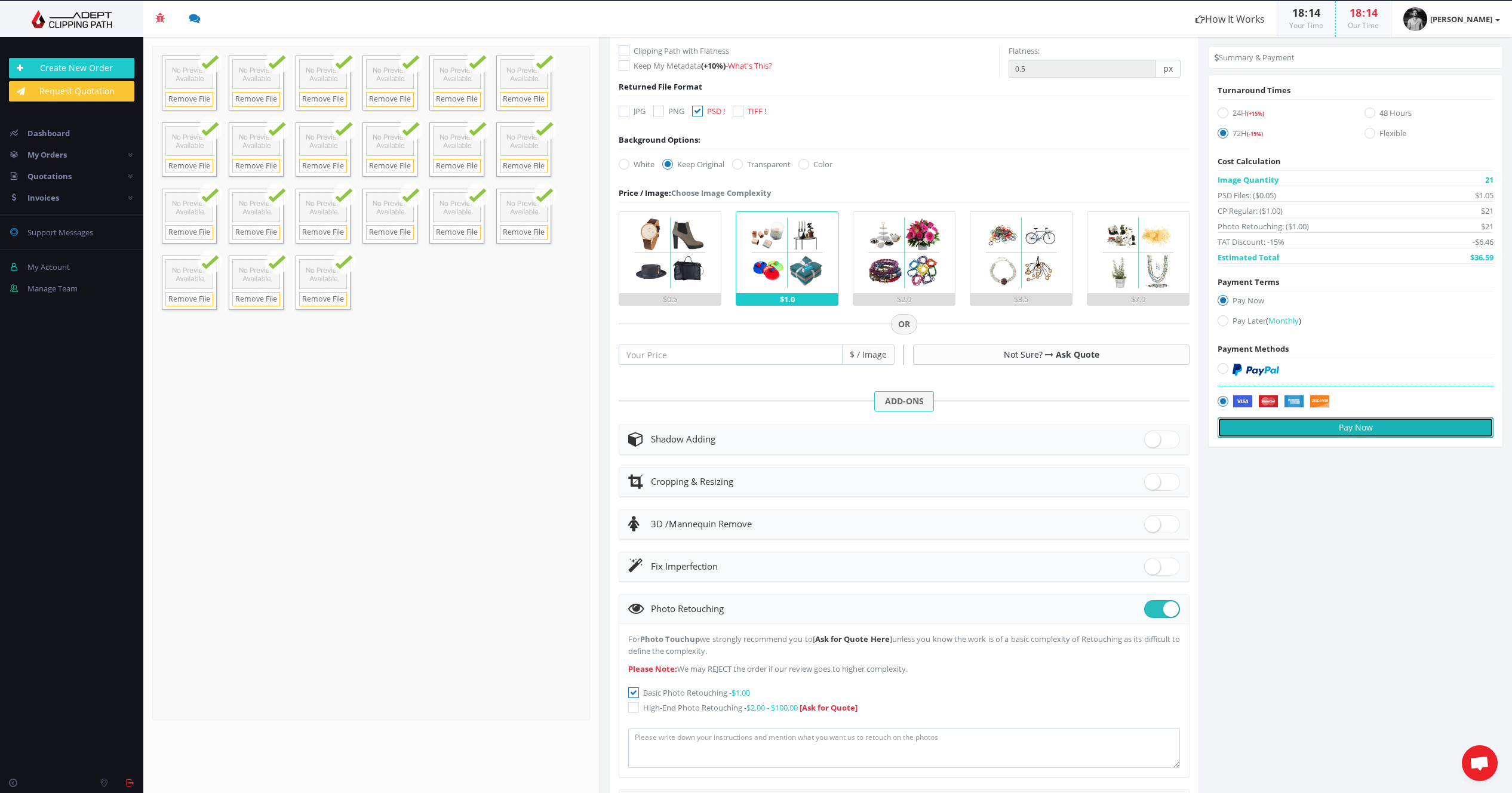
click at [1271, 433] on button "Pay Now" at bounding box center [1355, 427] width 276 height 20
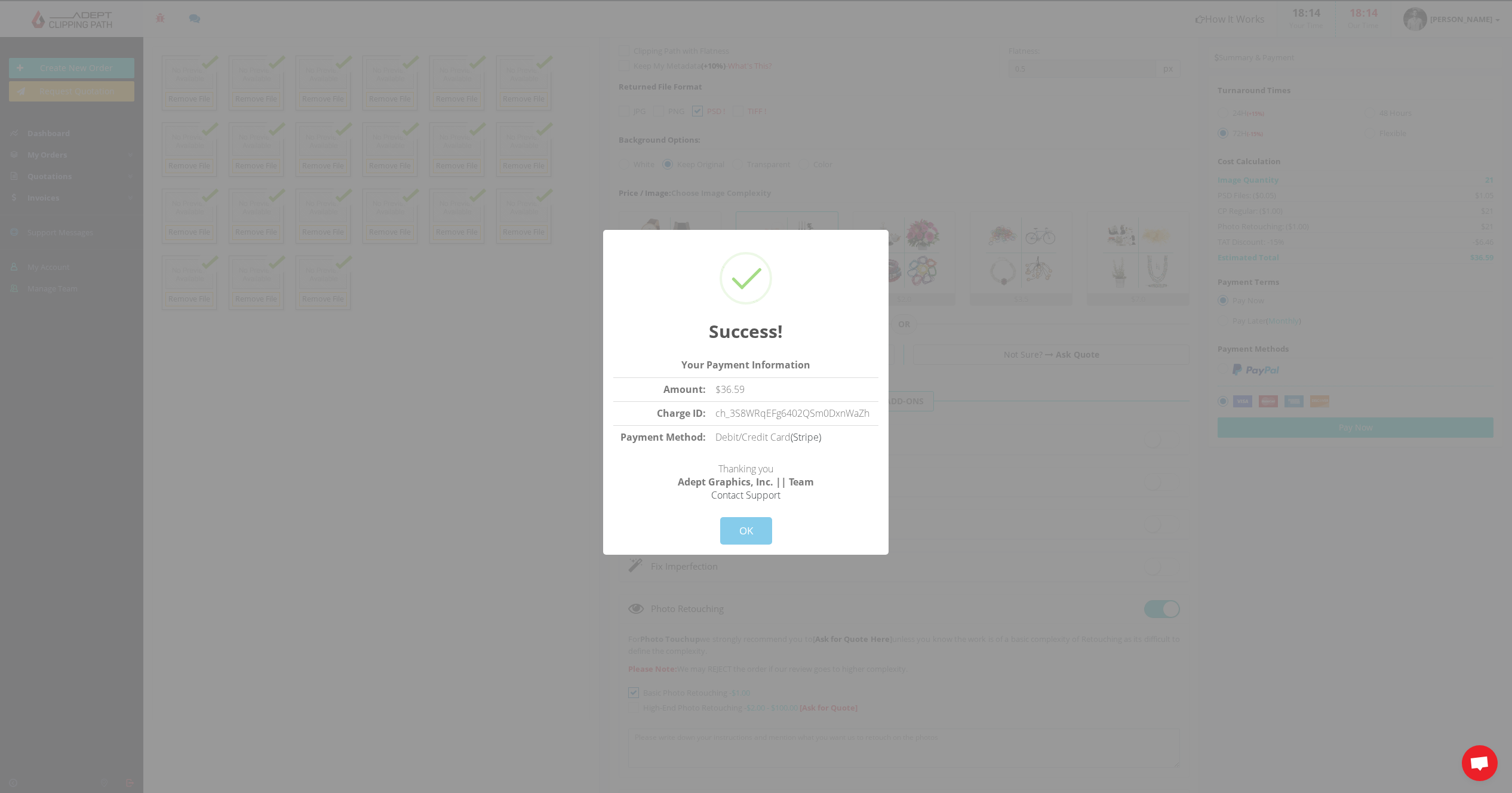
drag, startPoint x: 737, startPoint y: 529, endPoint x: 730, endPoint y: 528, distance: 7.1
click at [737, 529] on button "OK" at bounding box center [746, 531] width 52 height 27
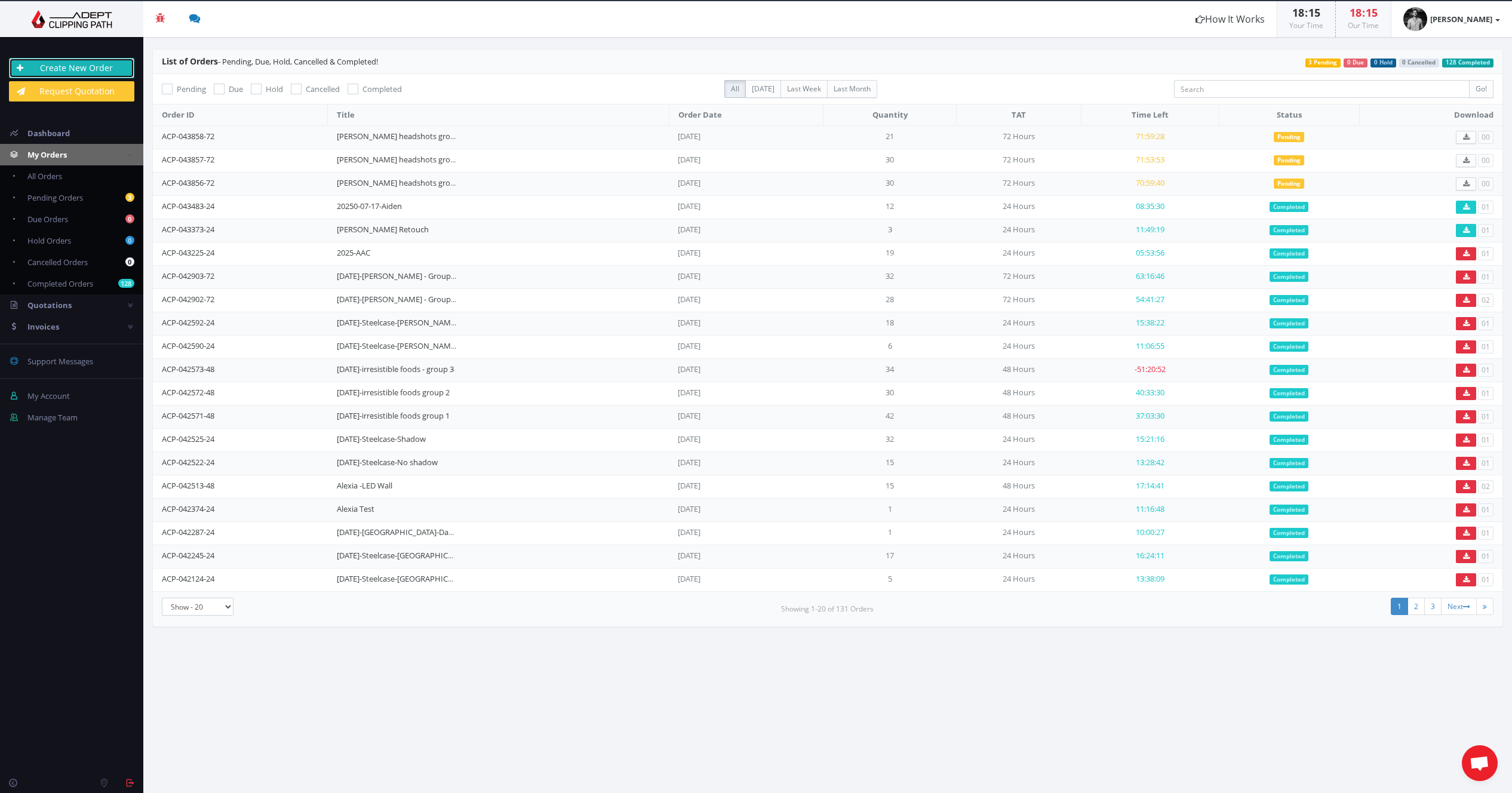
click at [93, 68] on link "Create New Order" at bounding box center [71, 68] width 125 height 20
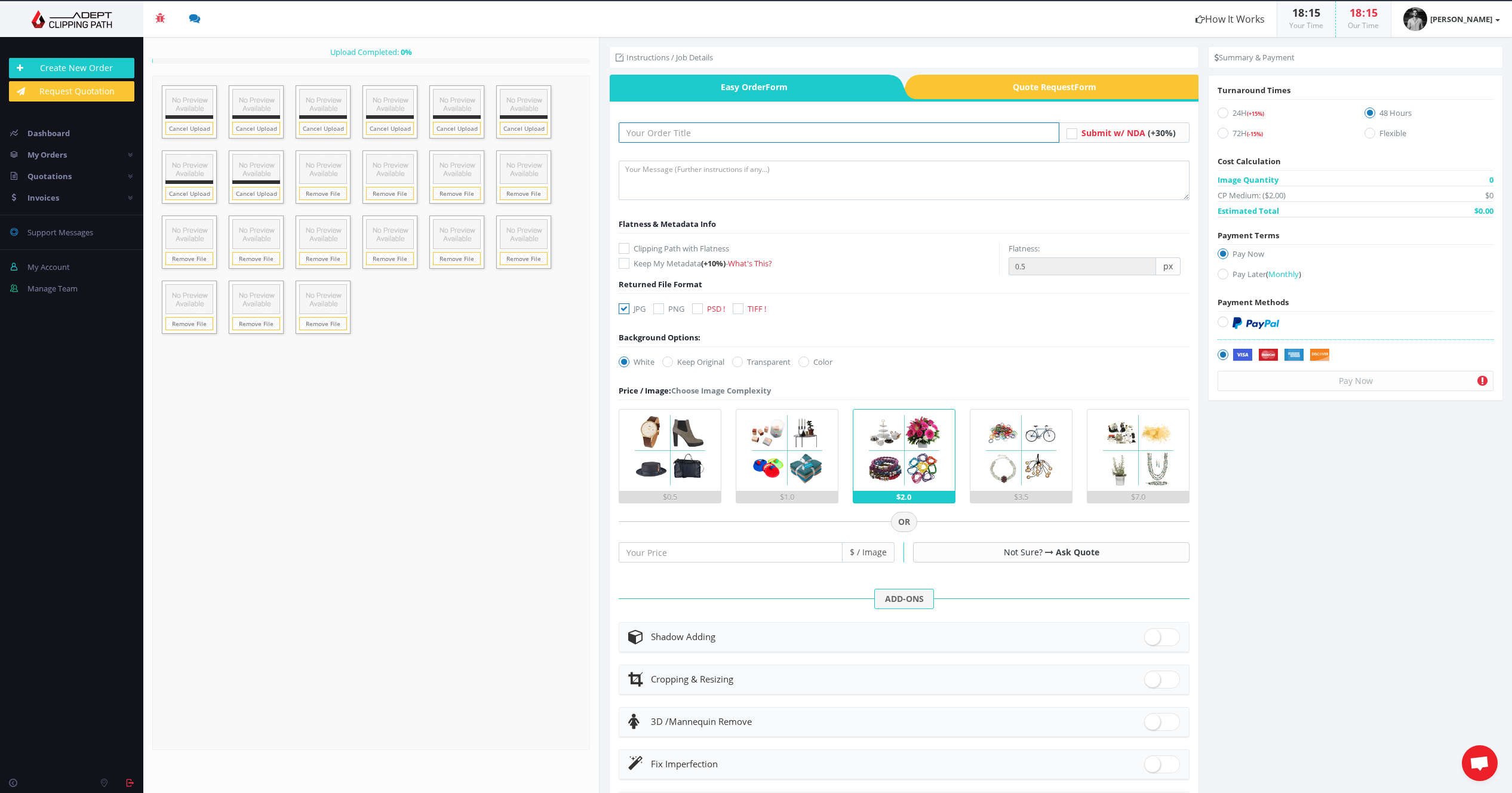
click at [749, 127] on input "text" at bounding box center [839, 133] width 441 height 20
type input "[PERSON_NAME] headshots group 3"
drag, startPoint x: 672, startPoint y: 362, endPoint x: 658, endPoint y: 364, distance: 14.1
click at [672, 362] on icon at bounding box center [667, 362] width 11 height 11
click at [672, 362] on input "Keep Original" at bounding box center [669, 362] width 8 height 8
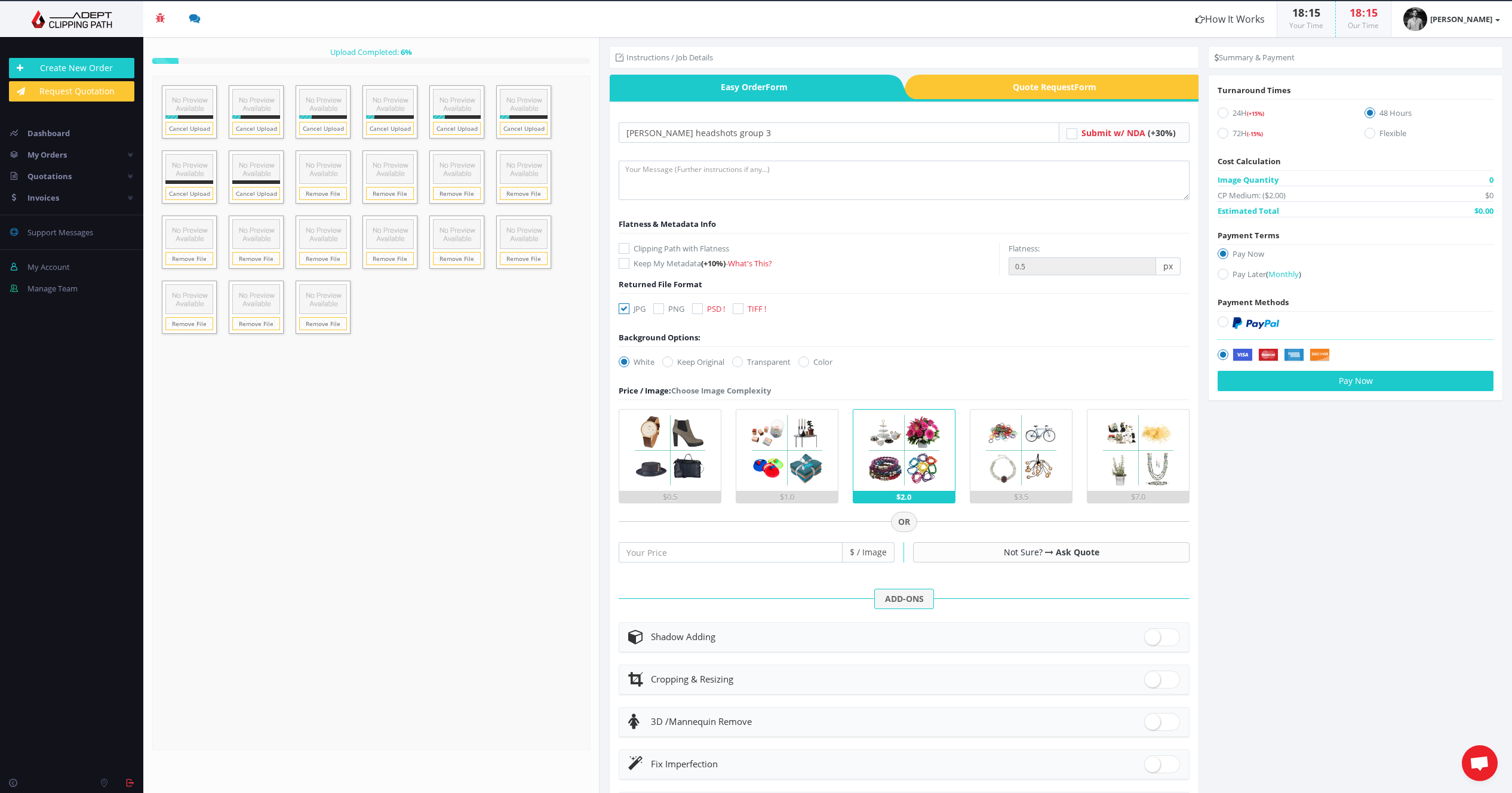
radio input "true"
drag, startPoint x: 691, startPoint y: 308, endPoint x: 675, endPoint y: 310, distance: 16.1
click at [691, 308] on div "JPG PNG PSD ! TIFF !" at bounding box center [695, 310] width 171 height 17
click at [624, 310] on icon at bounding box center [624, 308] width 11 height 11
click at [624, 310] on input "JPG" at bounding box center [625, 309] width 8 height 8
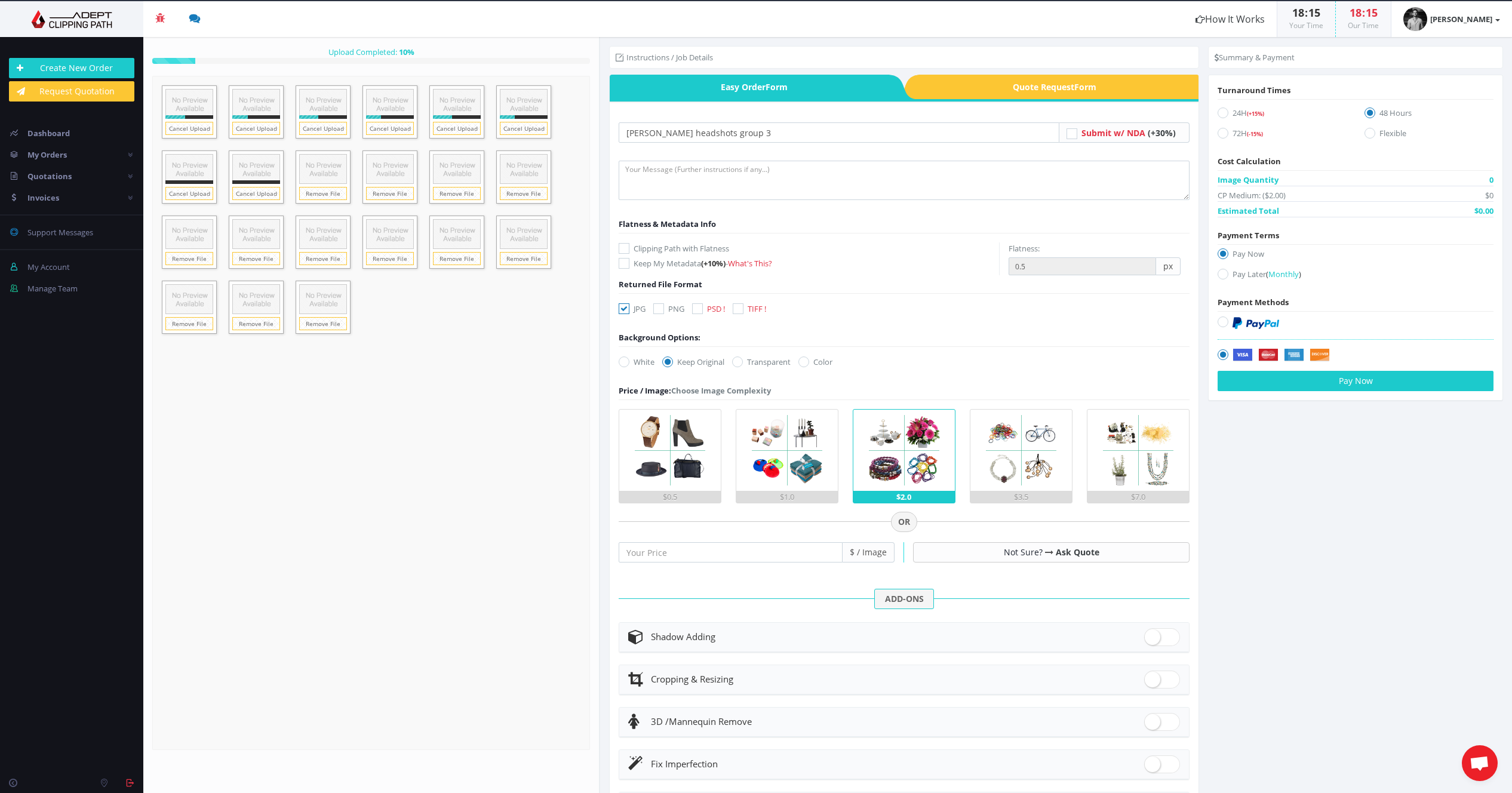
checkbox input "false"
click at [701, 310] on icon at bounding box center [697, 308] width 11 height 11
click at [701, 310] on input "PSD !" at bounding box center [699, 309] width 8 height 8
checkbox input "true"
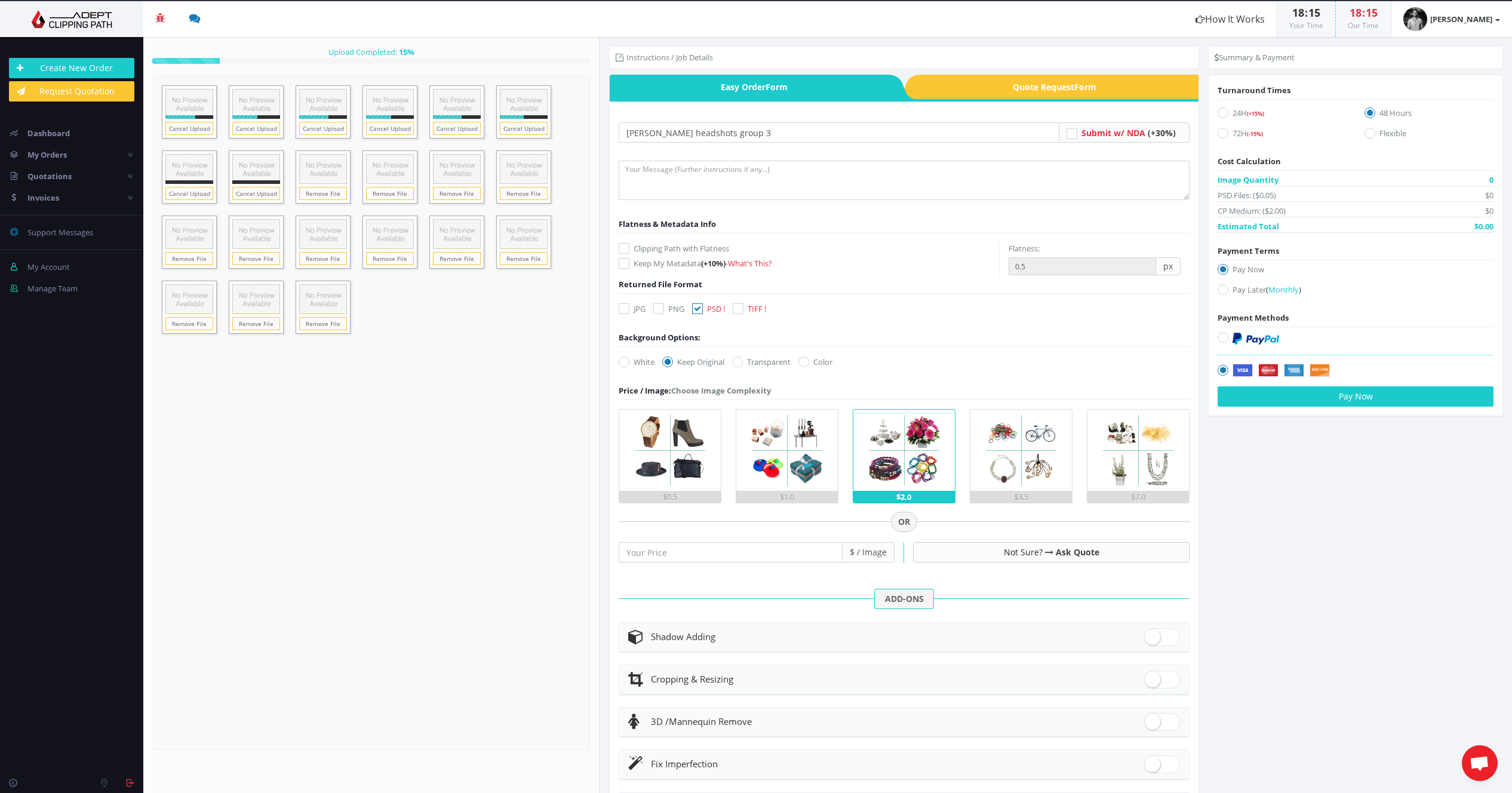
click at [1217, 135] on icon at bounding box center [1222, 133] width 11 height 11
click at [1221, 135] on input "72H (-15%)" at bounding box center [1225, 133] width 8 height 8
radio input "true"
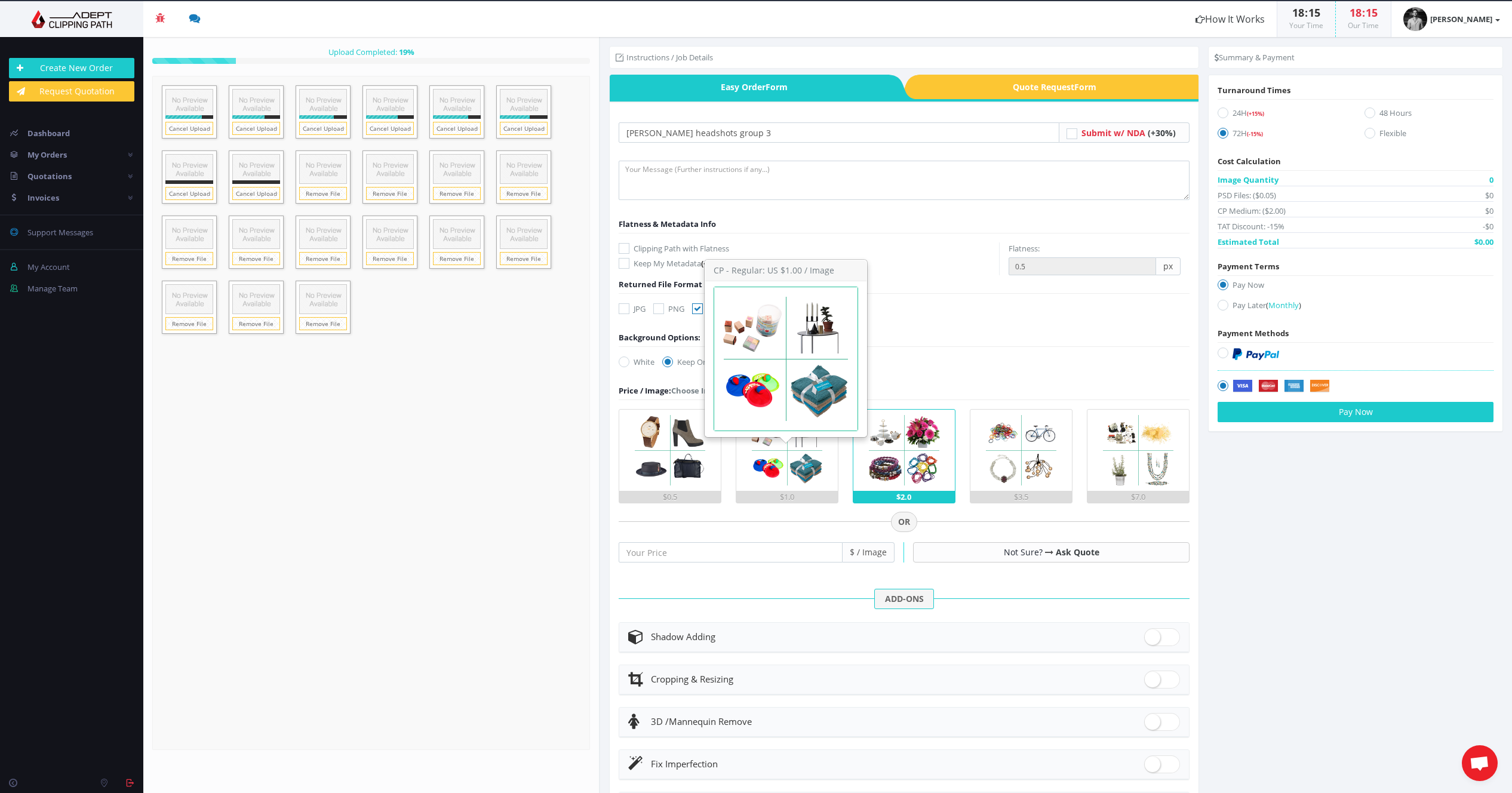
click at [809, 480] on img at bounding box center [787, 450] width 81 height 81
click at [0, 0] on input "$1.0" at bounding box center [0, 0] width 0 height 0
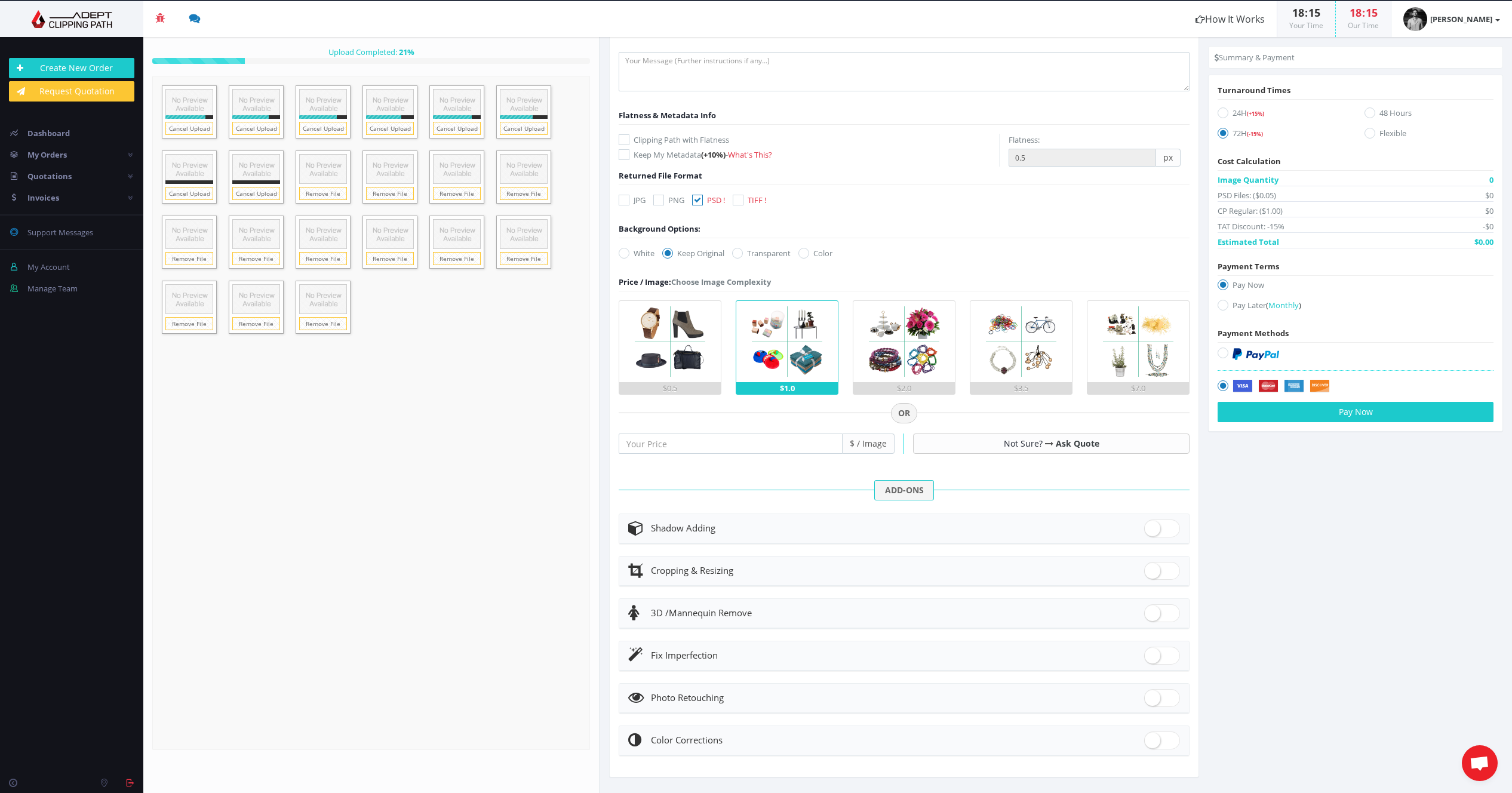
scroll to position [115, 0]
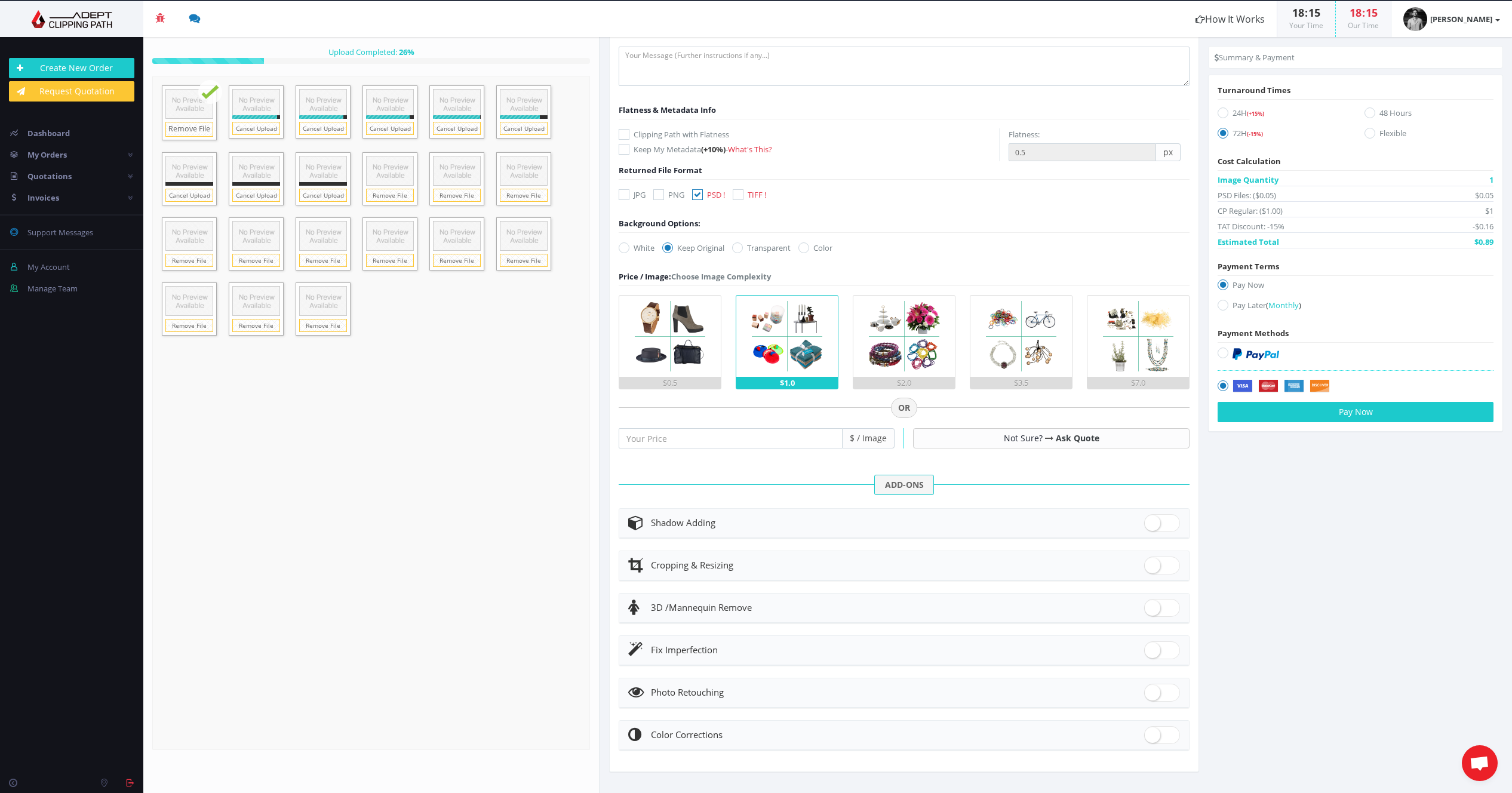
click at [1164, 694] on span at bounding box center [1162, 692] width 36 height 18
click at [1152, 694] on input "checkbox" at bounding box center [1148, 690] width 8 height 8
checkbox input "true"
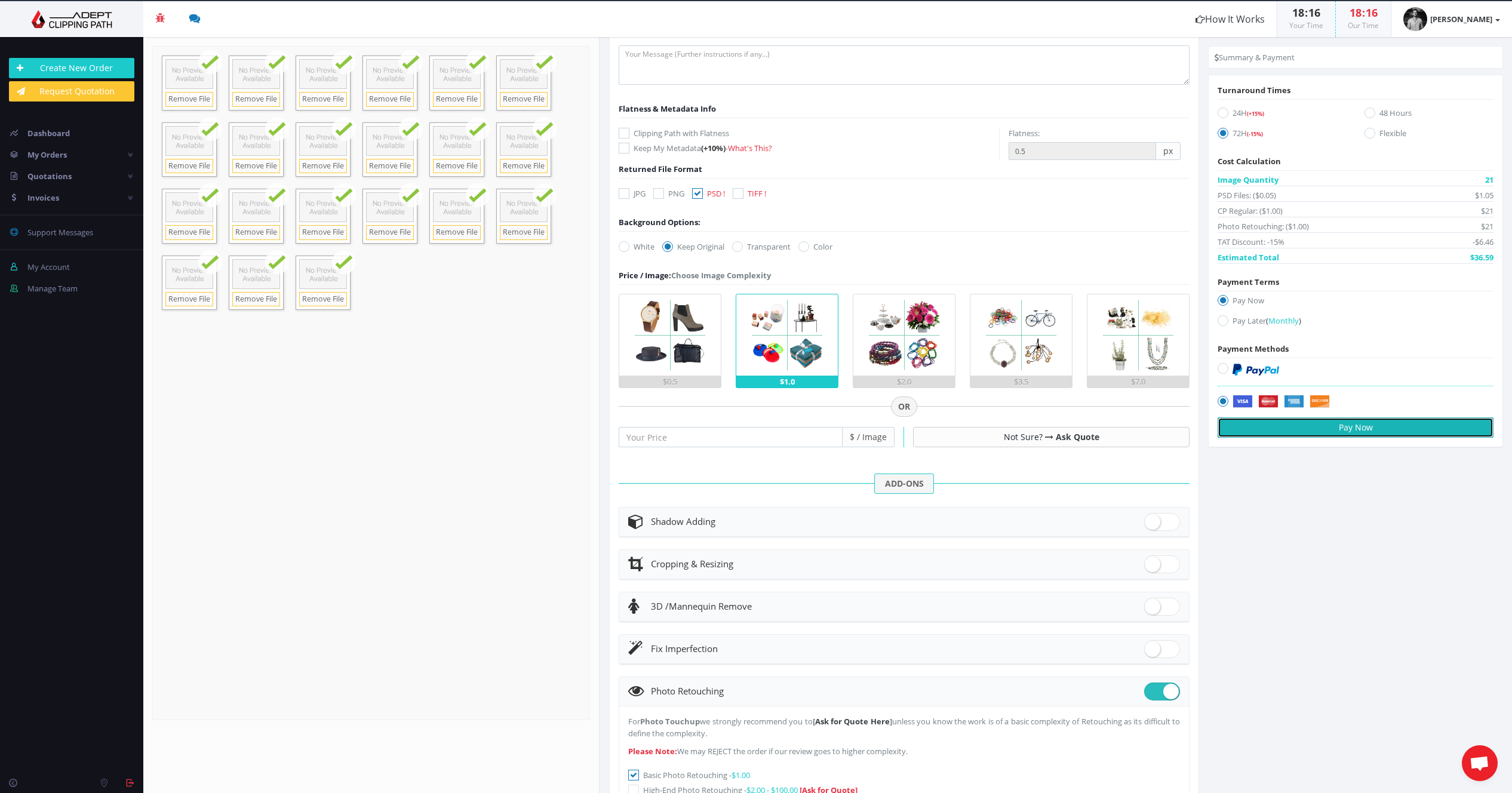
click at [1372, 431] on button "Pay Now" at bounding box center [1355, 427] width 276 height 20
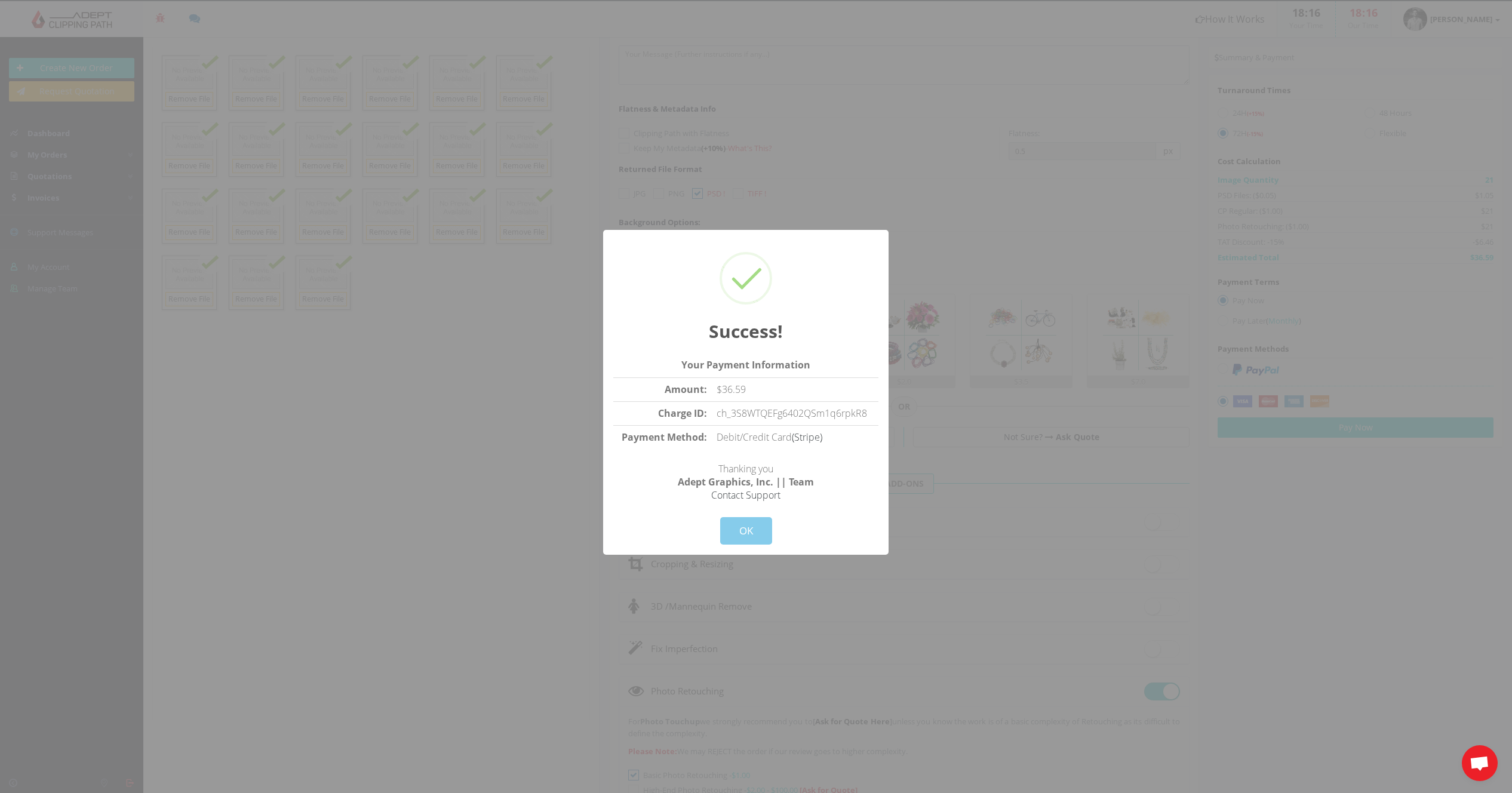
click at [746, 527] on button "OK" at bounding box center [746, 531] width 52 height 27
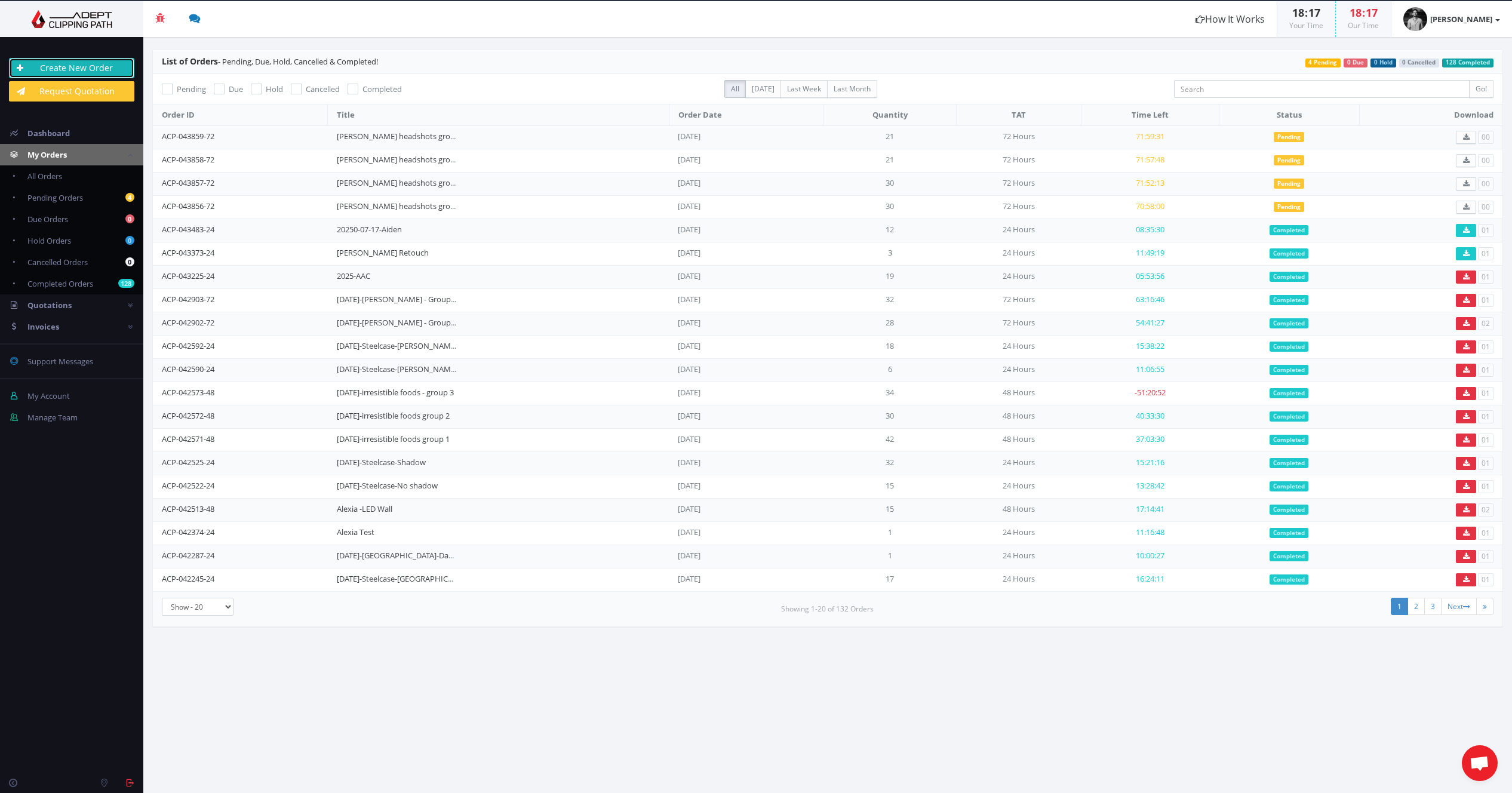
click at [97, 70] on link "Create New Order" at bounding box center [71, 68] width 125 height 20
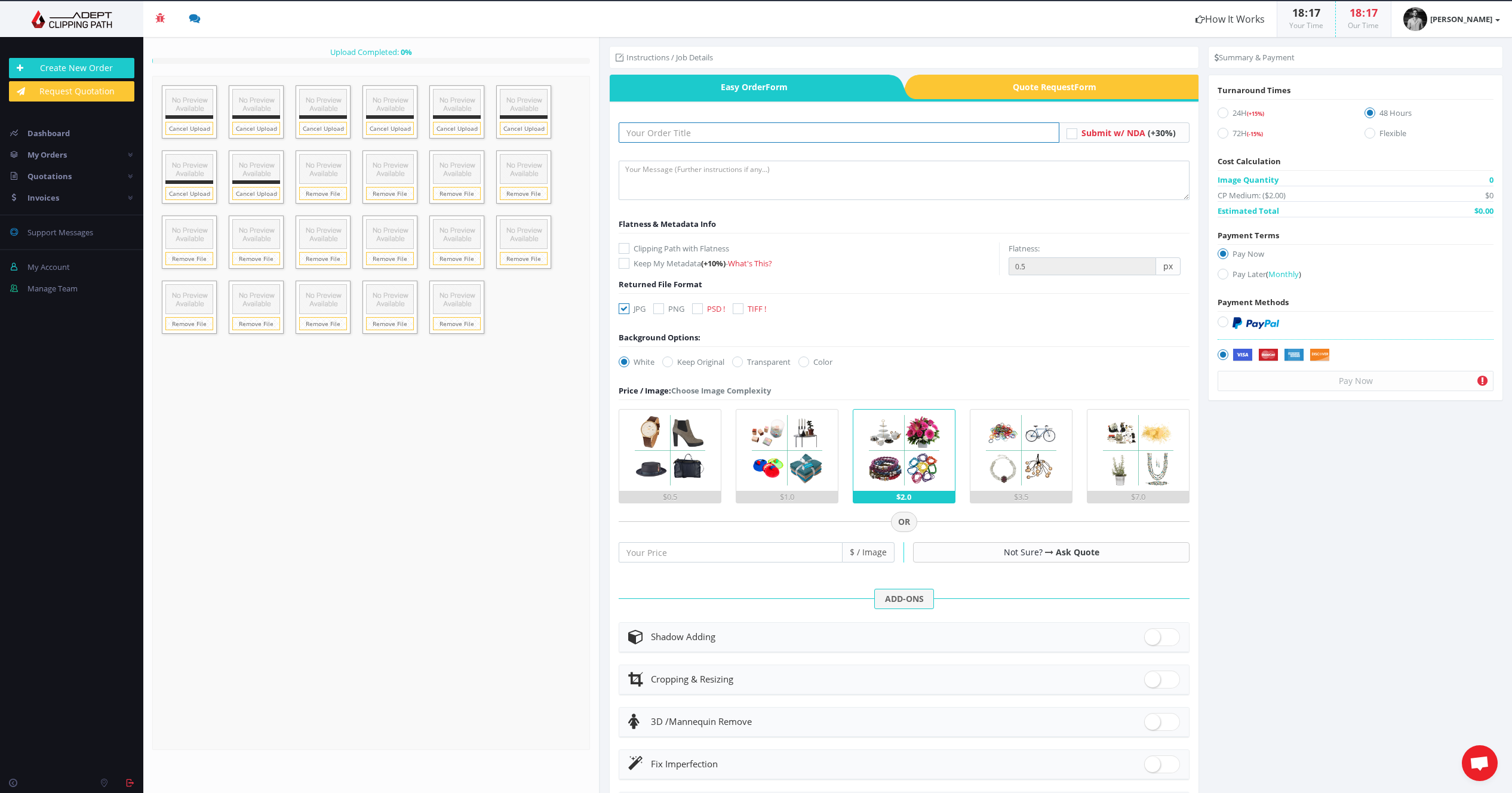
click at [746, 139] on input "text" at bounding box center [839, 133] width 441 height 20
type input "[PERSON_NAME] headshots group 4"
drag, startPoint x: 622, startPoint y: 311, endPoint x: 645, endPoint y: 310, distance: 23.0
click at [622, 310] on icon at bounding box center [624, 308] width 11 height 11
click at [622, 310] on input "JPG" at bounding box center [625, 309] width 8 height 8
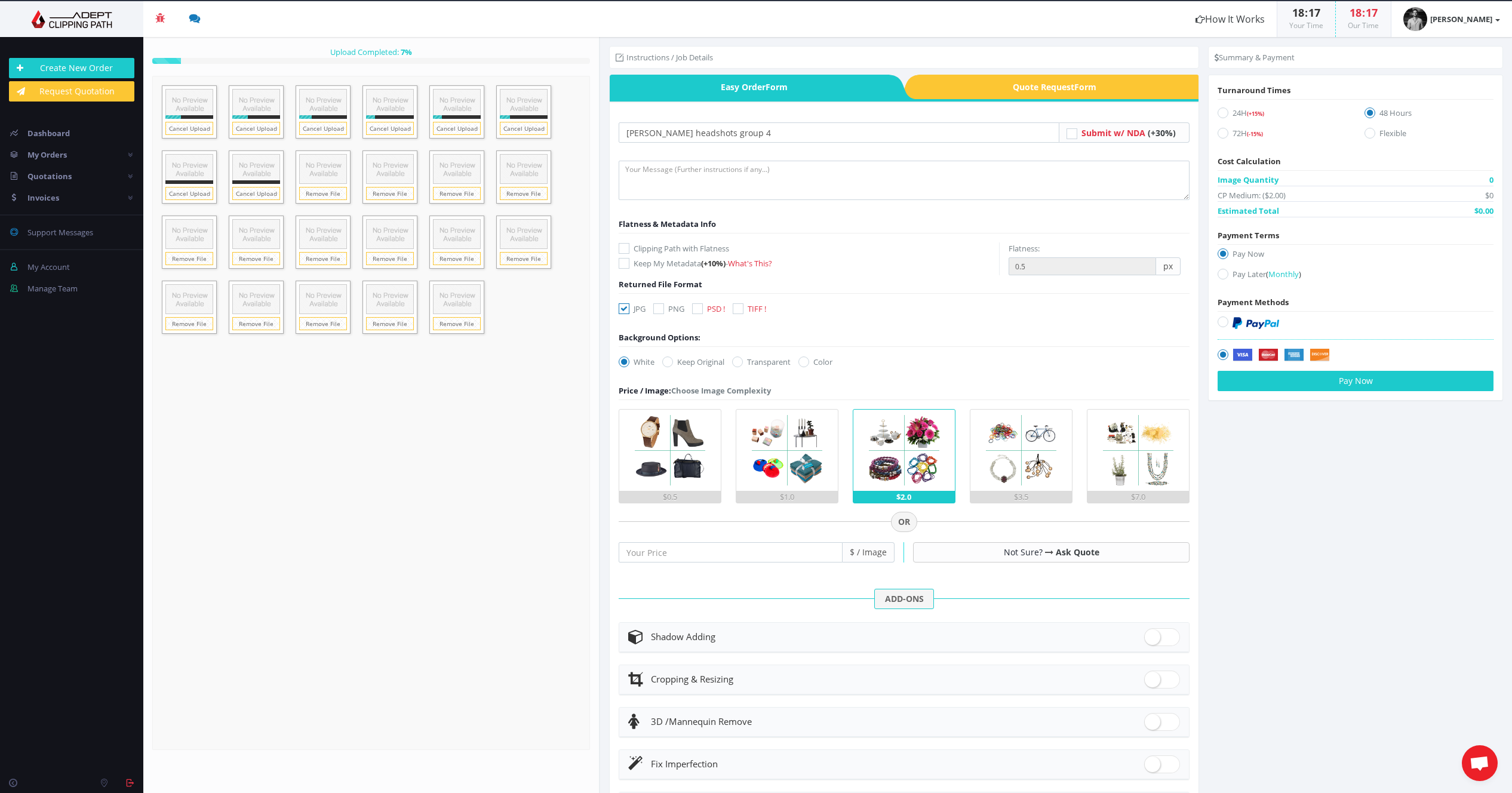
checkbox input "false"
click at [696, 311] on icon at bounding box center [697, 308] width 11 height 11
click at [696, 311] on input "PSD !" at bounding box center [699, 309] width 8 height 8
checkbox input "true"
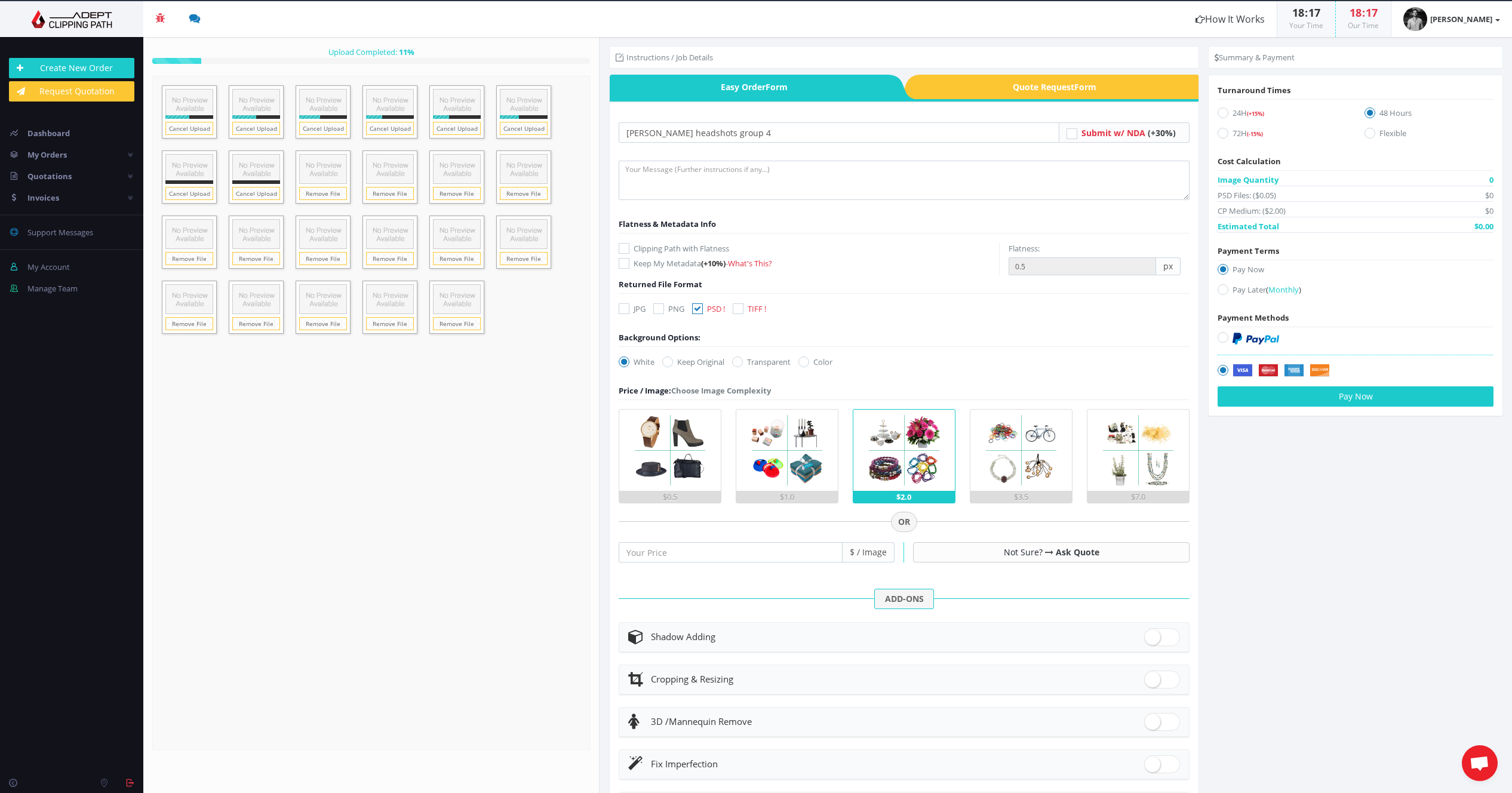
click at [681, 362] on label "Keep Original" at bounding box center [693, 362] width 62 height 12
click at [673, 362] on input "Keep Original" at bounding box center [669, 362] width 8 height 8
radio input "true"
click at [781, 490] on div "$1.0" at bounding box center [787, 496] width 102 height 12
click at [0, 0] on input "$1.0" at bounding box center [0, 0] width 0 height 0
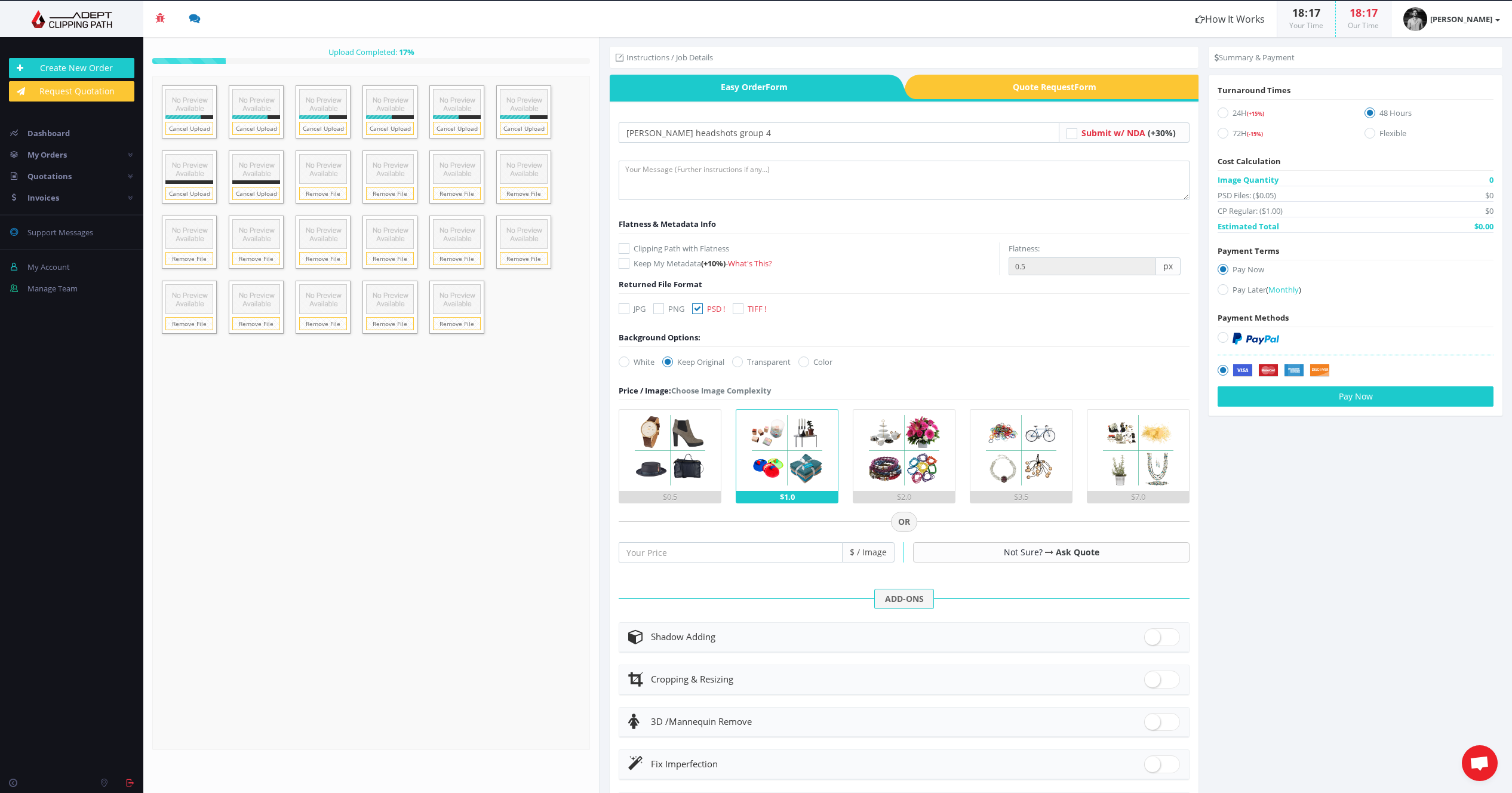
click at [1211, 135] on div "72H (-15%)" at bounding box center [1282, 133] width 147 height 20
click at [1220, 135] on icon at bounding box center [1222, 133] width 11 height 11
click at [1221, 135] on input "72H (-15%)" at bounding box center [1225, 133] width 8 height 8
radio input "true"
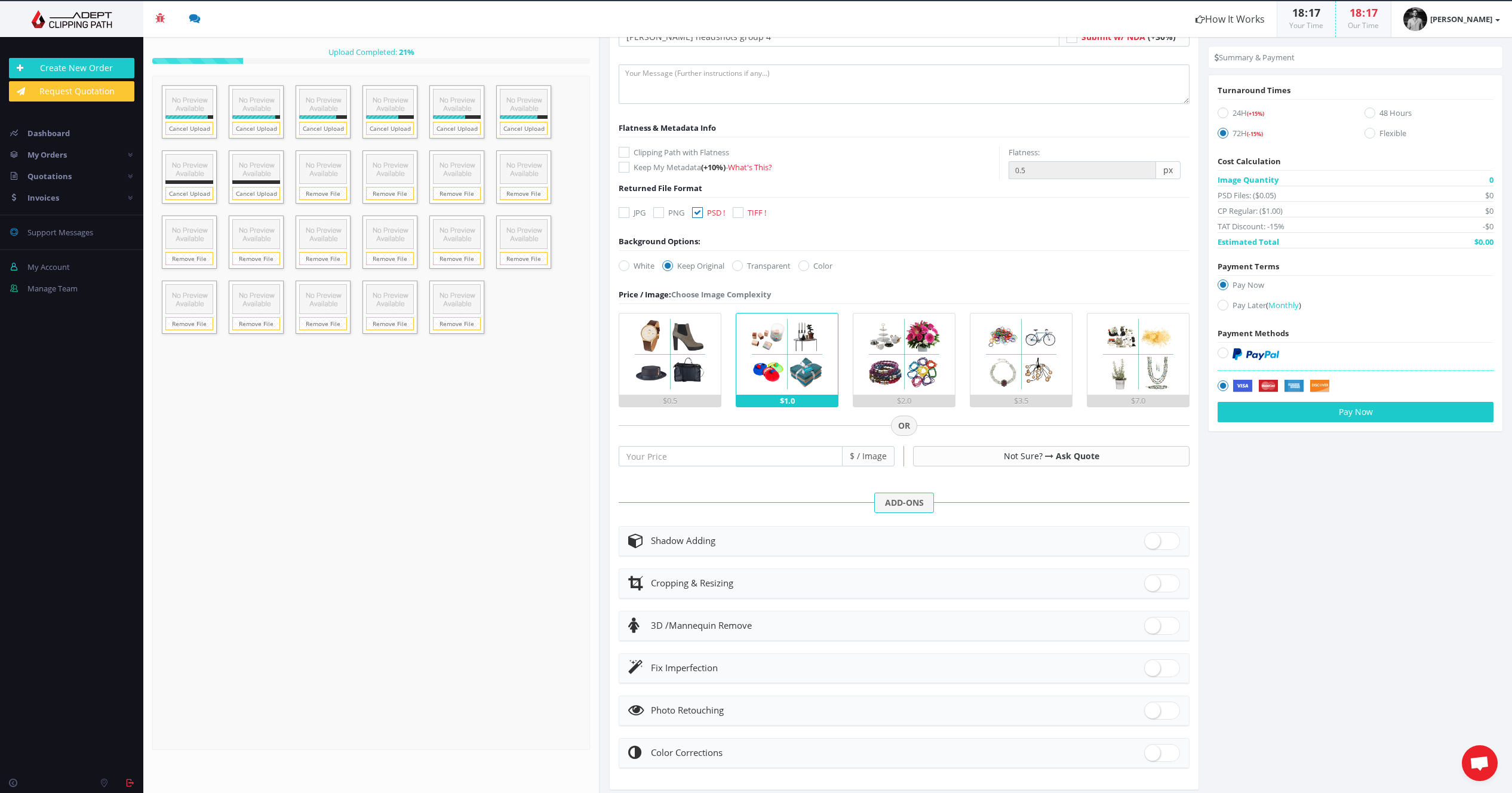
scroll to position [115, 0]
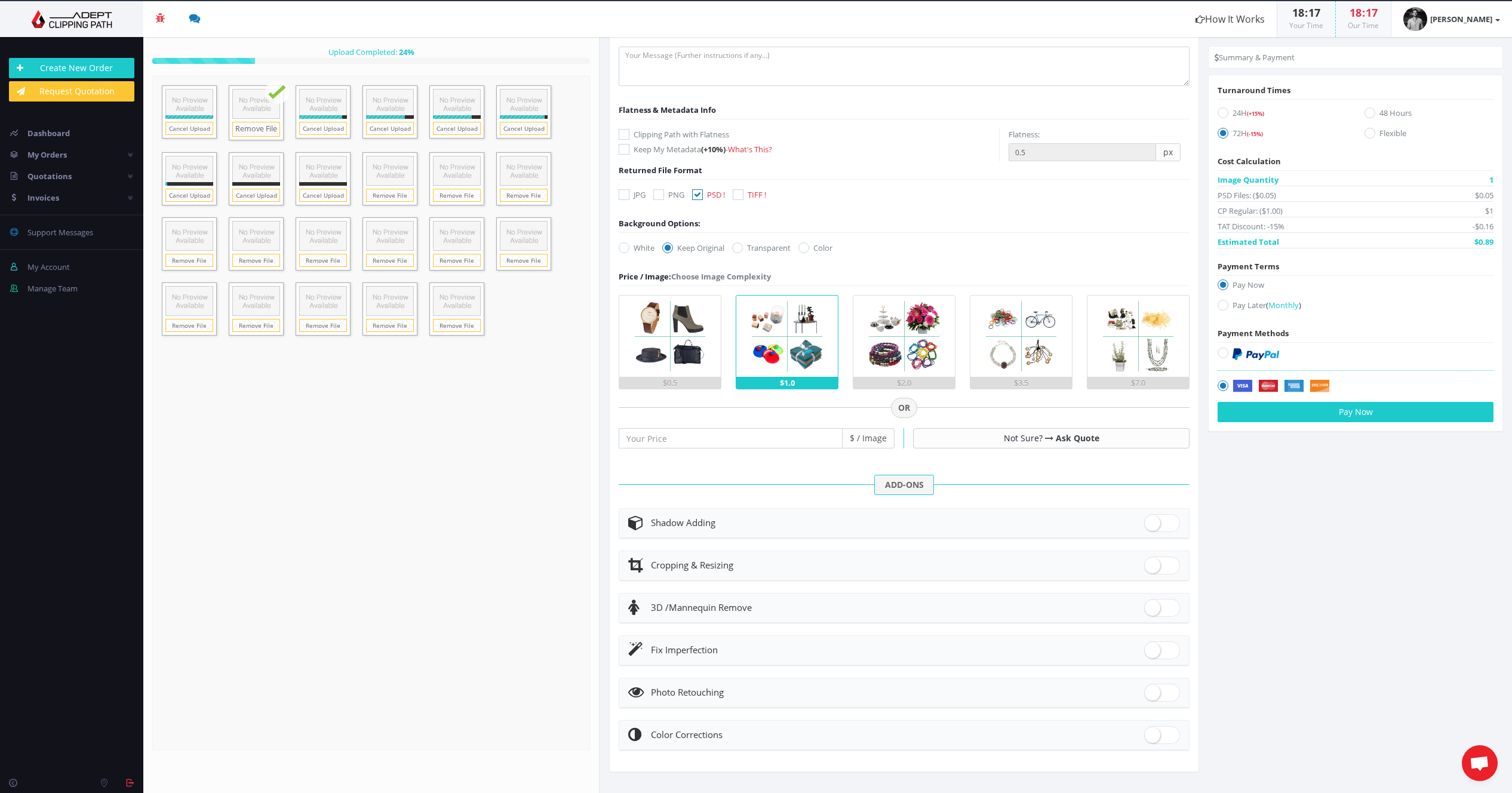
click at [1148, 691] on span at bounding box center [1162, 692] width 36 height 18
click at [1148, 691] on input "checkbox" at bounding box center [1148, 690] width 8 height 8
checkbox input "true"
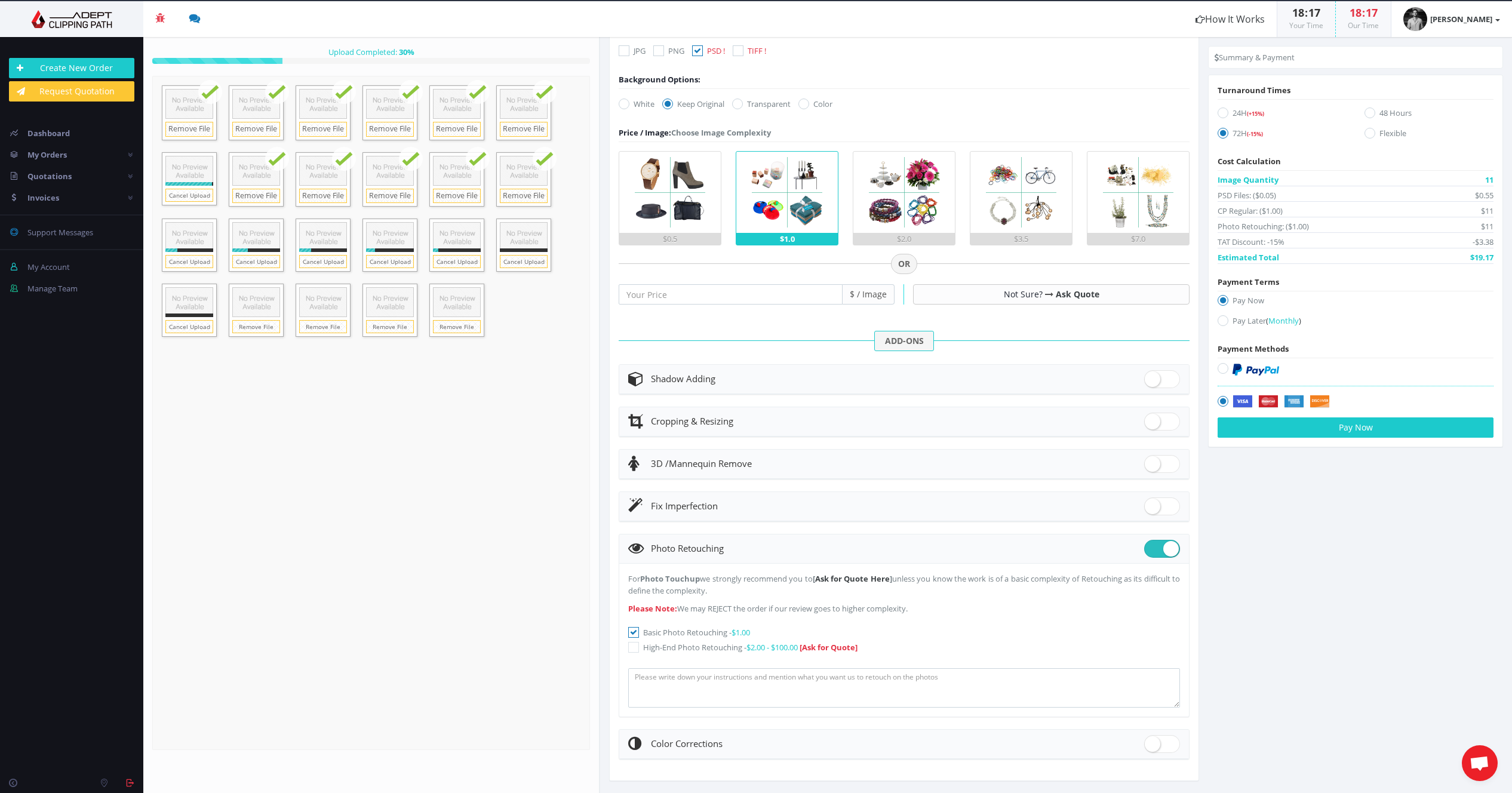
scroll to position [257, 0]
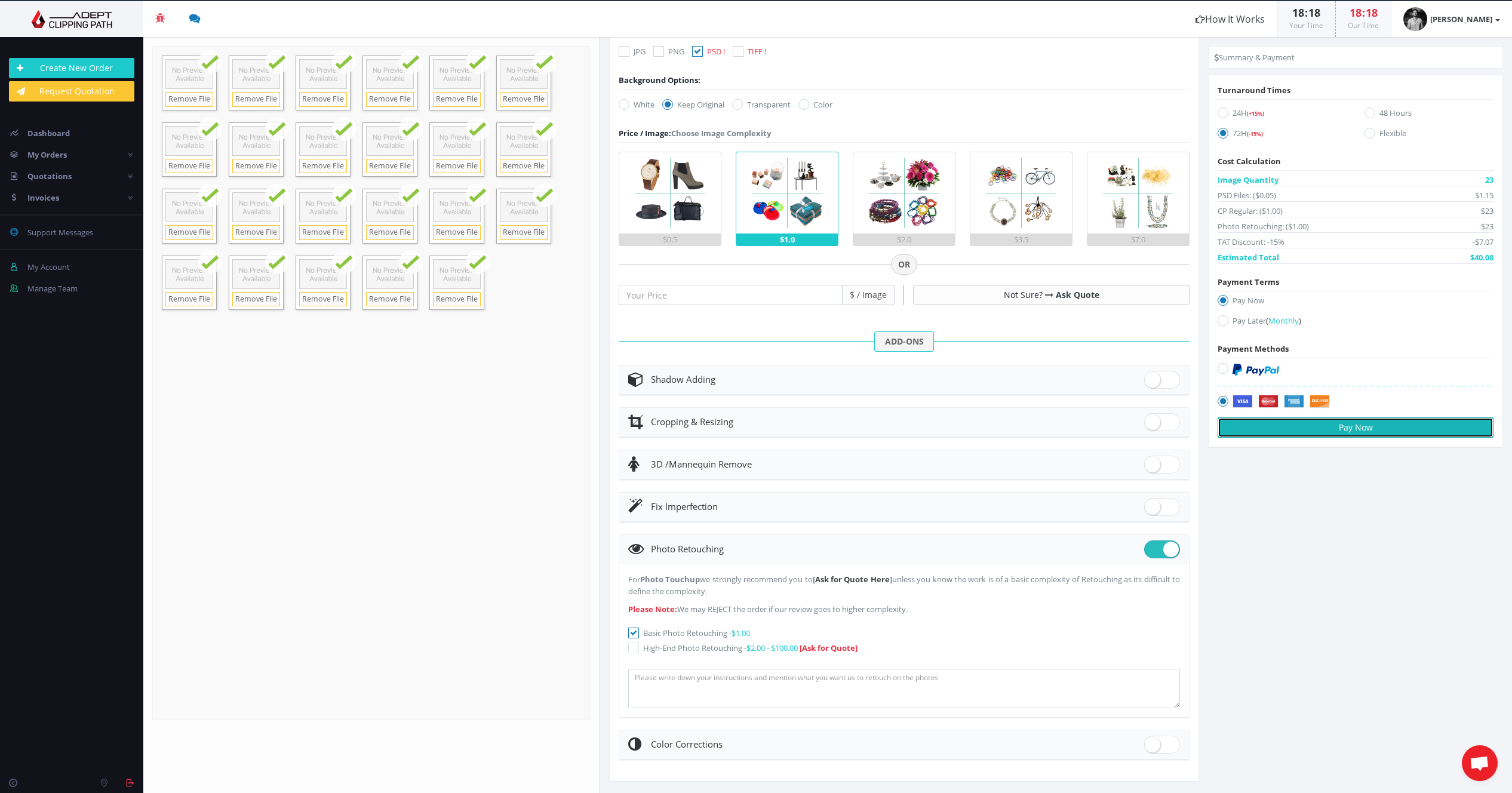
click at [1351, 430] on button "Pay Now" at bounding box center [1355, 427] width 276 height 20
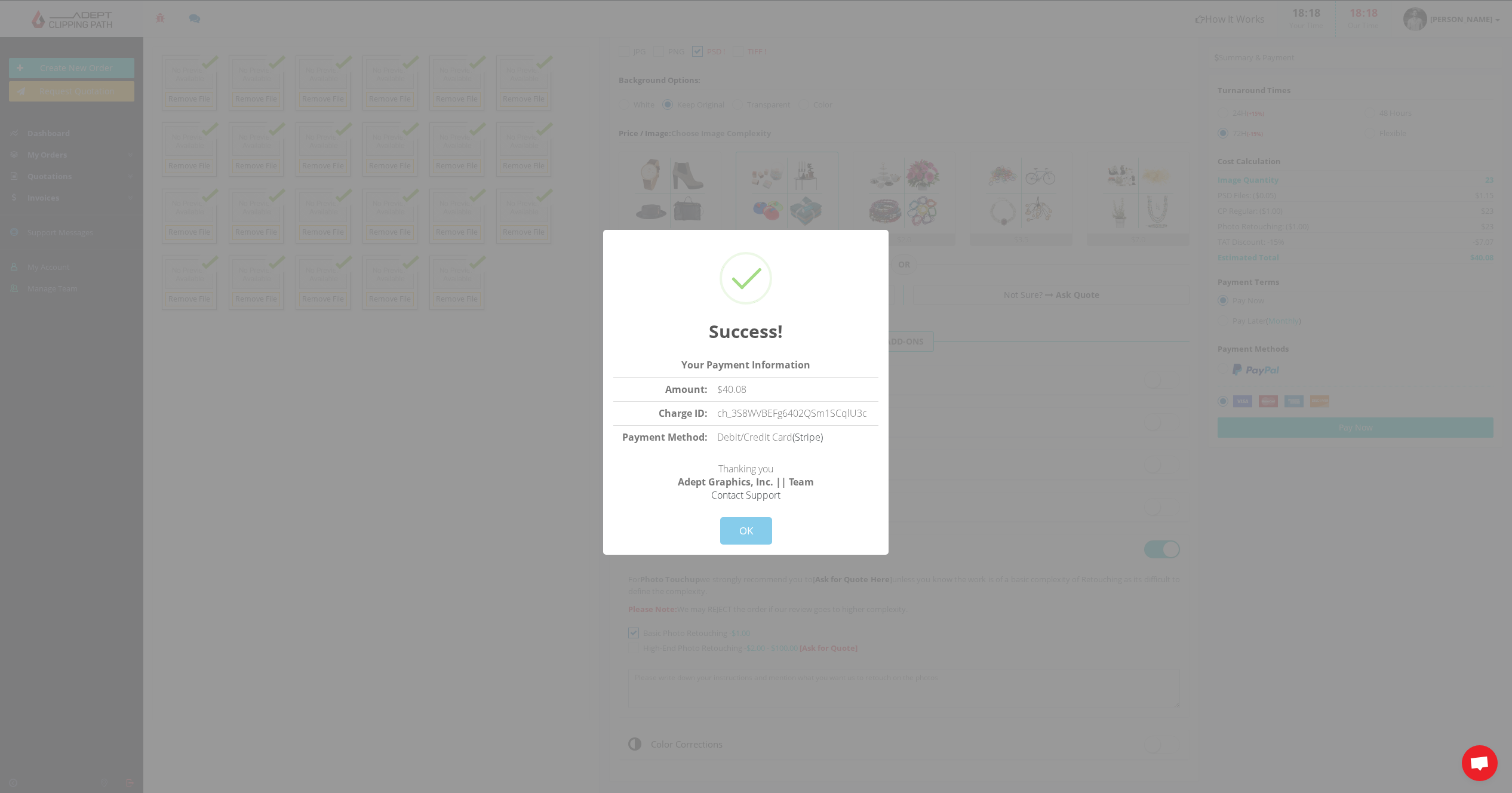
click at [746, 523] on button "OK" at bounding box center [746, 531] width 52 height 27
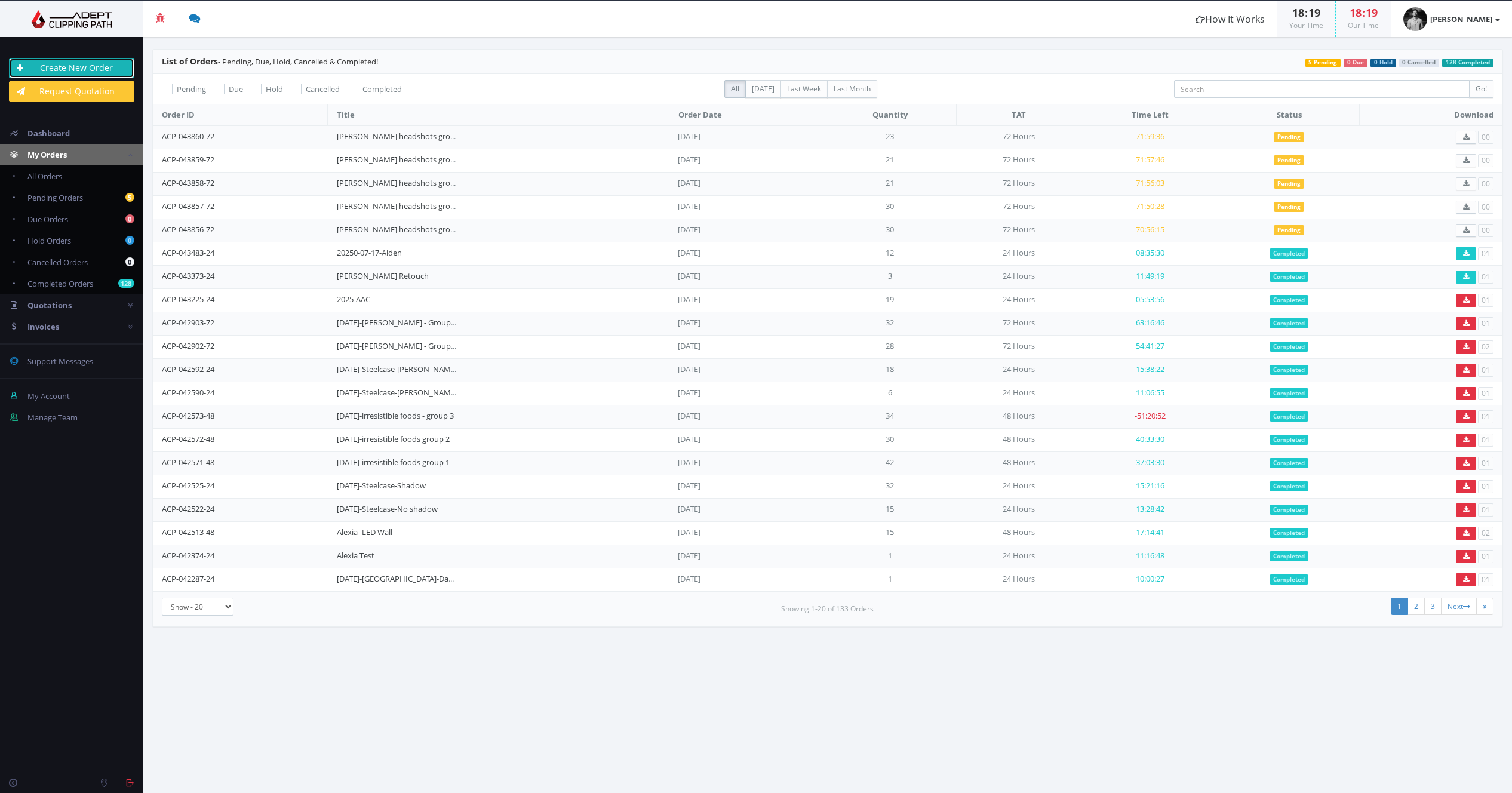
click at [119, 69] on link "Create New Order" at bounding box center [71, 68] width 125 height 20
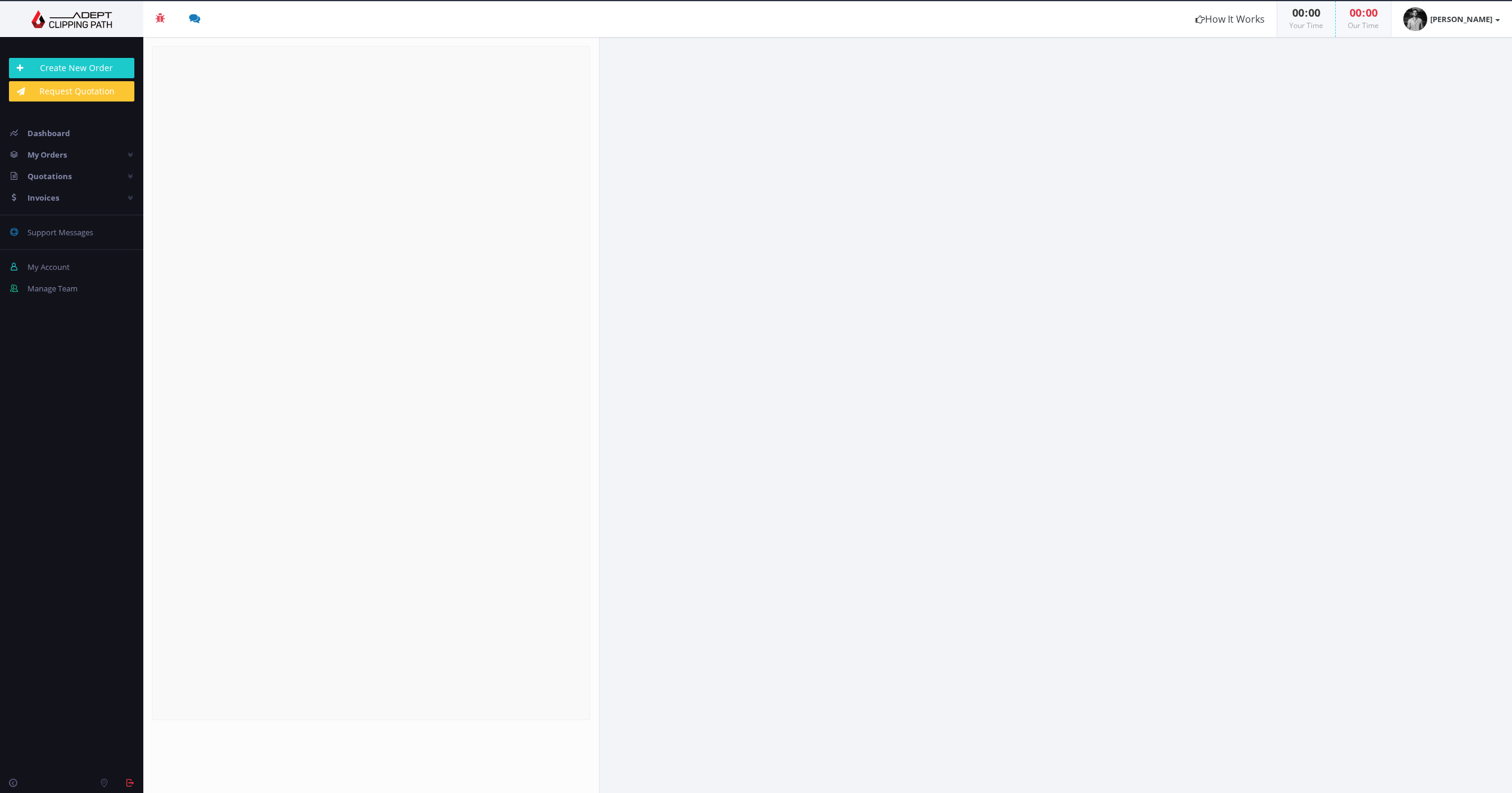
radio input "true"
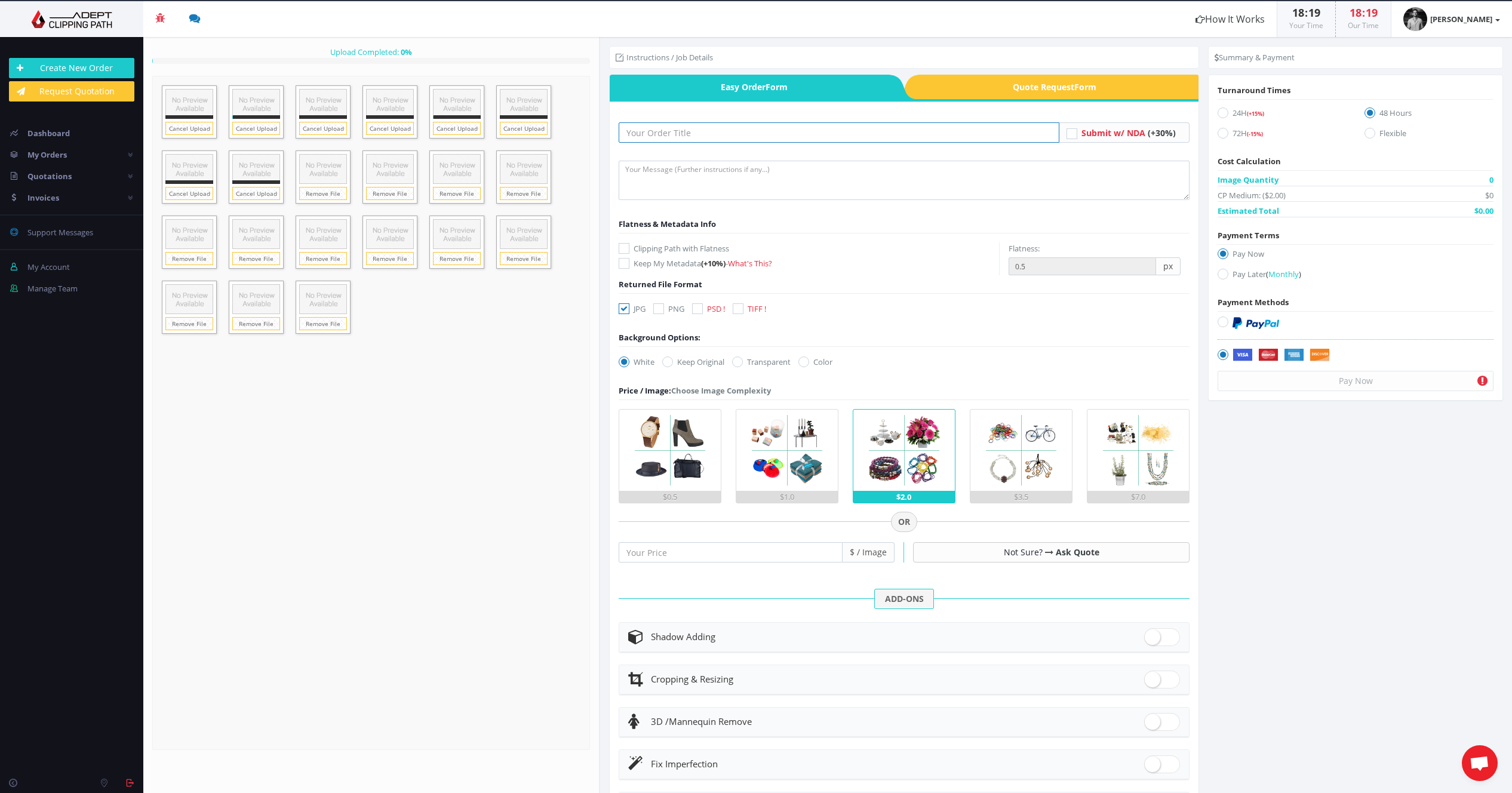
click at [815, 137] on input "text" at bounding box center [839, 133] width 441 height 20
type input "[PERSON_NAME] headshots group 5"
click at [695, 308] on icon at bounding box center [697, 308] width 11 height 11
click at [695, 308] on input "PSD !" at bounding box center [699, 309] width 8 height 8
checkbox input "true"
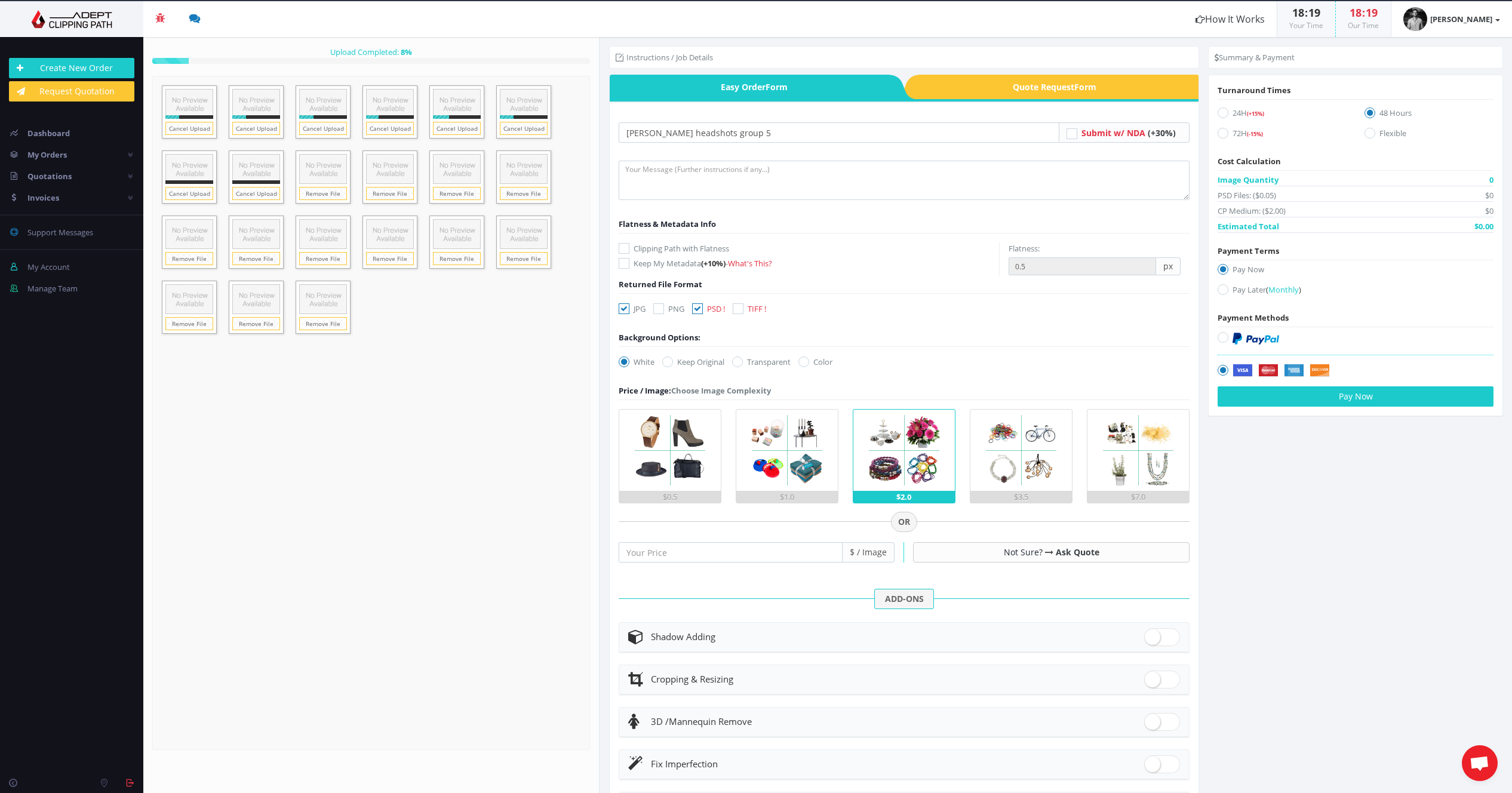
click at [626, 310] on icon at bounding box center [624, 308] width 11 height 11
click at [626, 310] on input "JPG" at bounding box center [625, 309] width 8 height 8
checkbox input "false"
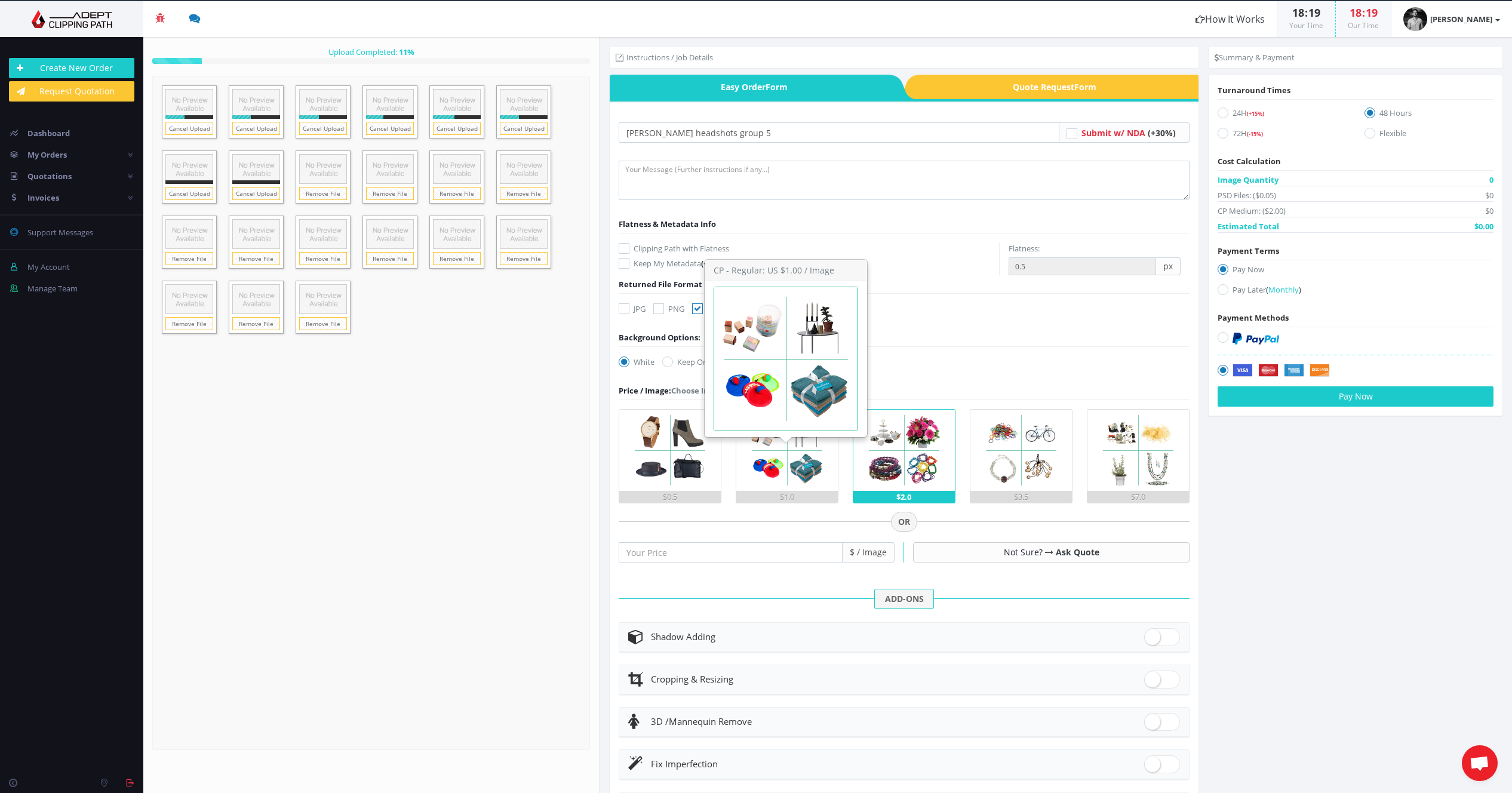
click at [767, 471] on img at bounding box center [787, 450] width 81 height 81
click at [0, 0] on input "$1.0" at bounding box center [0, 0] width 0 height 0
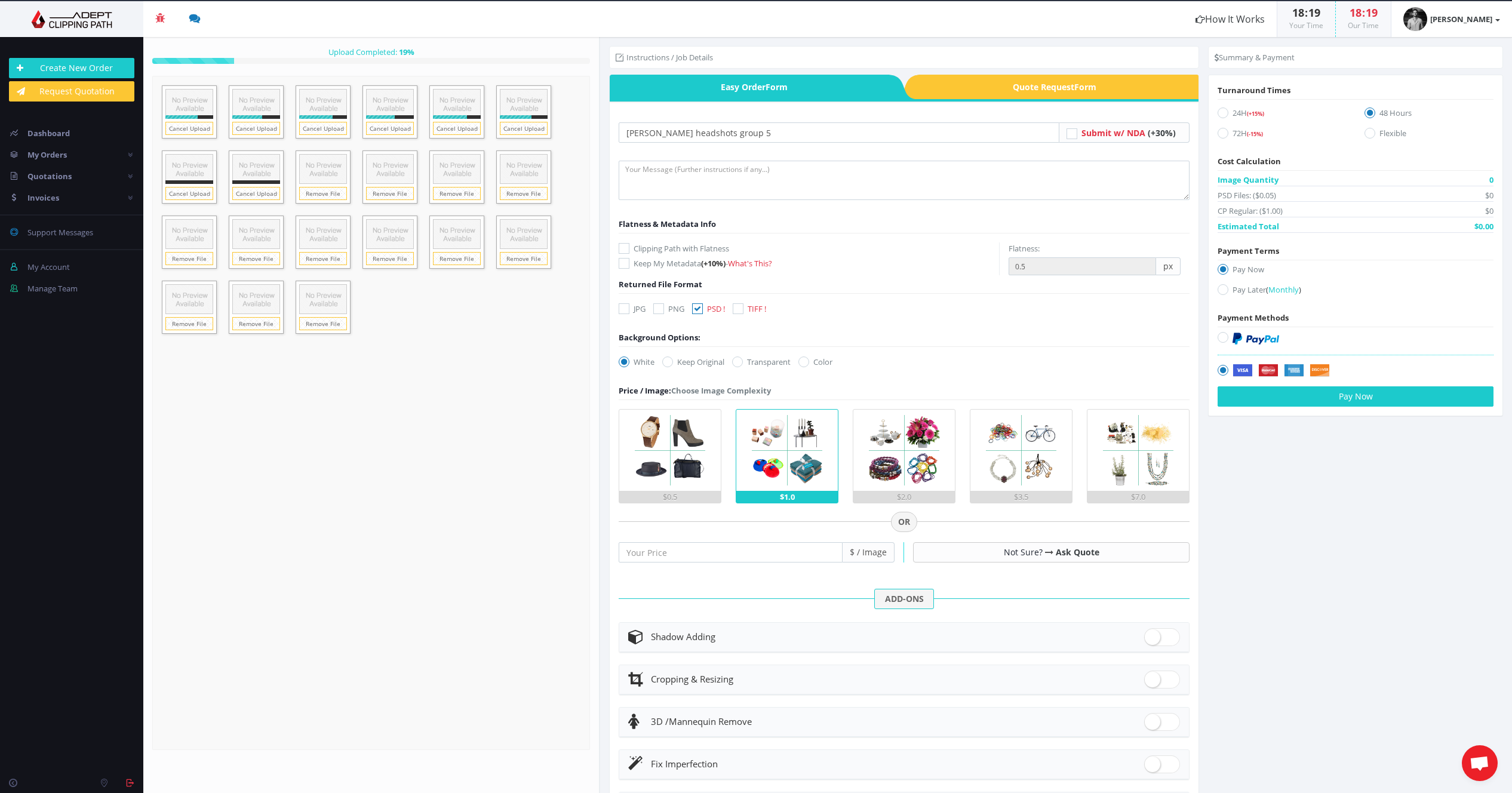
click at [1218, 127] on div "72H (-15%)" at bounding box center [1282, 133] width 147 height 20
click at [1218, 135] on icon at bounding box center [1222, 133] width 11 height 11
click at [1221, 135] on input "72H (-15%)" at bounding box center [1225, 133] width 8 height 8
radio input "true"
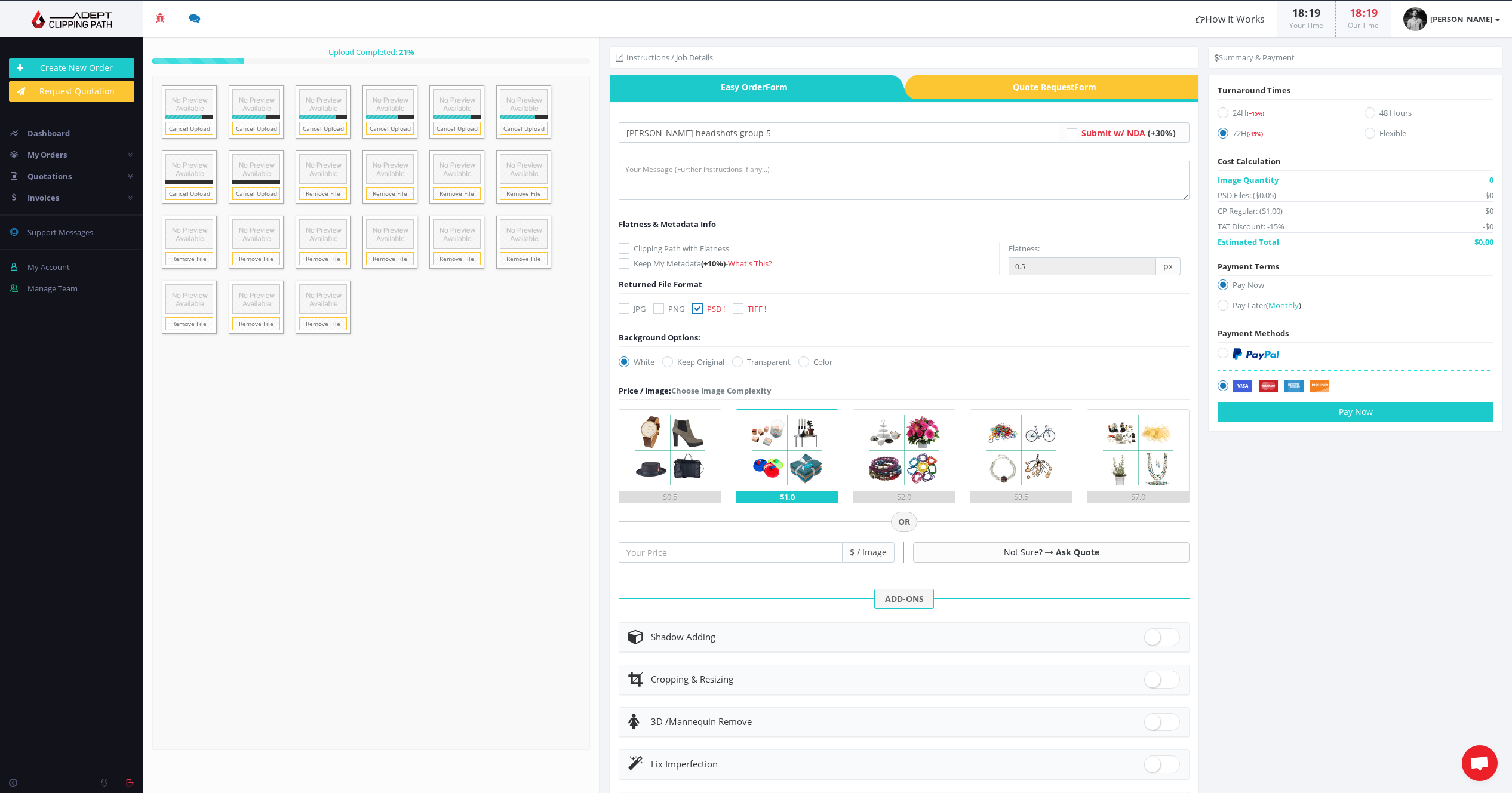
scroll to position [115, 0]
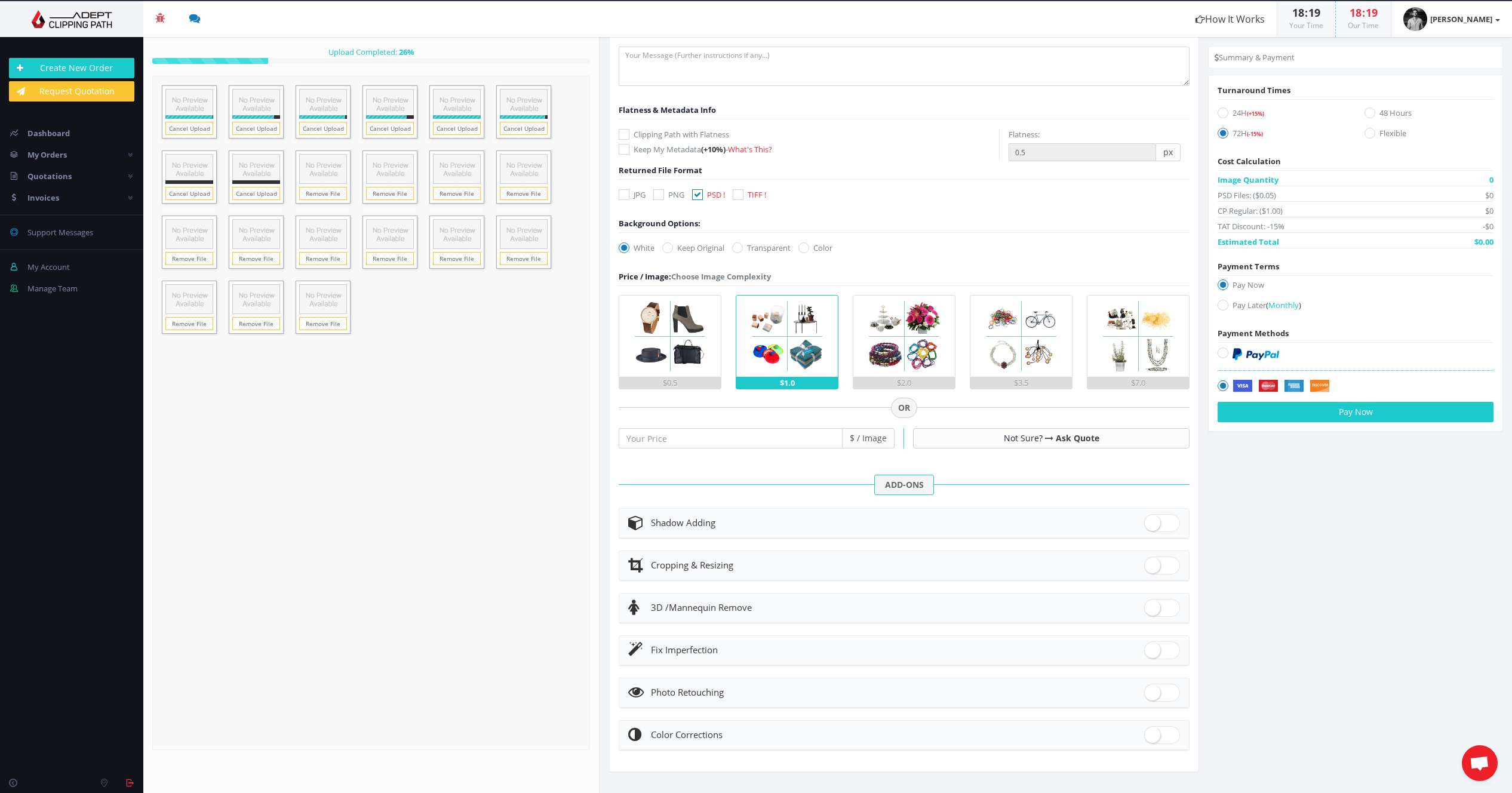
click at [1163, 699] on span at bounding box center [1162, 692] width 36 height 18
click at [1152, 694] on input "checkbox" at bounding box center [1148, 690] width 8 height 8
checkbox input "true"
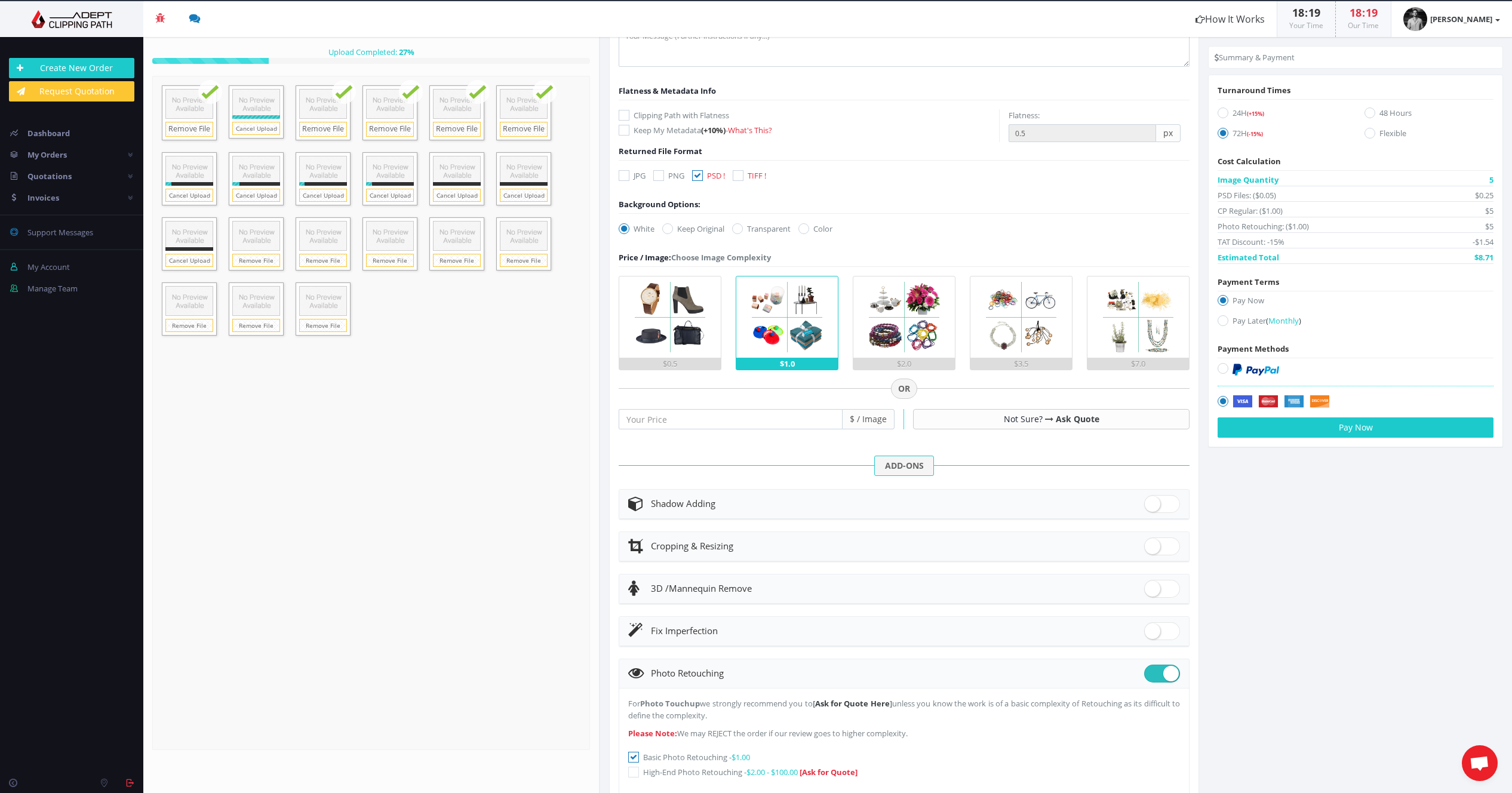
scroll to position [0, 0]
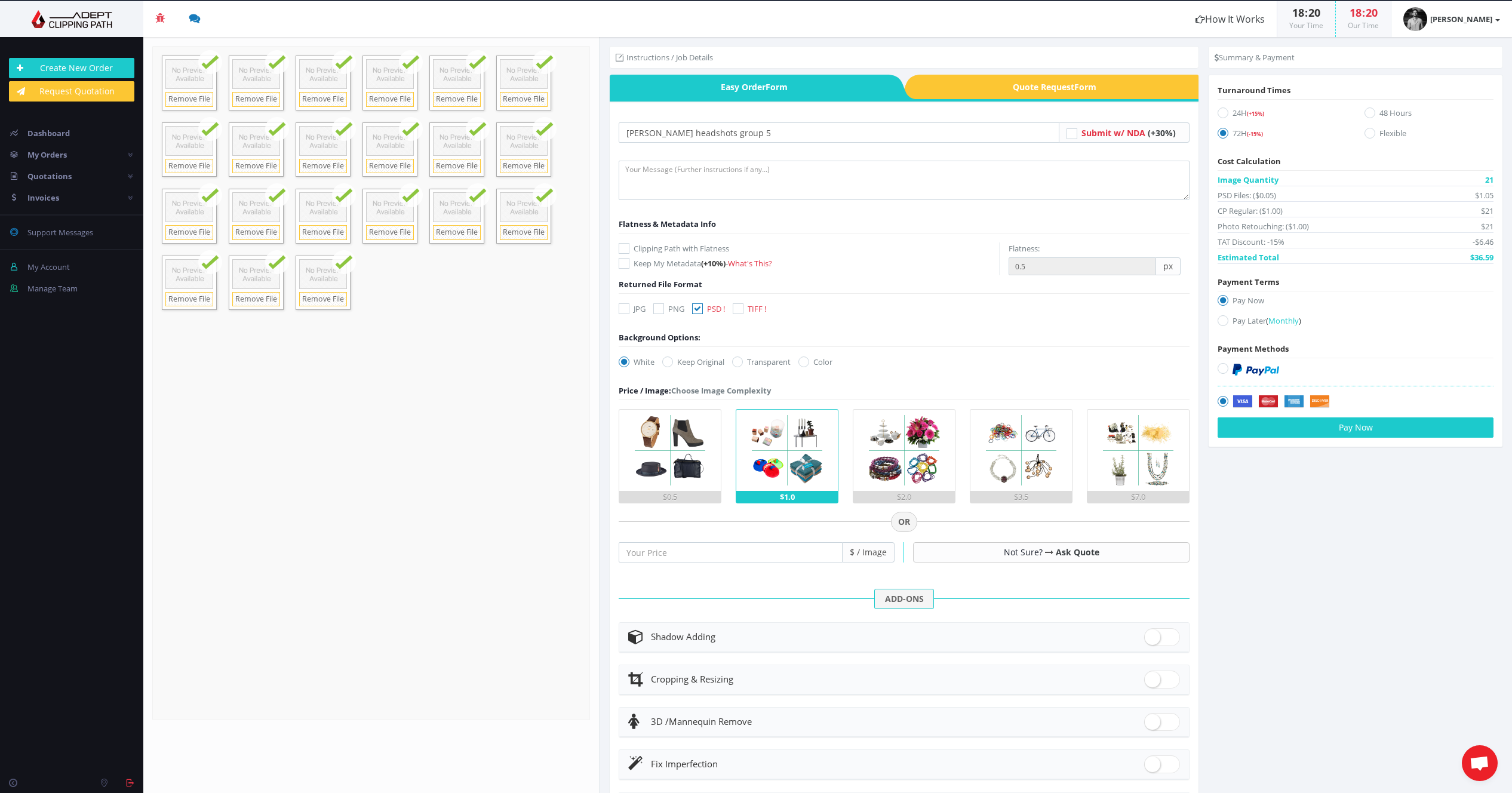
click at [670, 361] on icon at bounding box center [667, 362] width 11 height 11
click at [670, 361] on input "Keep Original" at bounding box center [669, 362] width 8 height 8
radio input "true"
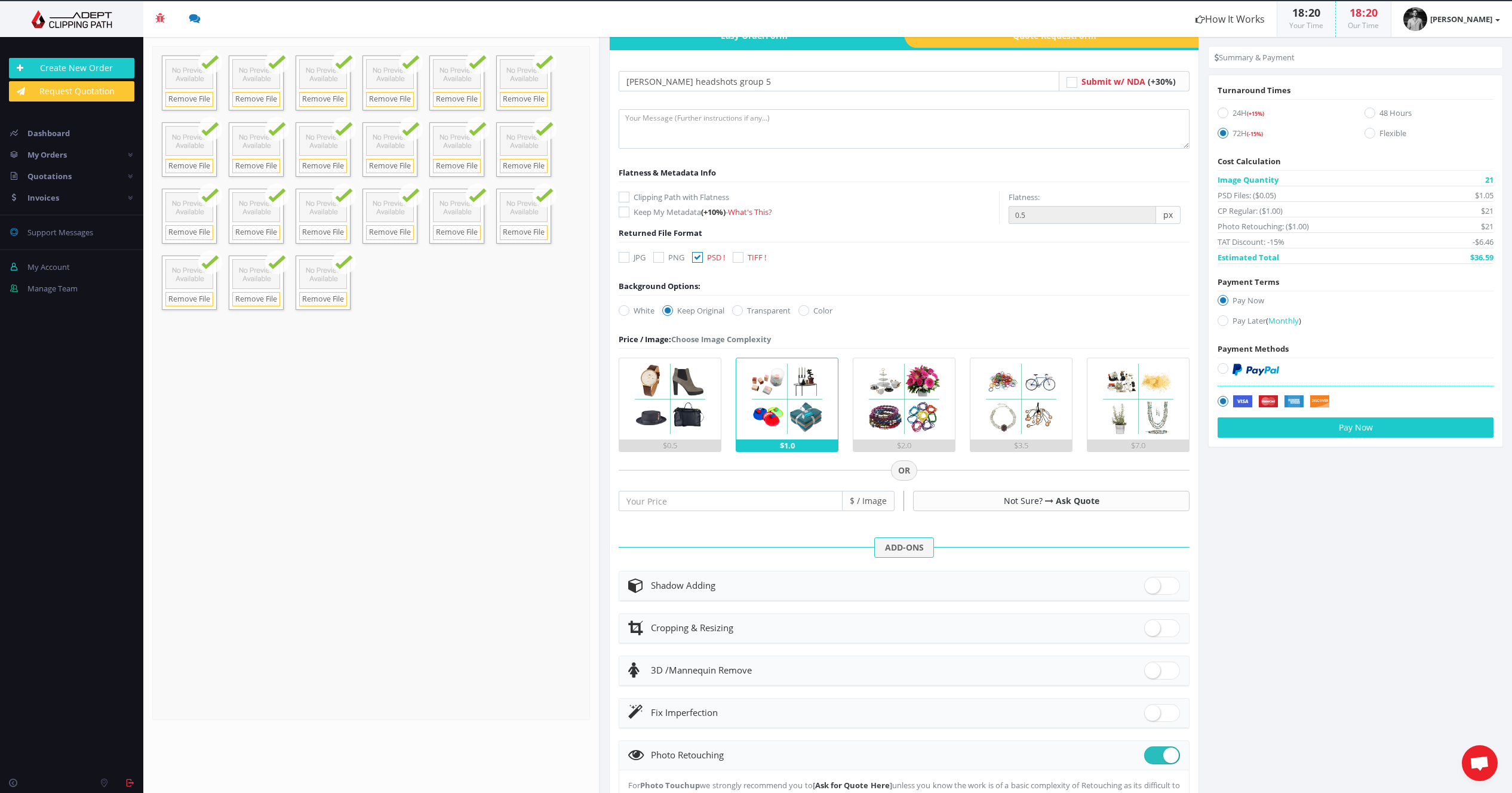
scroll to position [50, 0]
click at [1335, 424] on button "Pay Now" at bounding box center [1355, 427] width 276 height 20
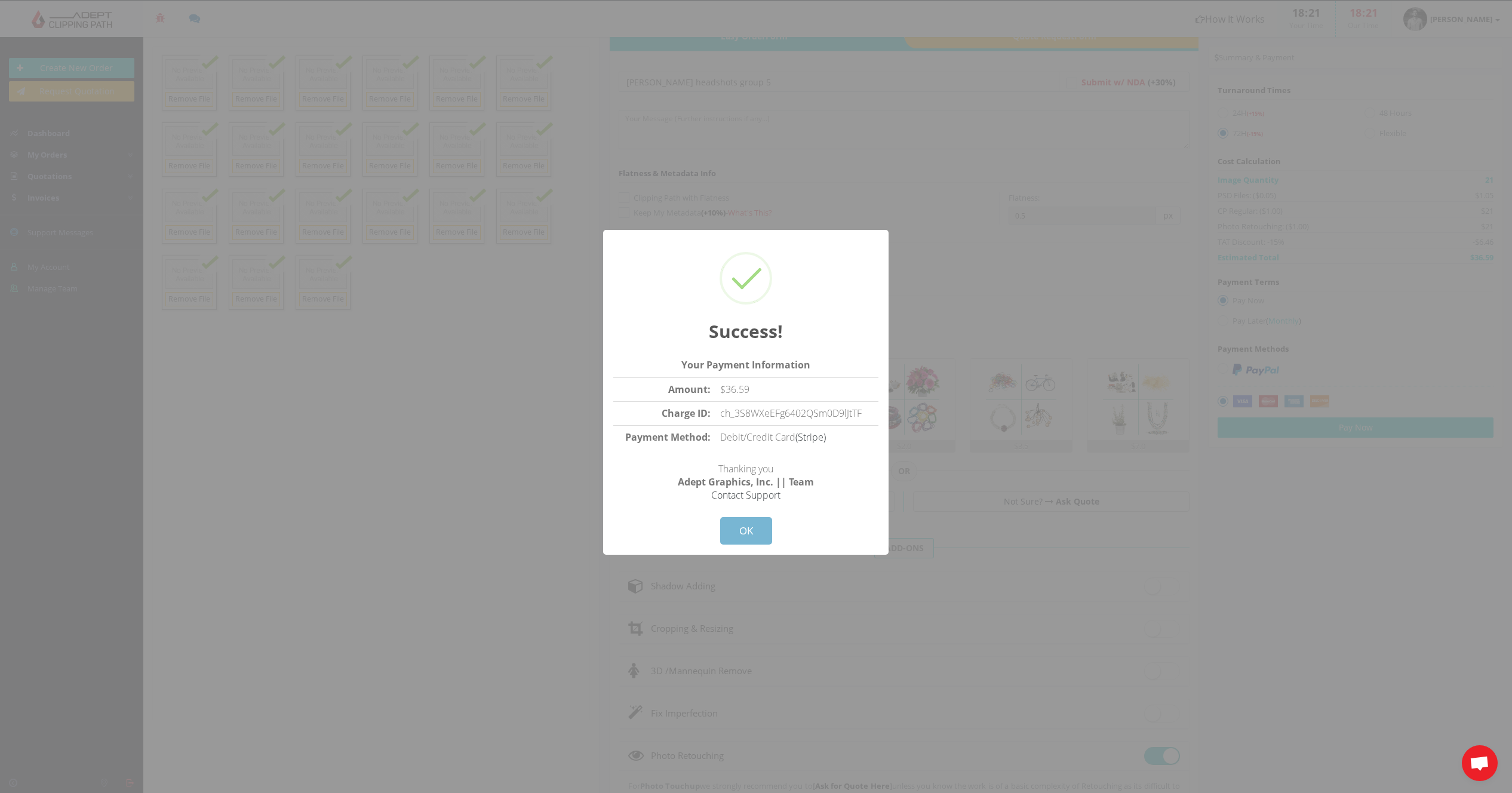
click at [729, 527] on button "OK" at bounding box center [746, 531] width 52 height 27
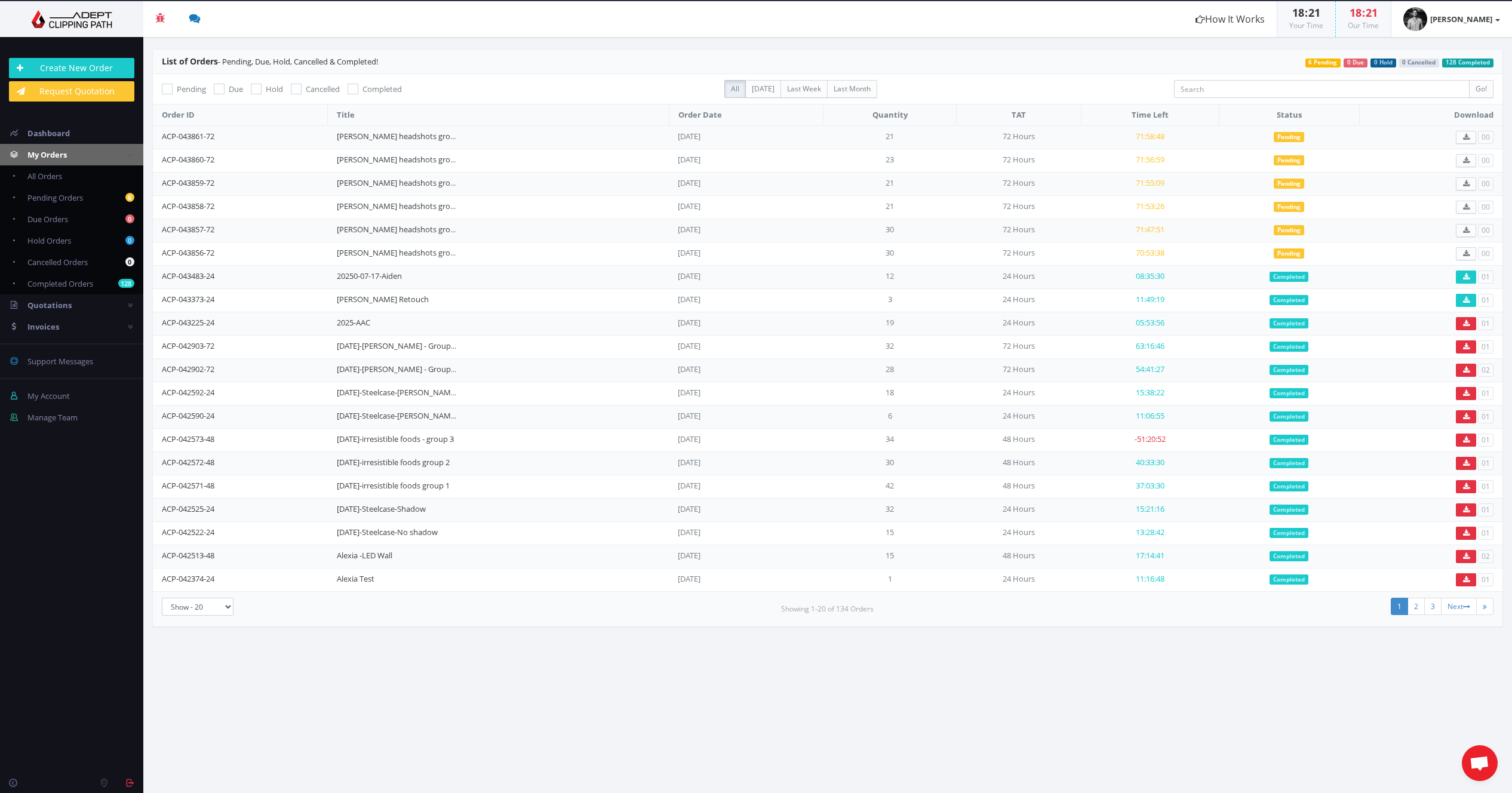
click at [79, 156] on link "My Orders" at bounding box center [71, 155] width 143 height 22
